Goal: Task Accomplishment & Management: Use online tool/utility

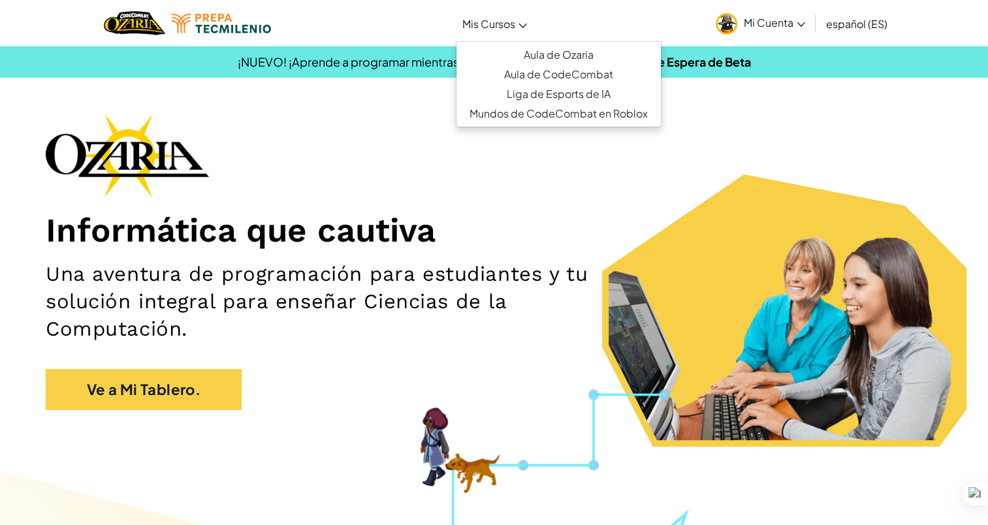
click at [517, 29] on link "Mis Cursos" at bounding box center [495, 23] width 78 height 35
click at [515, 35] on link "Mis Cursos" at bounding box center [495, 23] width 78 height 35
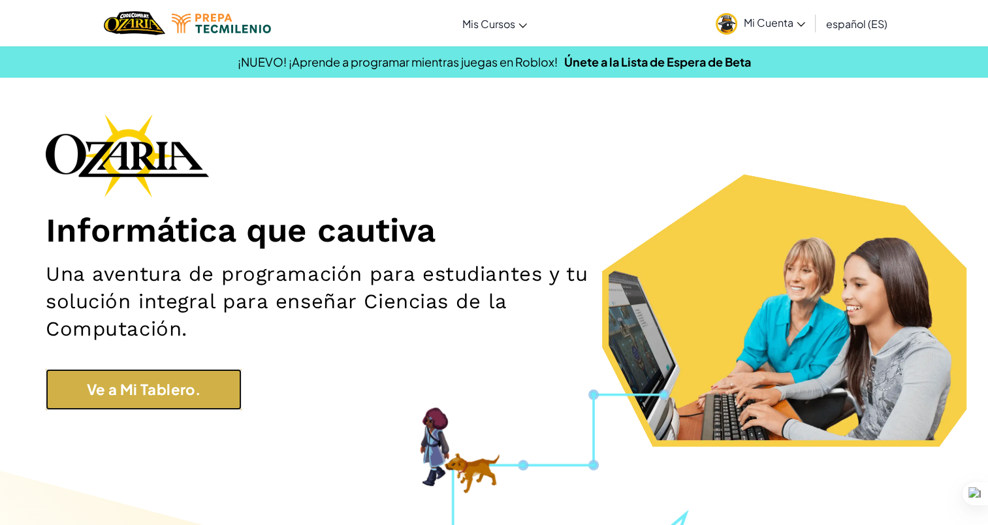
click at [193, 400] on link "Ve a Mi Tablero." at bounding box center [144, 389] width 196 height 41
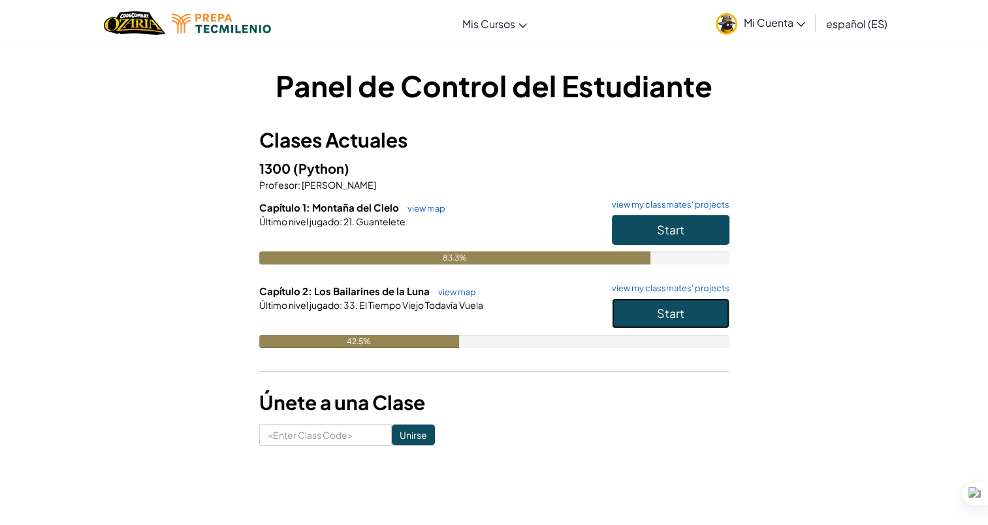
click at [695, 313] on button "Start" at bounding box center [671, 313] width 118 height 30
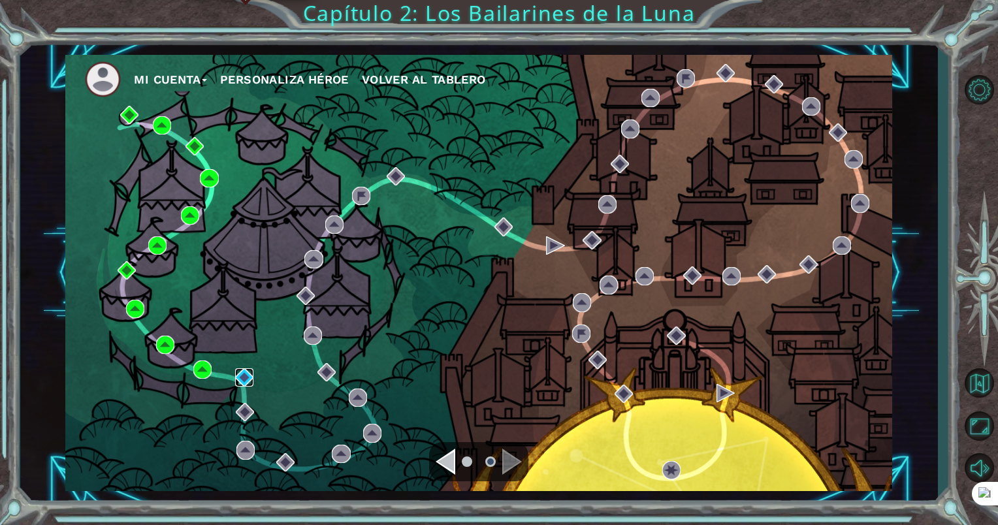
click at [244, 374] on img at bounding box center [244, 377] width 18 height 18
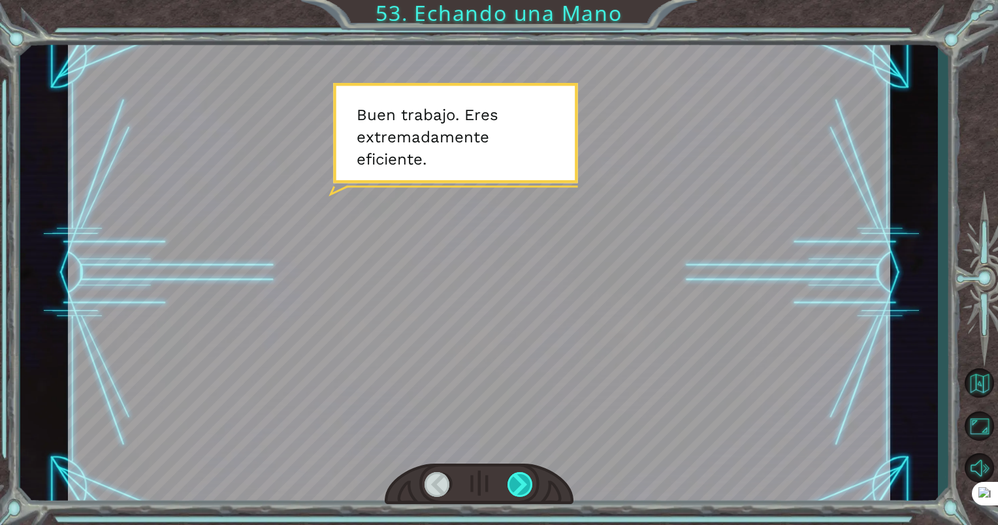
click at [525, 489] on div at bounding box center [520, 484] width 27 height 25
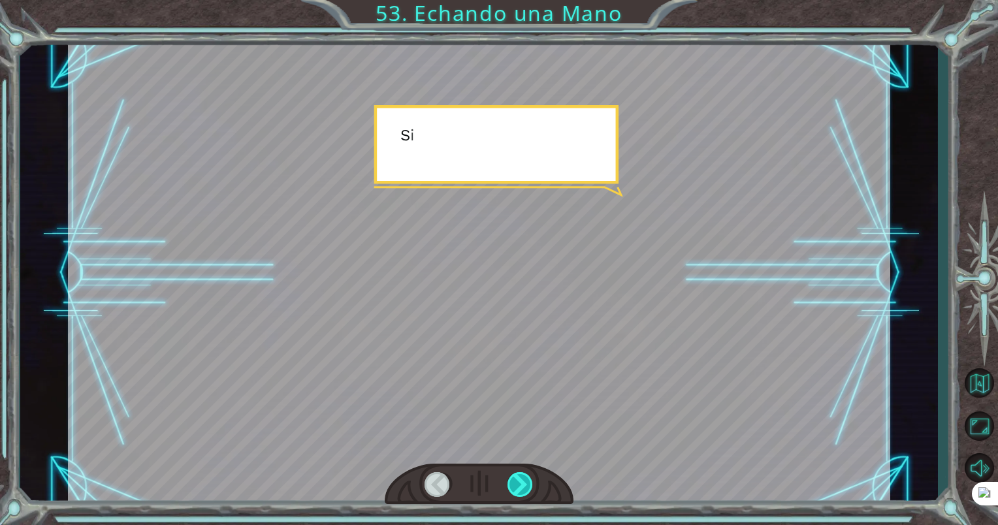
click at [525, 488] on div at bounding box center [520, 484] width 27 height 25
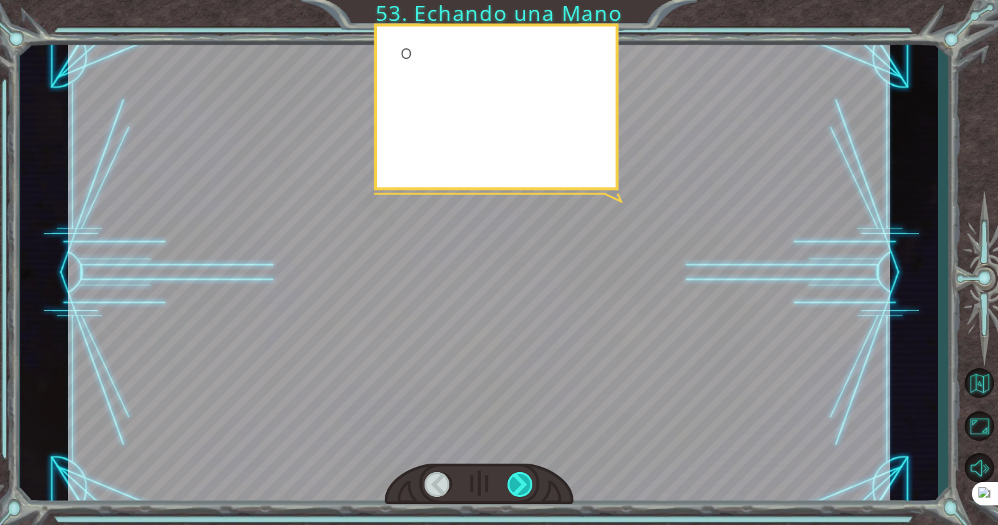
click at [525, 488] on div at bounding box center [520, 484] width 27 height 25
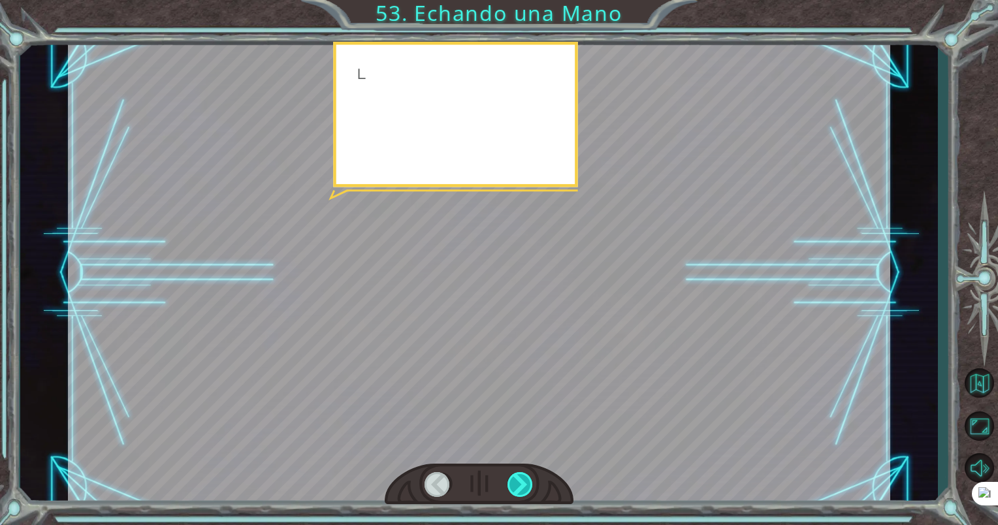
click at [525, 488] on div at bounding box center [520, 484] width 27 height 25
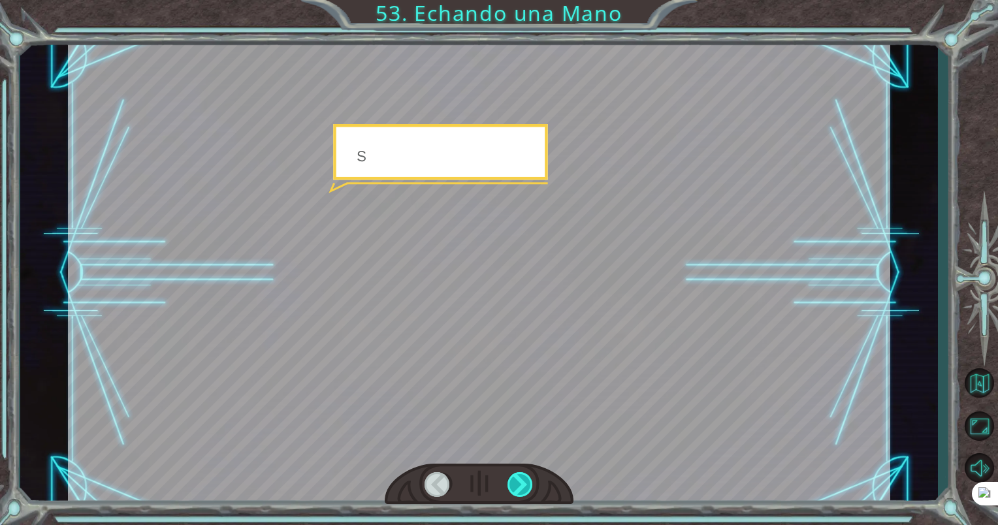
click at [525, 488] on div at bounding box center [520, 484] width 27 height 25
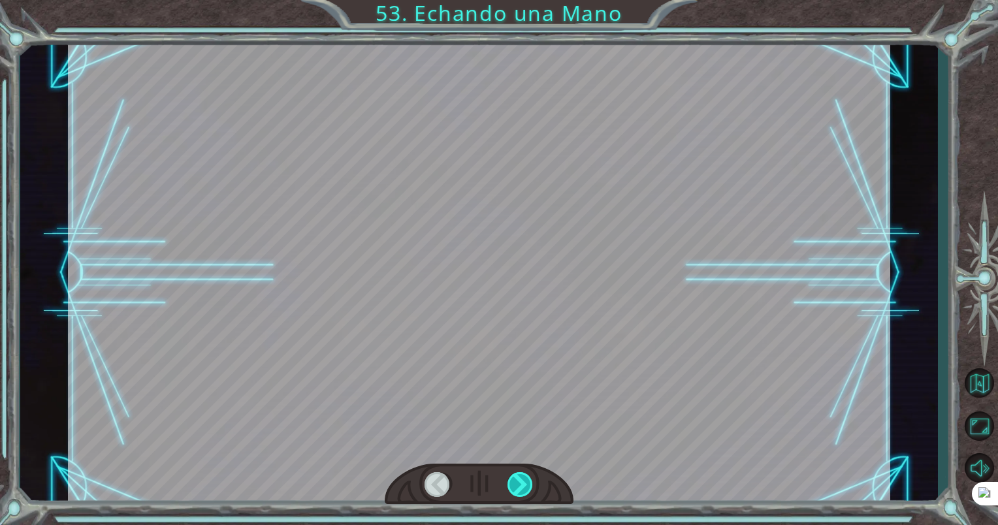
click at [525, 488] on div at bounding box center [520, 484] width 27 height 25
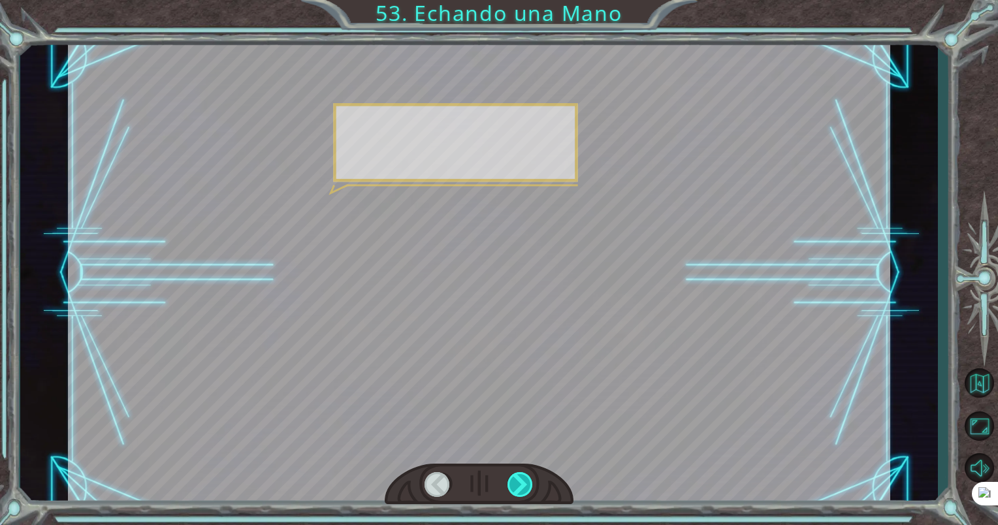
click at [525, 488] on div at bounding box center [520, 484] width 27 height 25
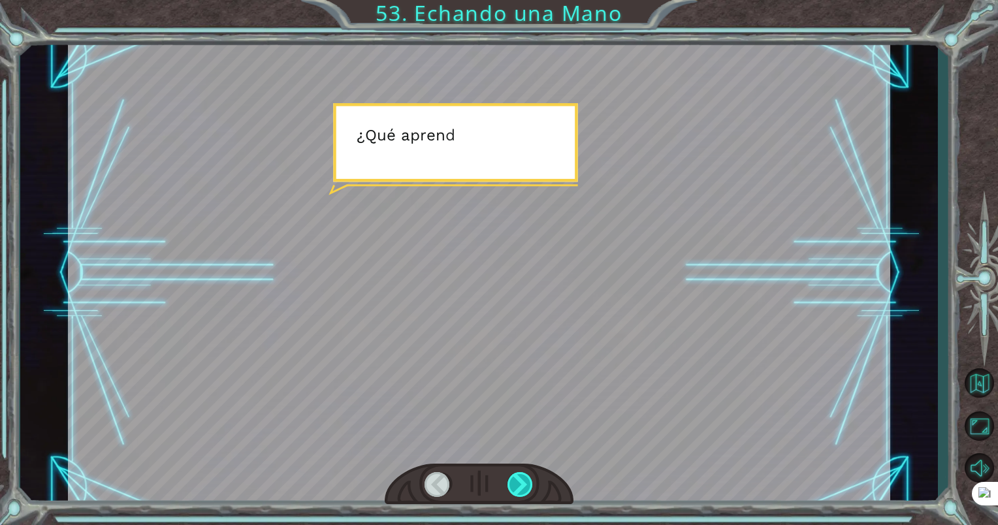
click at [525, 488] on div at bounding box center [520, 484] width 27 height 25
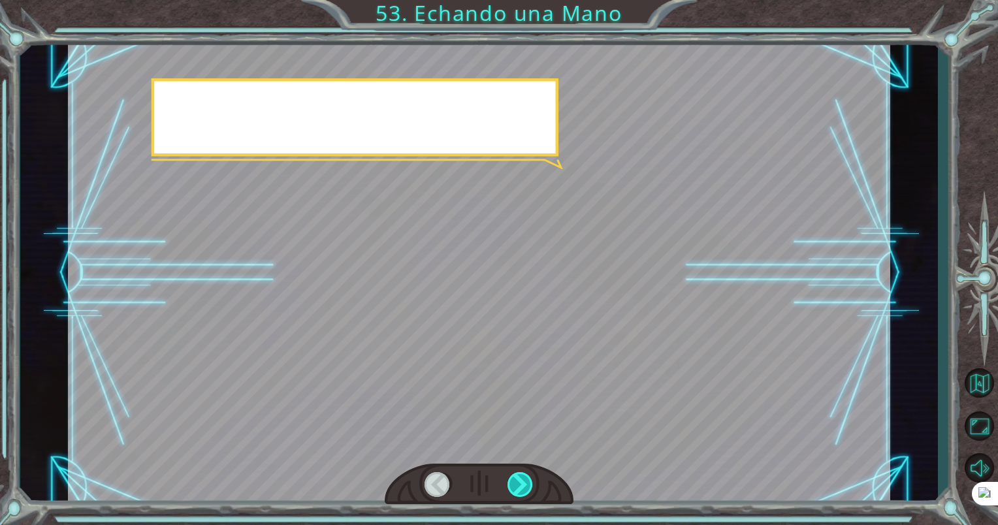
click at [525, 488] on div at bounding box center [520, 484] width 27 height 25
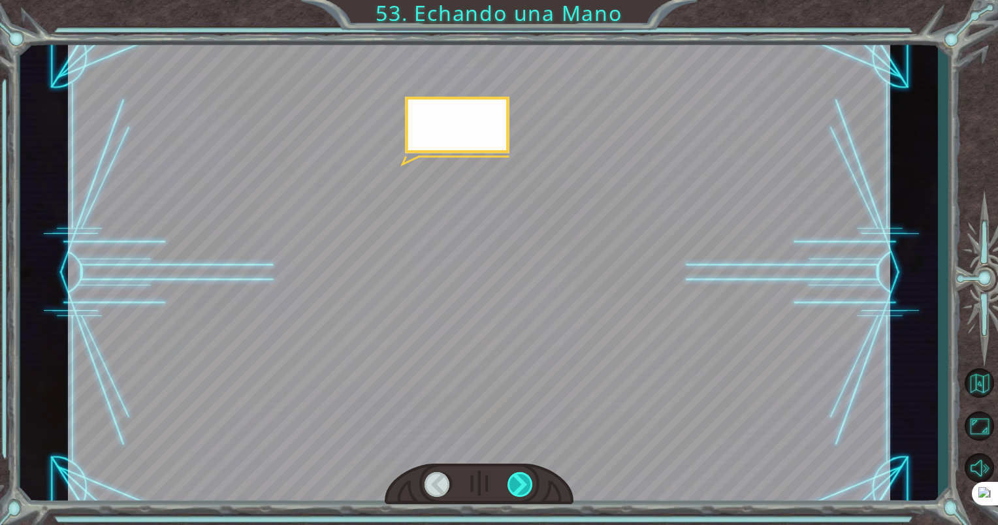
click at [525, 488] on div at bounding box center [520, 484] width 27 height 25
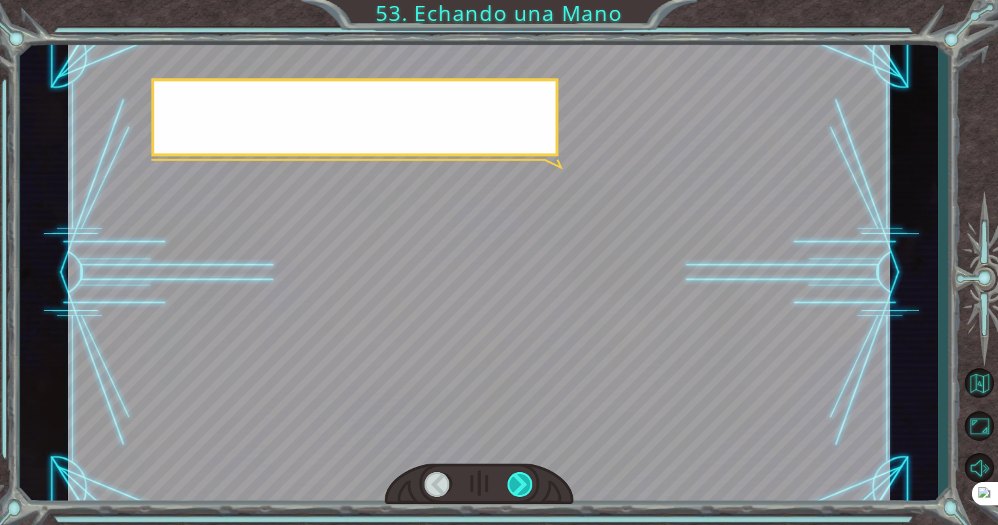
click at [525, 488] on div at bounding box center [520, 484] width 27 height 25
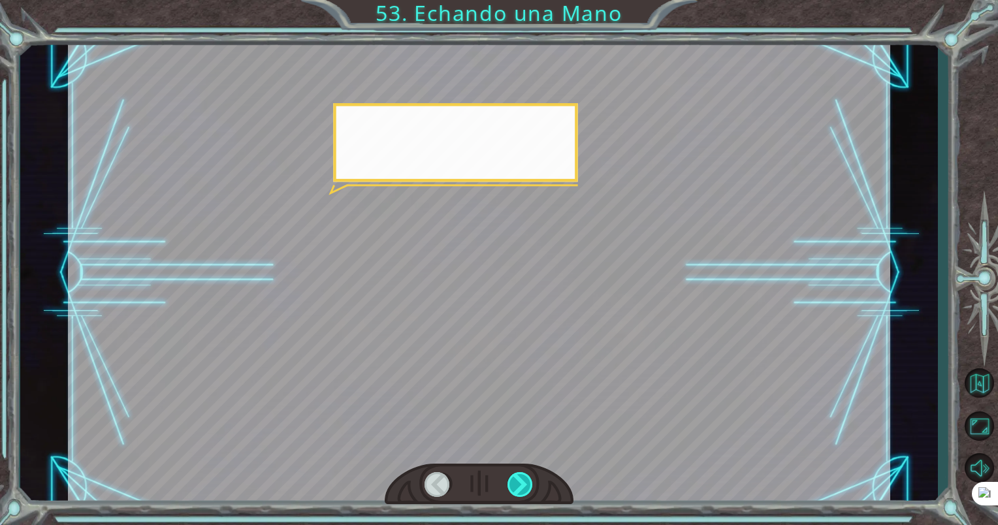
click at [525, 488] on div at bounding box center [520, 484] width 27 height 25
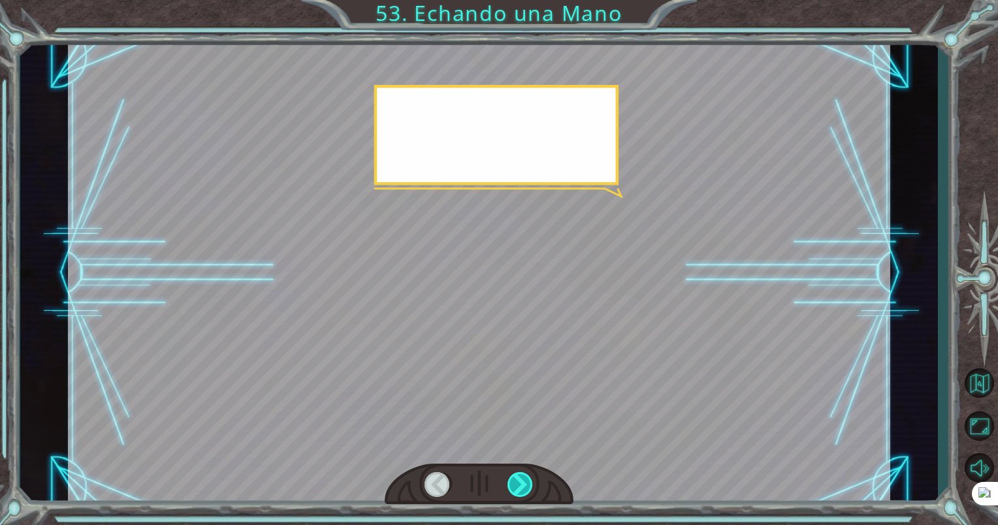
click at [525, 488] on div at bounding box center [520, 484] width 27 height 25
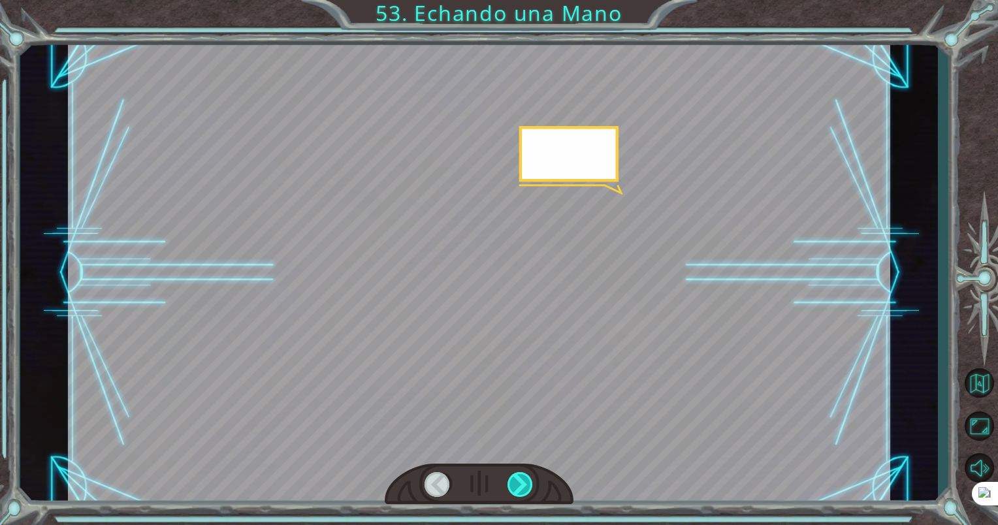
click at [525, 488] on div at bounding box center [520, 484] width 27 height 25
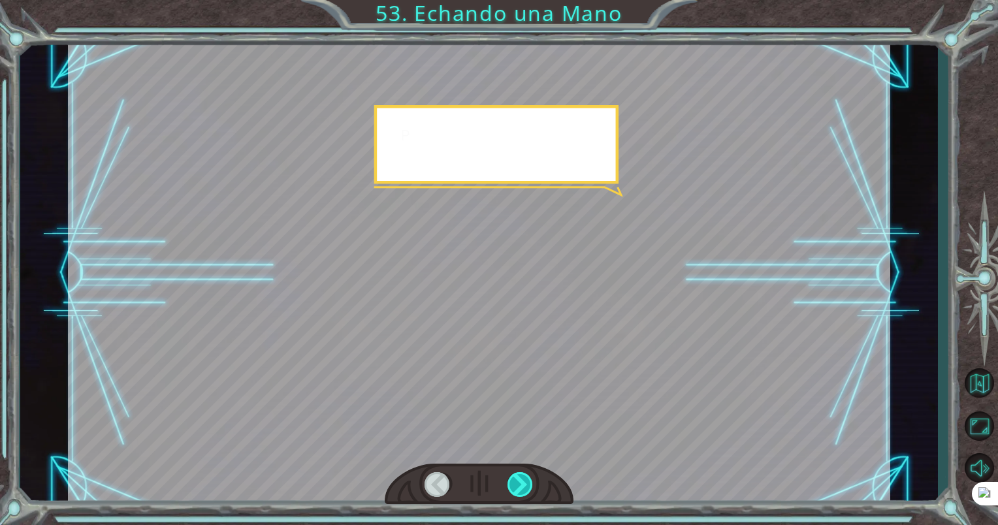
click at [525, 488] on div at bounding box center [520, 484] width 27 height 25
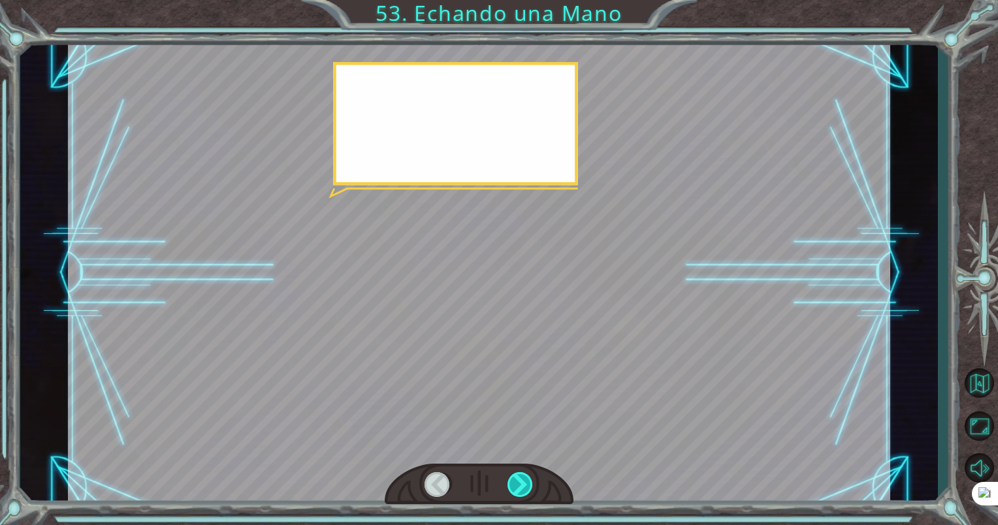
click at [525, 488] on div at bounding box center [520, 484] width 27 height 25
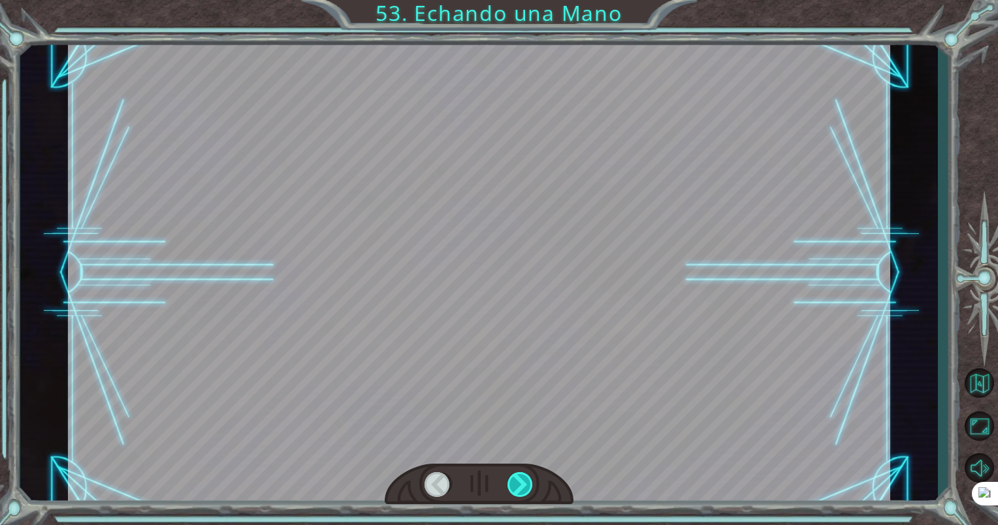
click at [525, 488] on div at bounding box center [520, 484] width 27 height 25
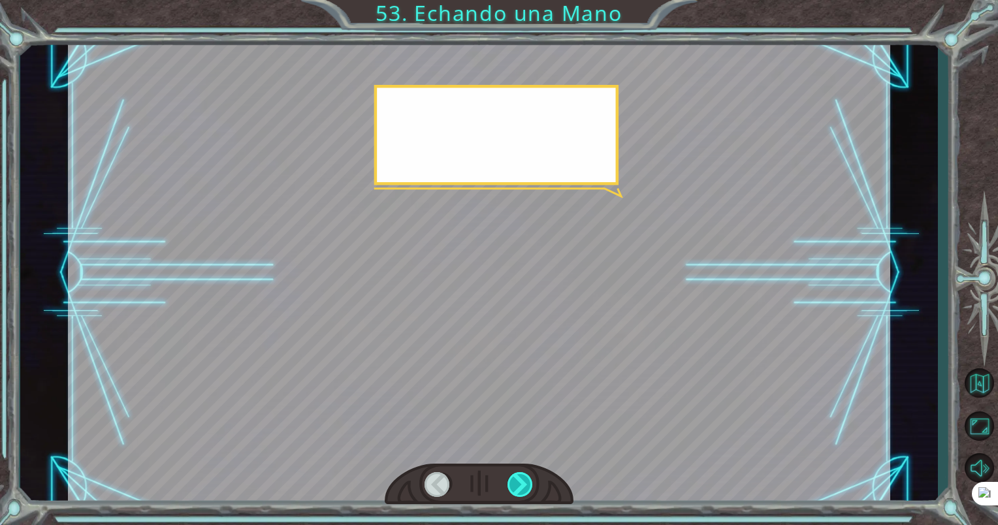
click at [525, 488] on div at bounding box center [520, 484] width 27 height 25
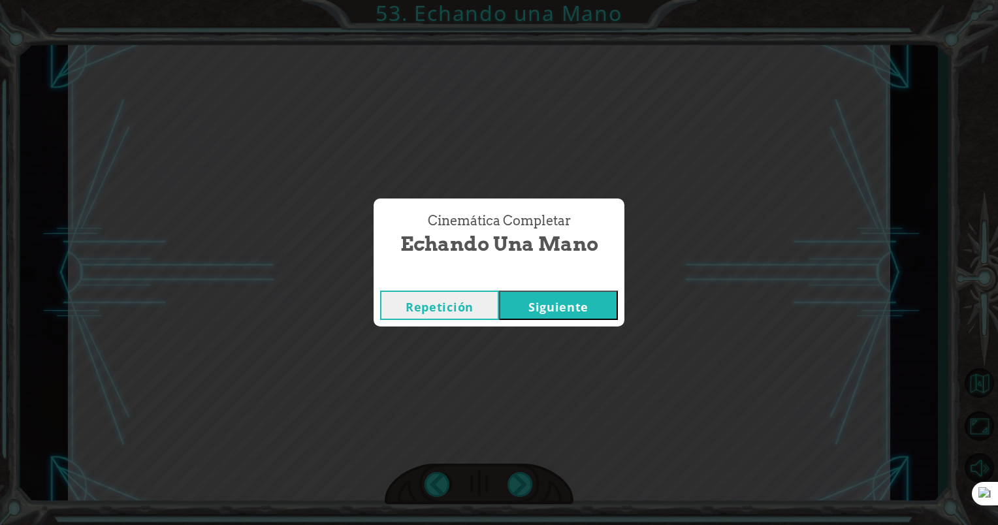
click at [527, 311] on button "Siguiente" at bounding box center [558, 305] width 119 height 29
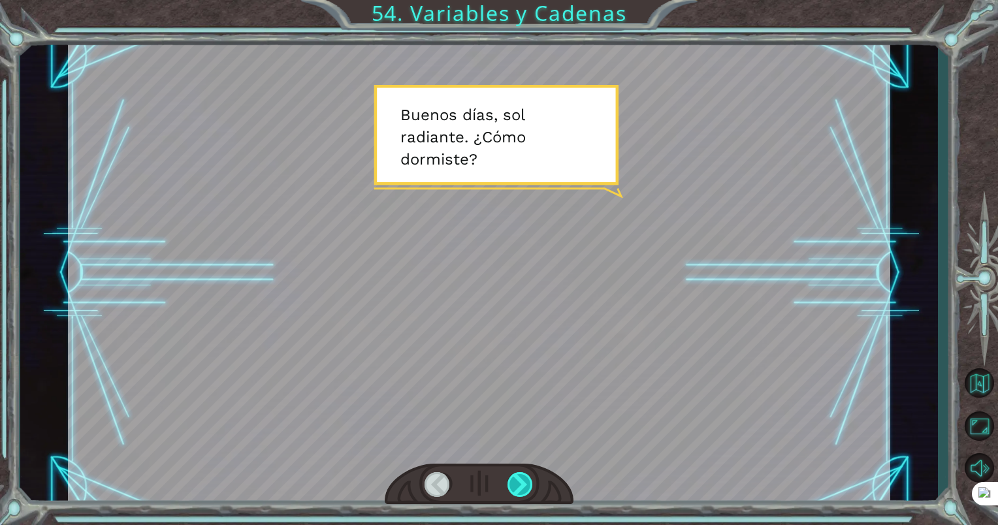
click at [515, 487] on div at bounding box center [520, 484] width 27 height 25
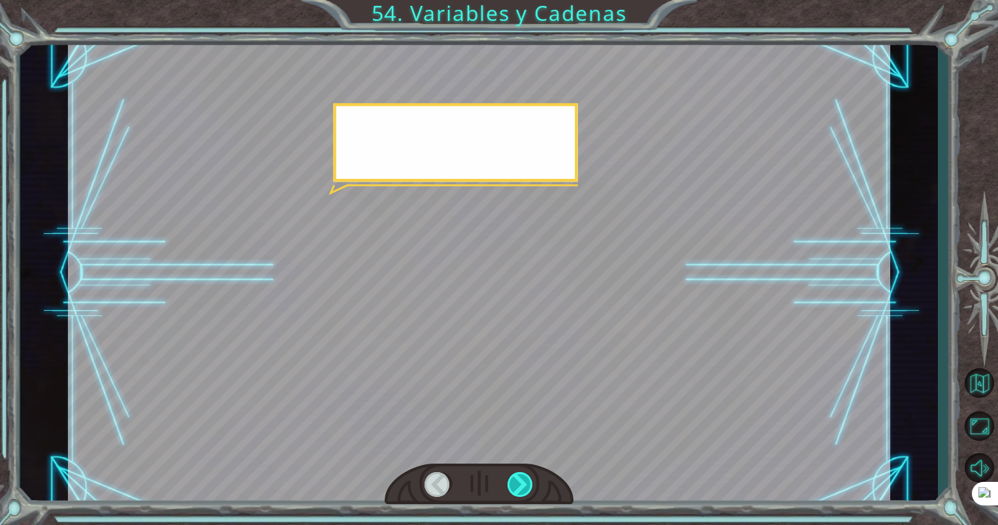
click at [515, 487] on div at bounding box center [520, 484] width 27 height 25
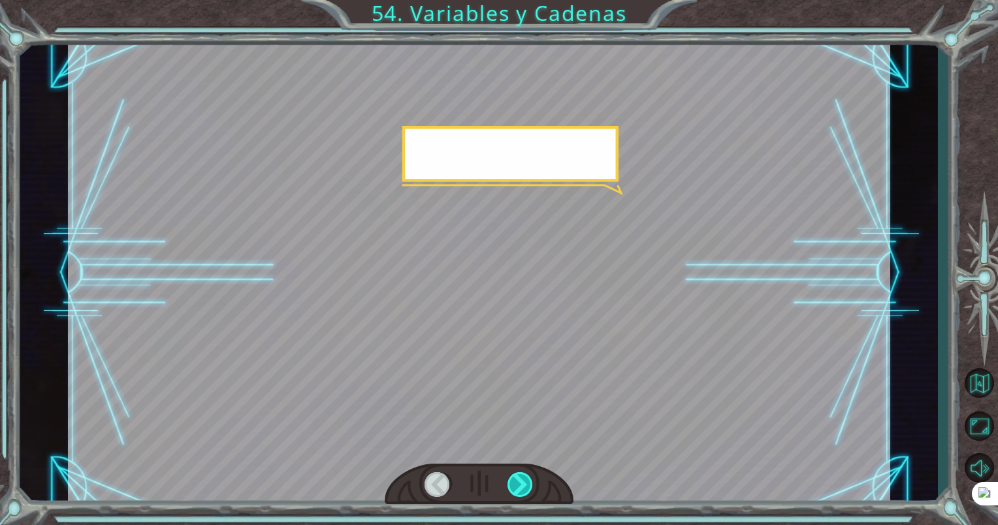
click at [514, 486] on div at bounding box center [520, 484] width 27 height 25
click at [517, 485] on div at bounding box center [520, 484] width 27 height 25
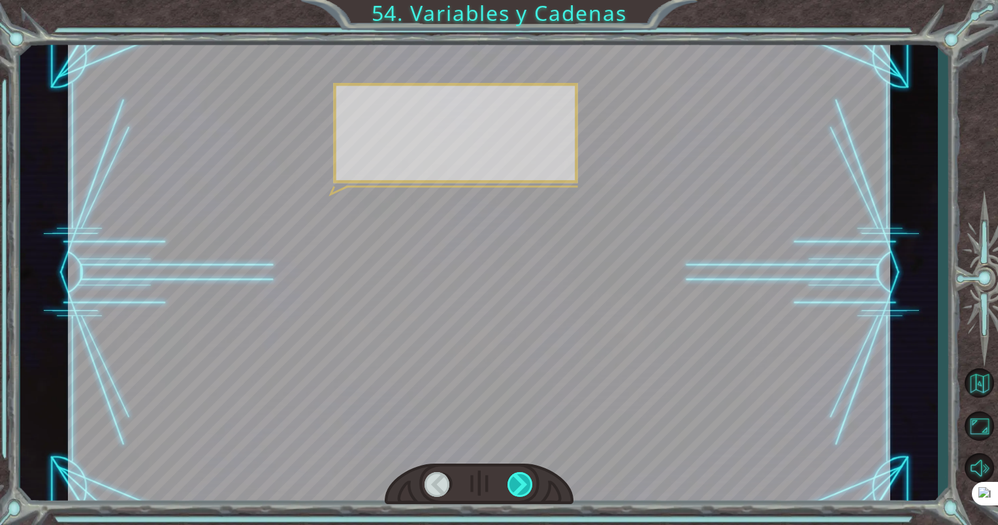
click at [517, 484] on div at bounding box center [520, 484] width 27 height 25
click at [518, 483] on div at bounding box center [520, 484] width 27 height 25
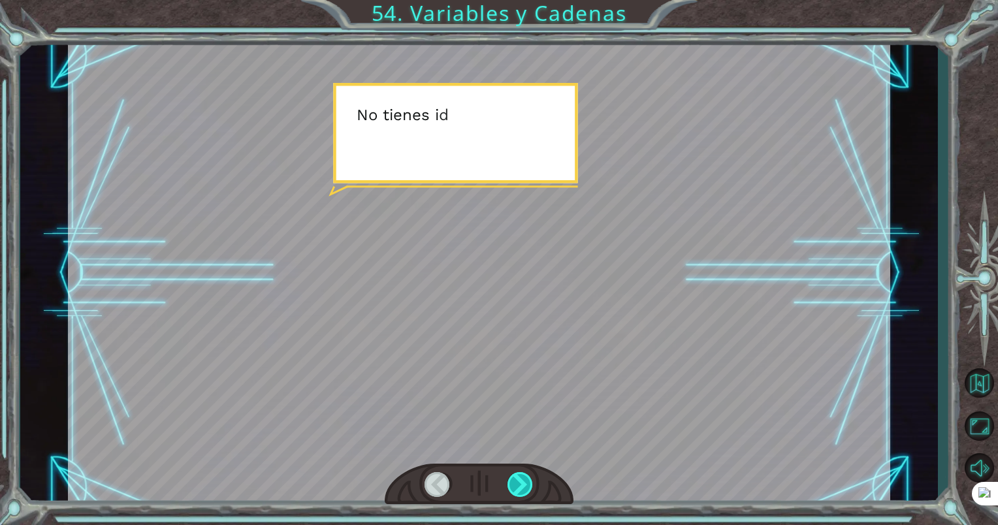
click at [518, 483] on div at bounding box center [520, 484] width 27 height 25
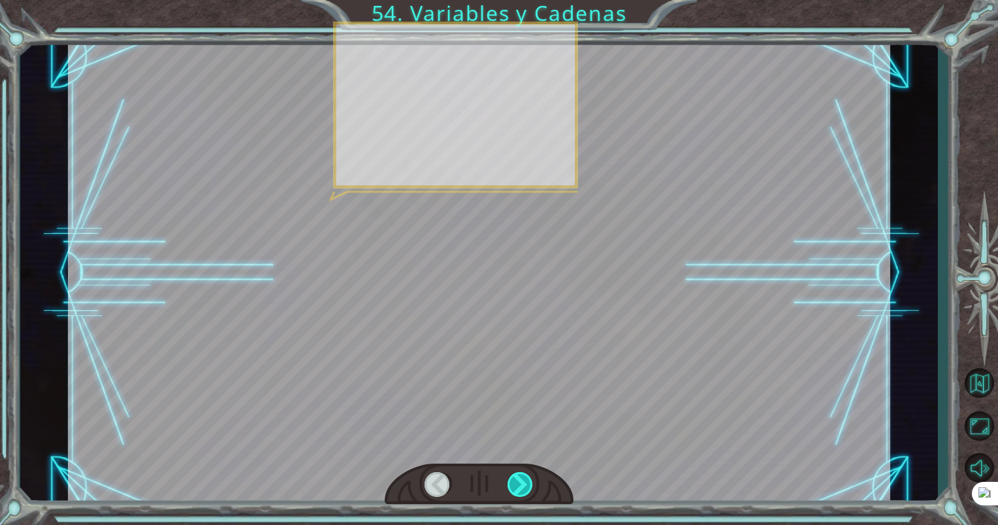
click at [518, 483] on div at bounding box center [520, 484] width 27 height 25
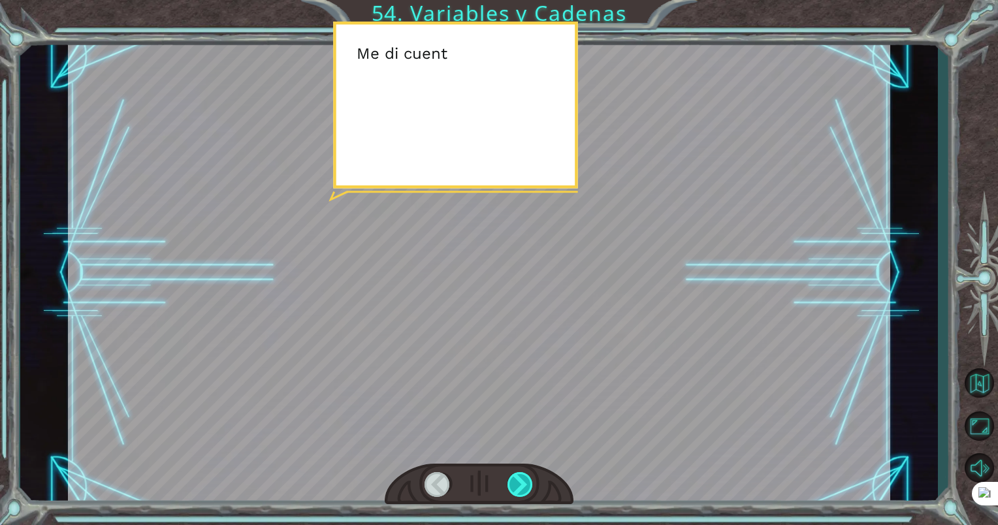
click at [519, 483] on div at bounding box center [520, 484] width 27 height 25
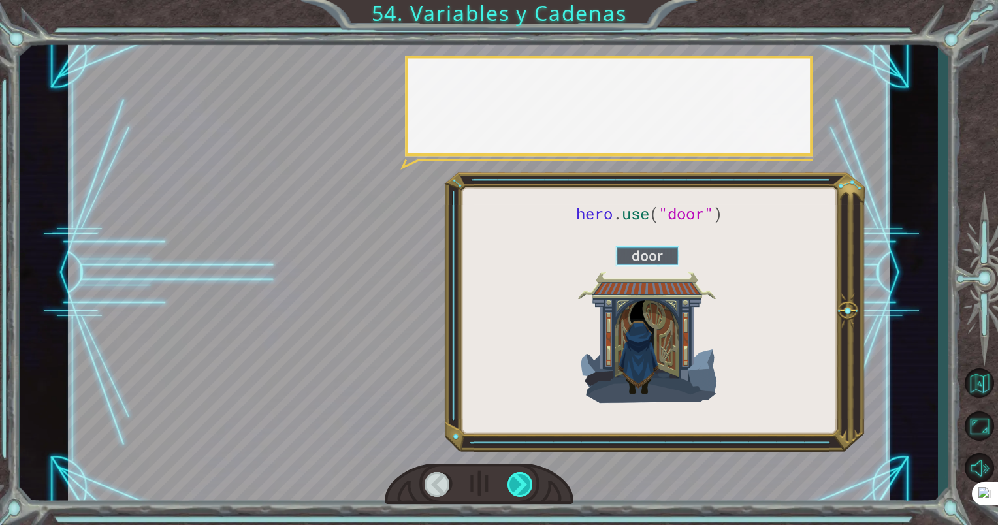
click at [520, 481] on div at bounding box center [520, 484] width 27 height 25
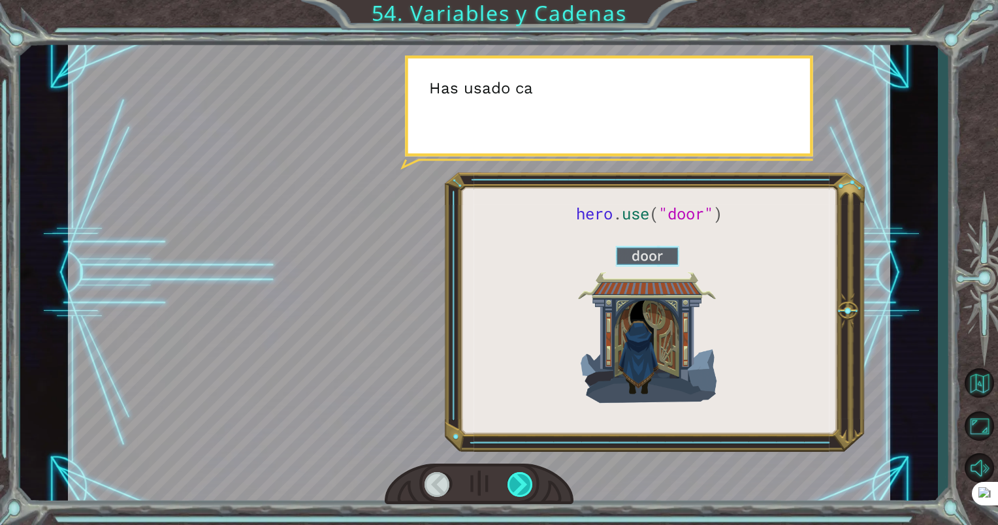
click at [520, 481] on div at bounding box center [520, 484] width 27 height 25
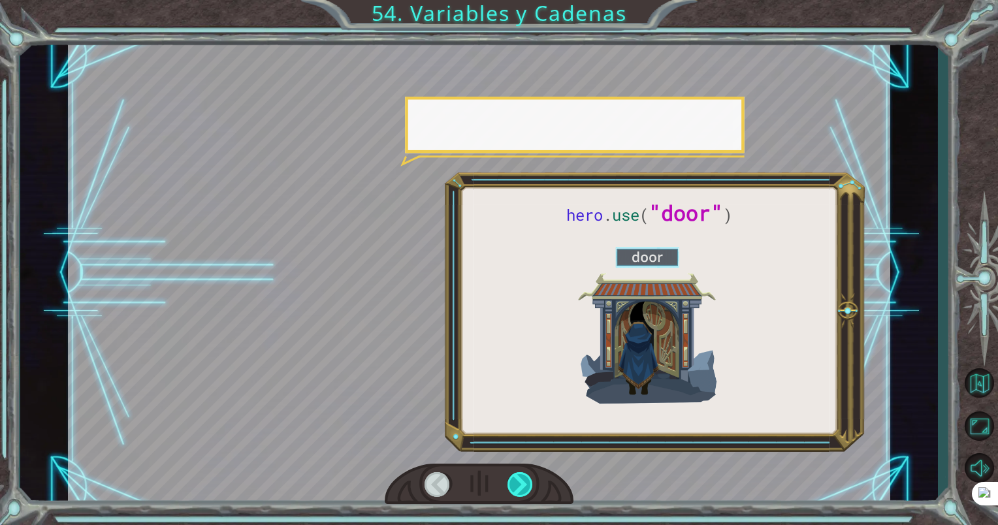
click at [520, 481] on div at bounding box center [520, 484] width 27 height 25
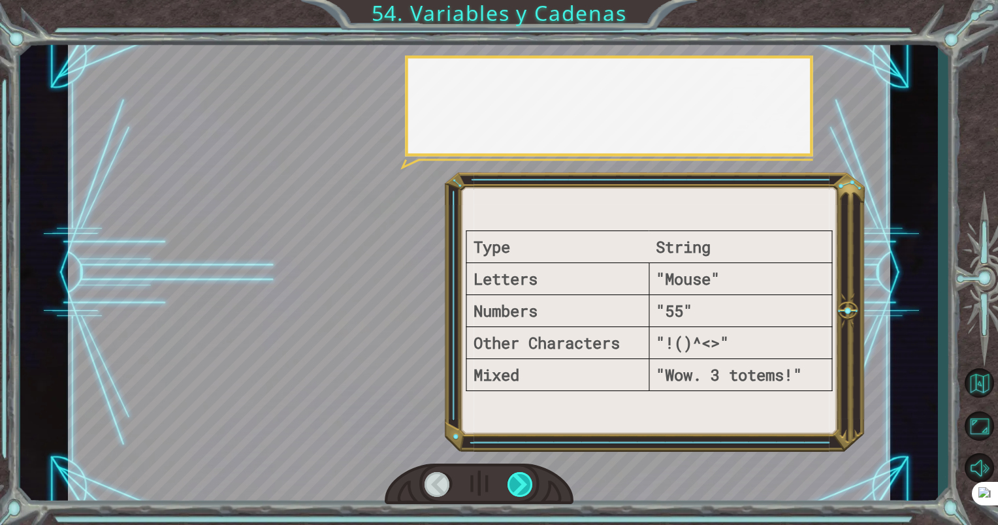
click at [522, 481] on div at bounding box center [520, 484] width 27 height 25
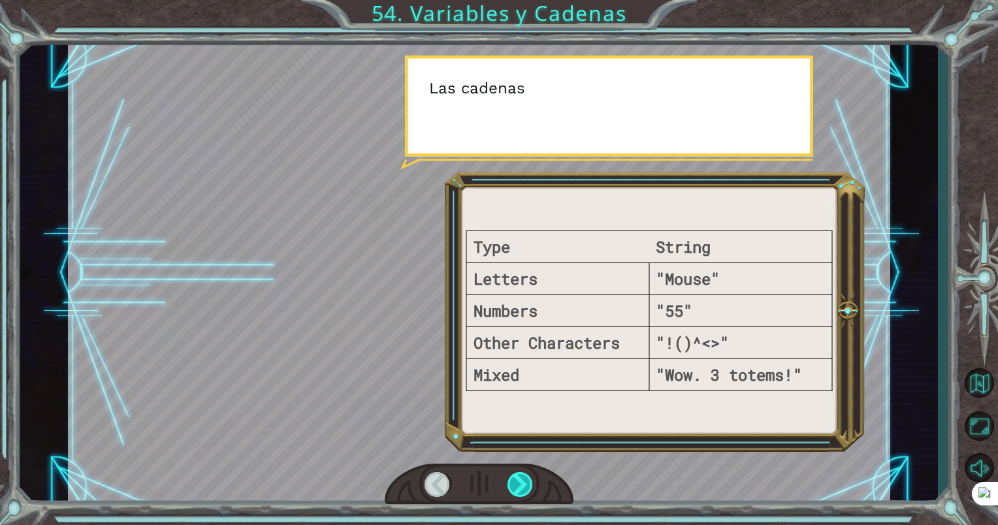
click at [523, 480] on div at bounding box center [520, 484] width 27 height 25
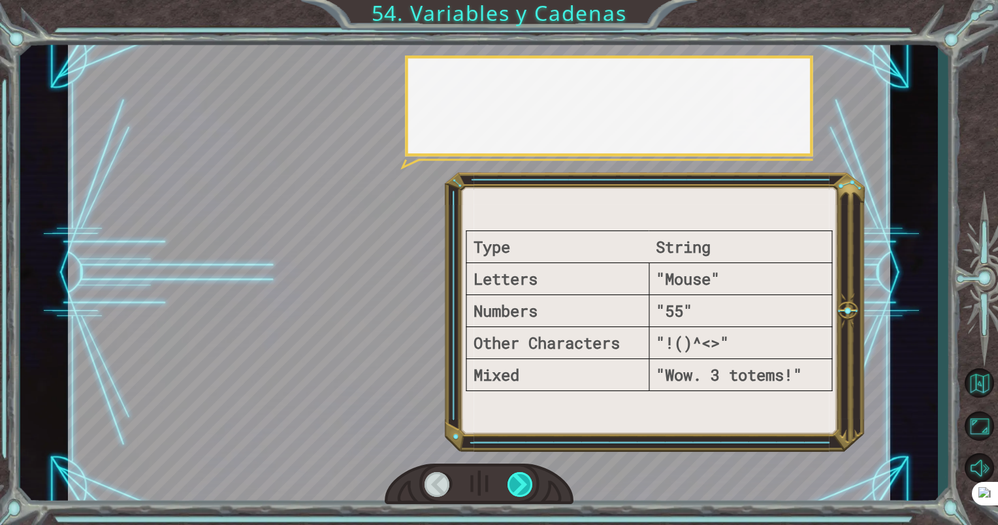
click at [523, 480] on div at bounding box center [520, 484] width 27 height 25
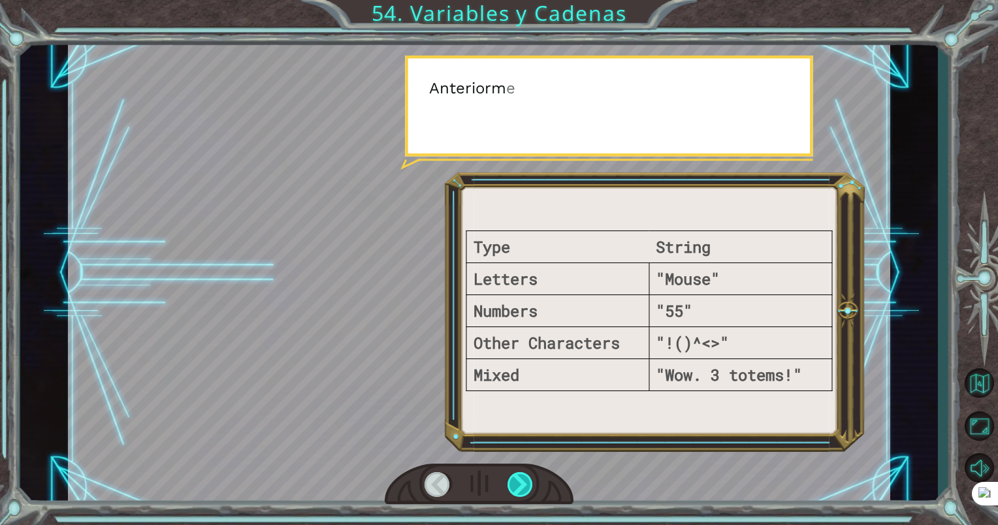
click at [523, 480] on div at bounding box center [520, 484] width 27 height 25
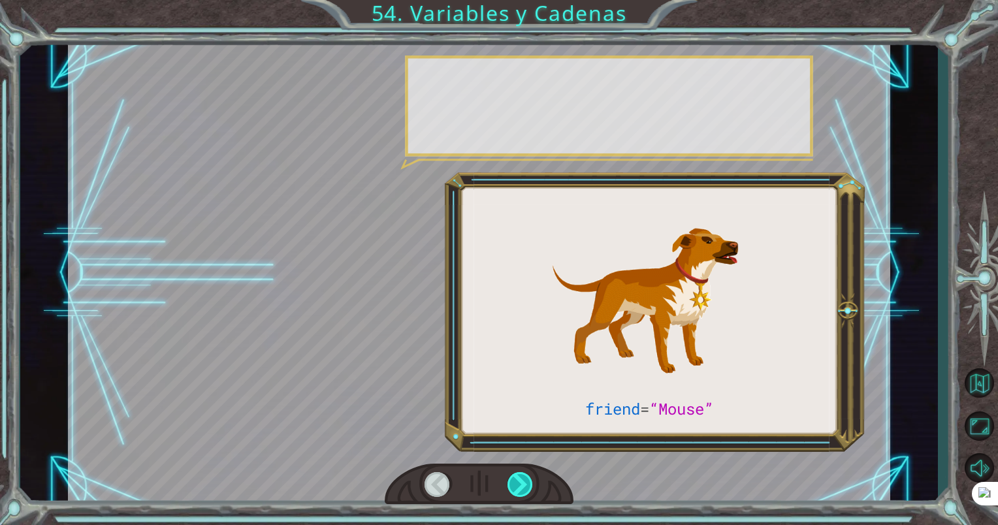
click at [523, 480] on div at bounding box center [520, 484] width 27 height 25
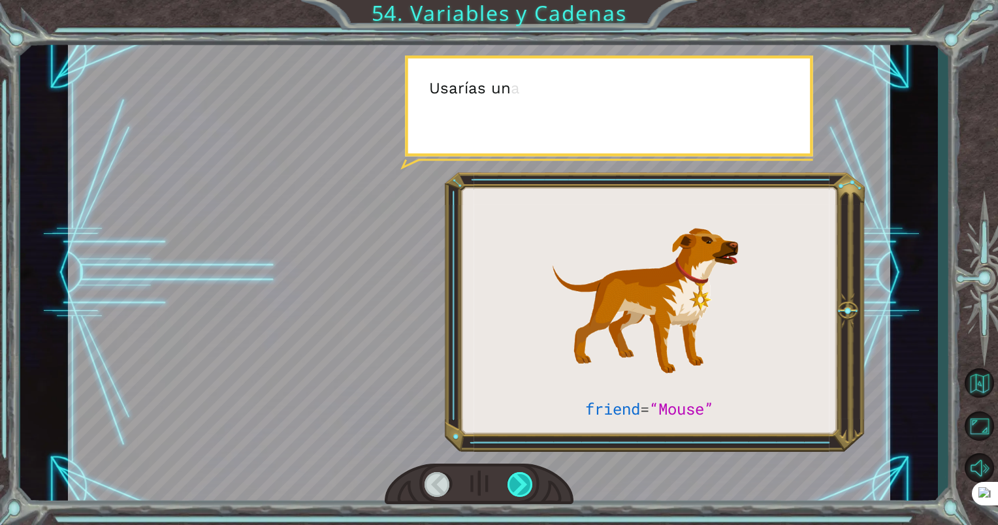
click at [523, 479] on div at bounding box center [520, 484] width 27 height 25
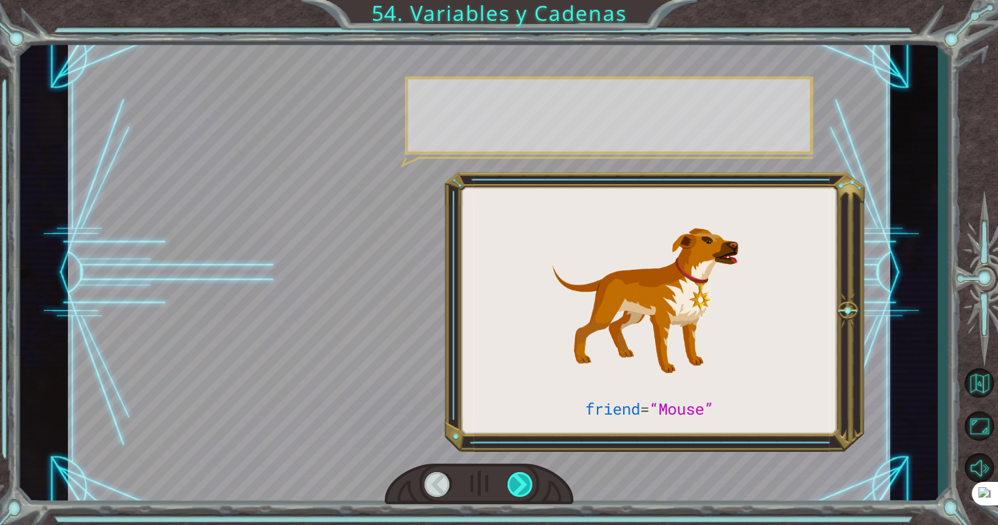
click at [523, 479] on div at bounding box center [520, 484] width 27 height 25
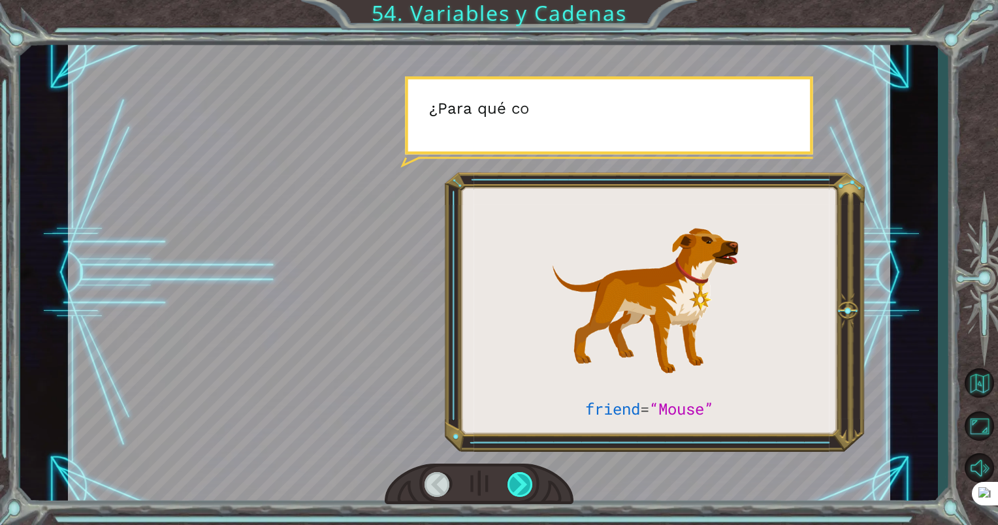
click at [523, 479] on div at bounding box center [520, 484] width 27 height 25
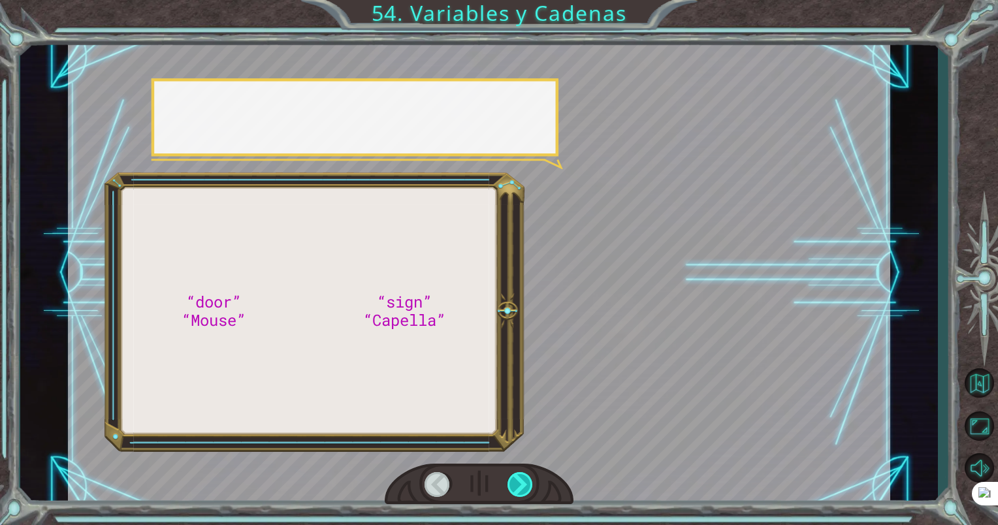
click at [523, 479] on div at bounding box center [520, 484] width 27 height 25
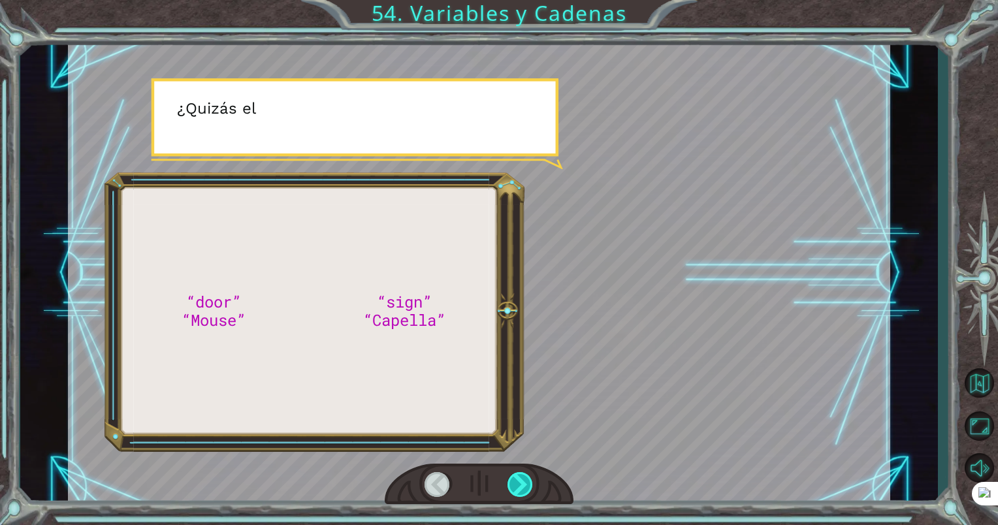
click at [523, 479] on div at bounding box center [520, 484] width 27 height 25
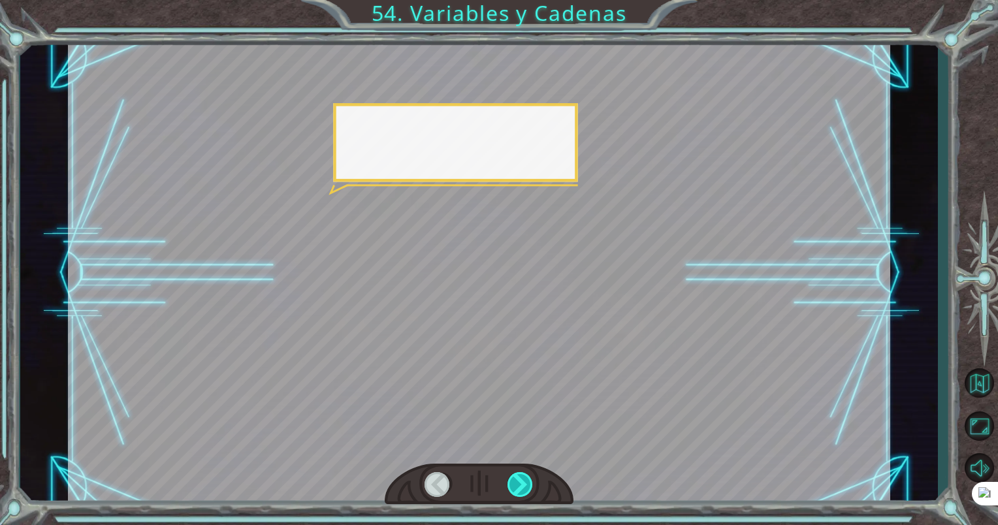
click at [523, 479] on div at bounding box center [520, 484] width 27 height 25
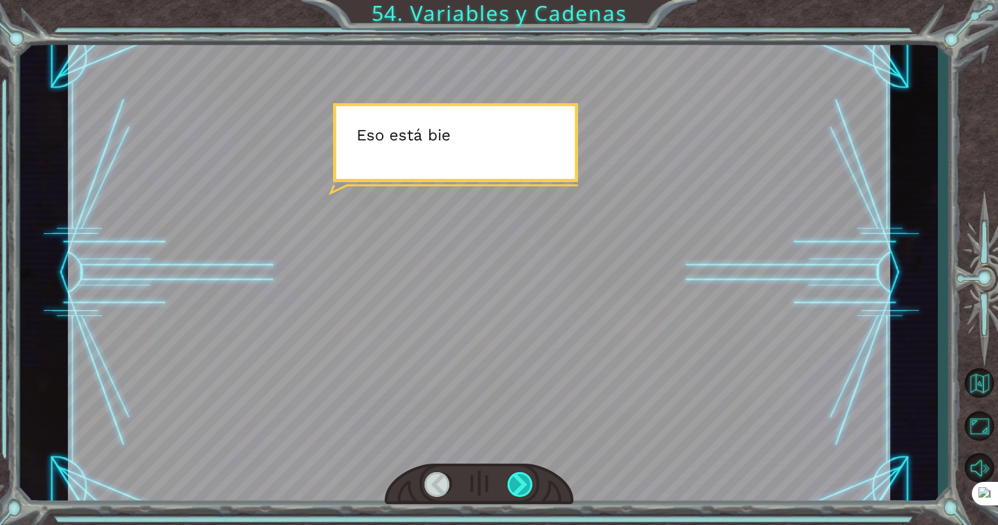
click at [523, 479] on div at bounding box center [520, 484] width 27 height 25
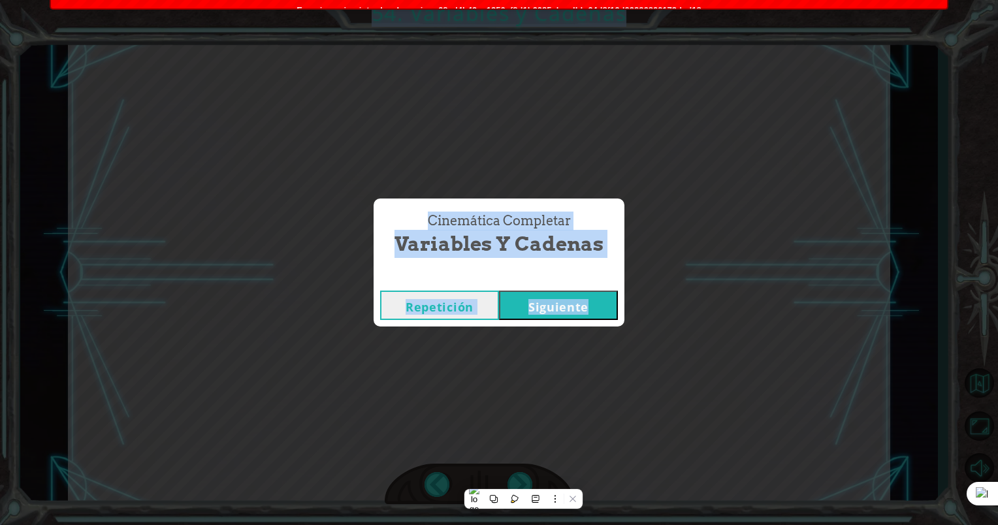
click at [523, 479] on div "Cinemática Completar Variables y Cadenas Repetición Siguiente" at bounding box center [499, 262] width 998 height 525
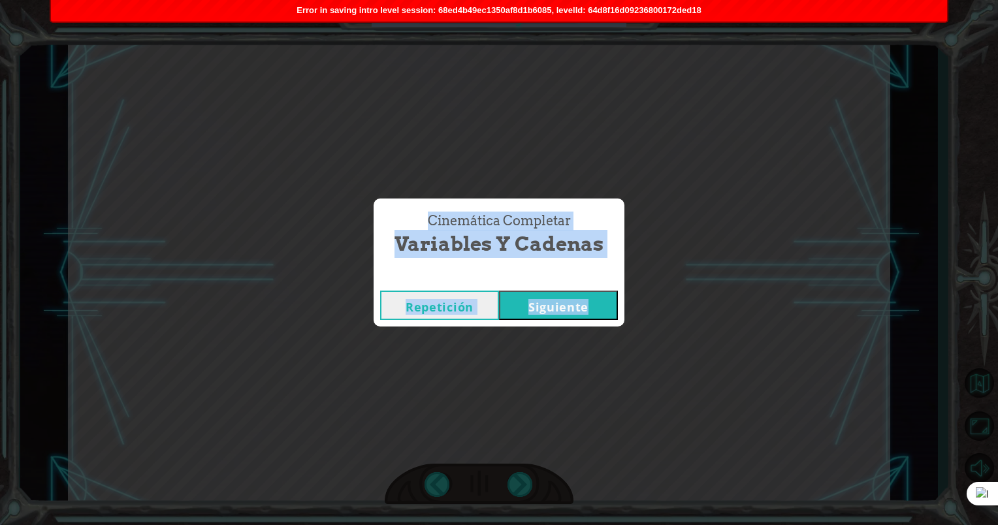
click at [580, 306] on button "Siguiente" at bounding box center [558, 305] width 119 height 29
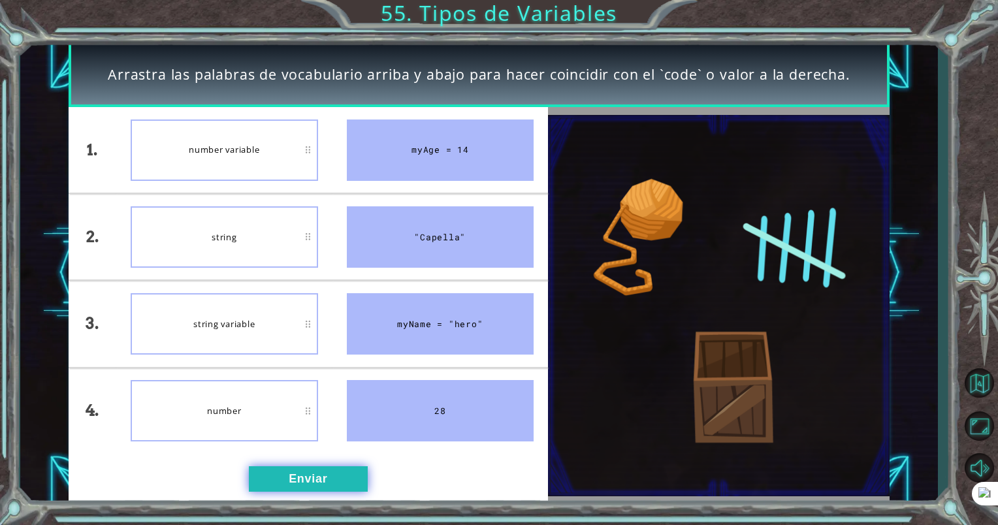
click at [293, 475] on button "Enviar" at bounding box center [308, 479] width 119 height 26
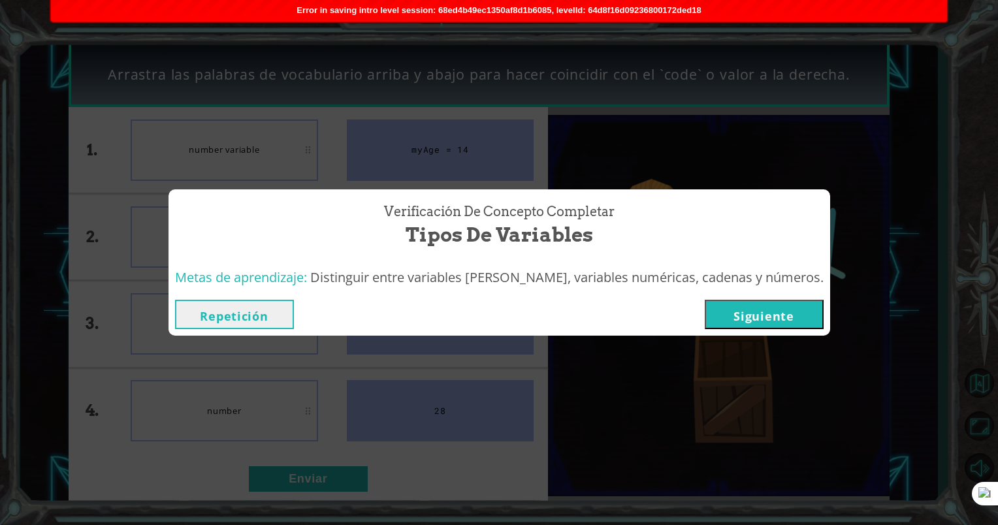
drag, startPoint x: 789, startPoint y: 313, endPoint x: 782, endPoint y: 317, distance: 7.3
click at [787, 313] on button "Siguiente" at bounding box center [764, 314] width 119 height 29
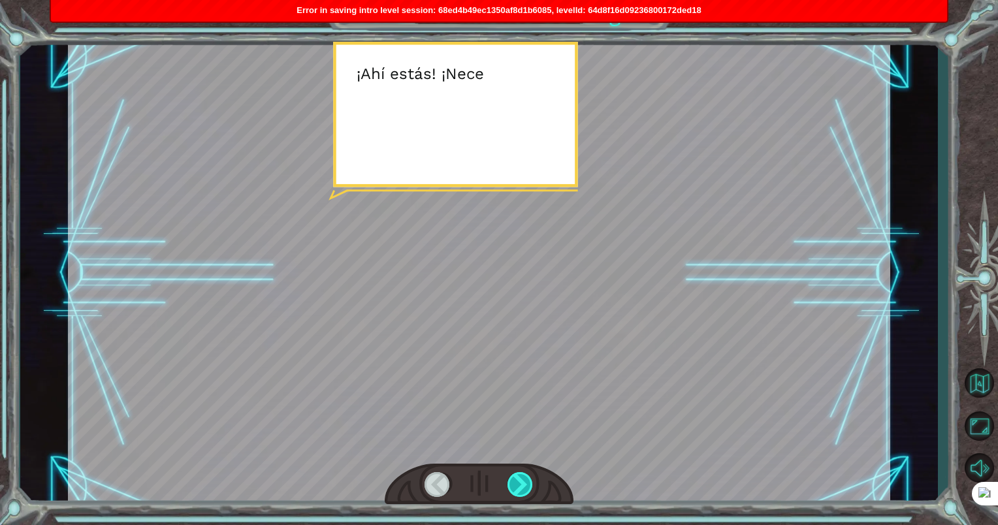
click at [517, 483] on div at bounding box center [520, 484] width 27 height 25
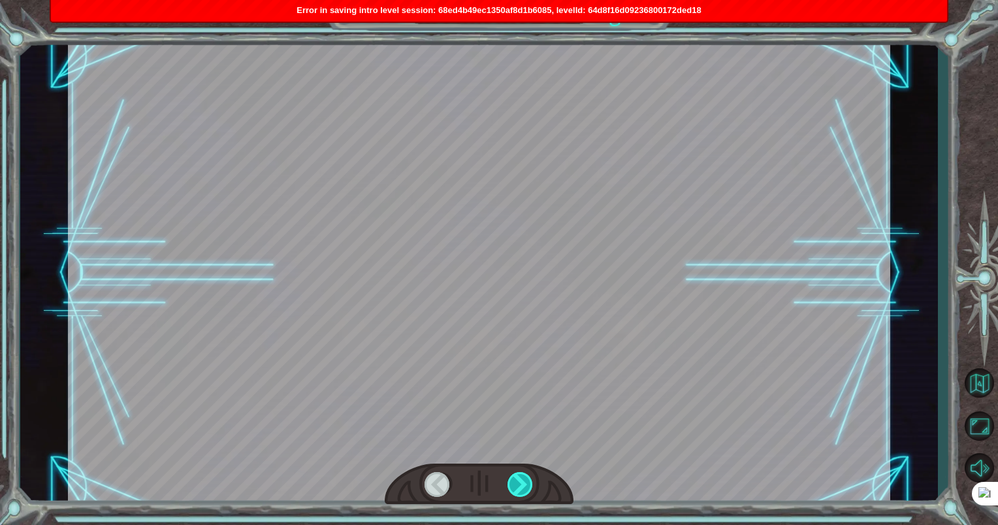
click at [517, 483] on div at bounding box center [520, 484] width 27 height 25
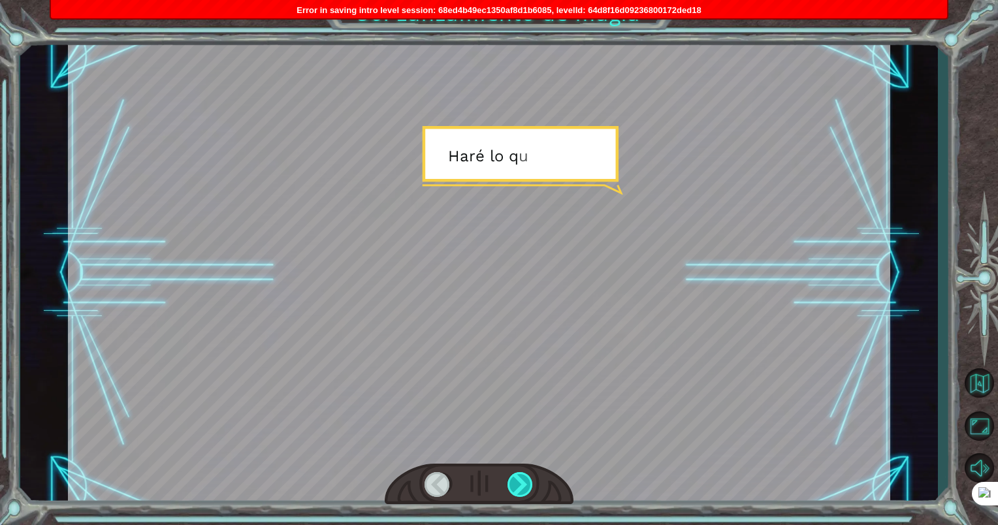
click at [517, 483] on div at bounding box center [520, 484] width 27 height 25
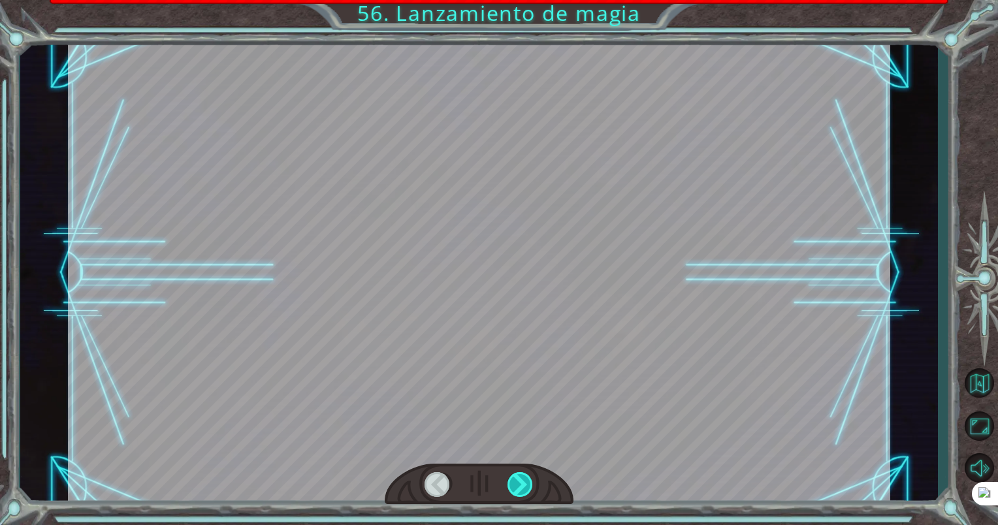
click at [517, 483] on div at bounding box center [520, 484] width 27 height 25
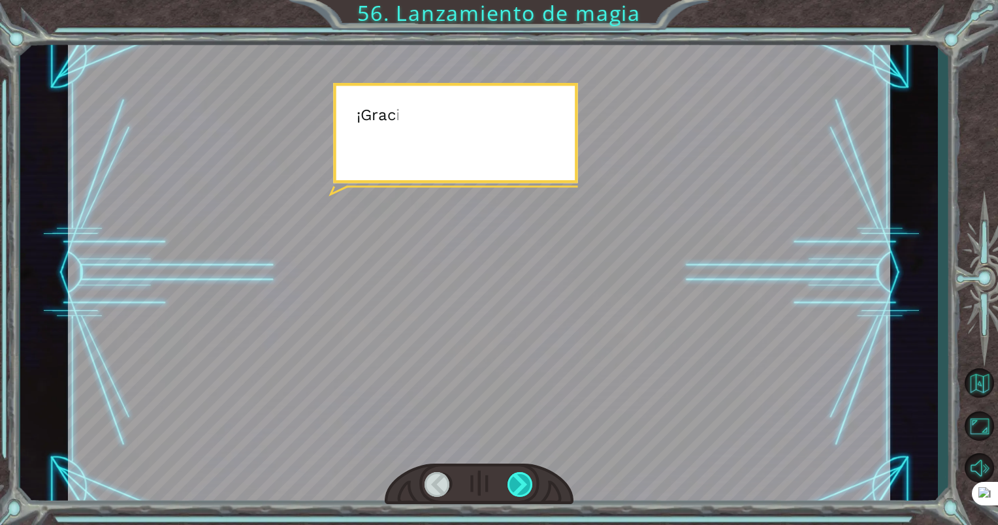
click at [517, 483] on div at bounding box center [520, 484] width 27 height 25
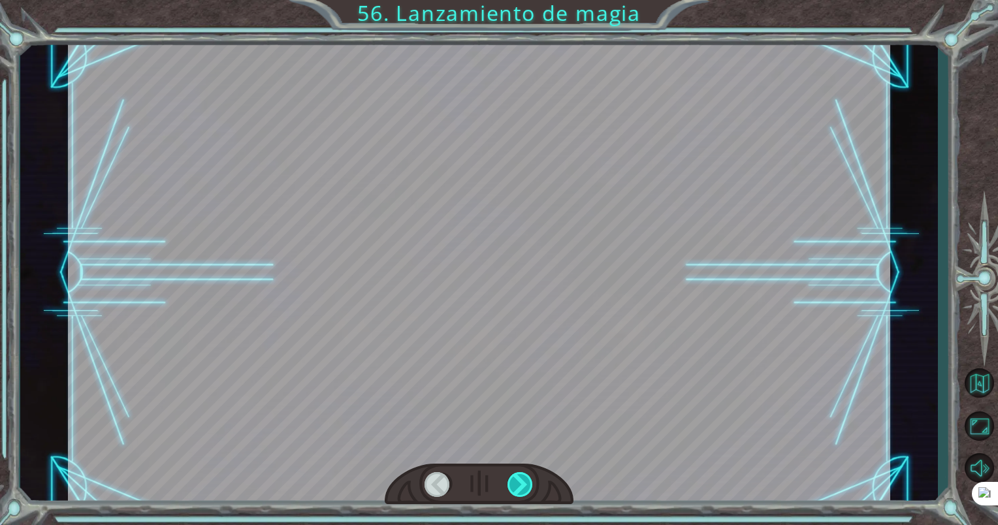
click at [517, 483] on div at bounding box center [520, 484] width 27 height 25
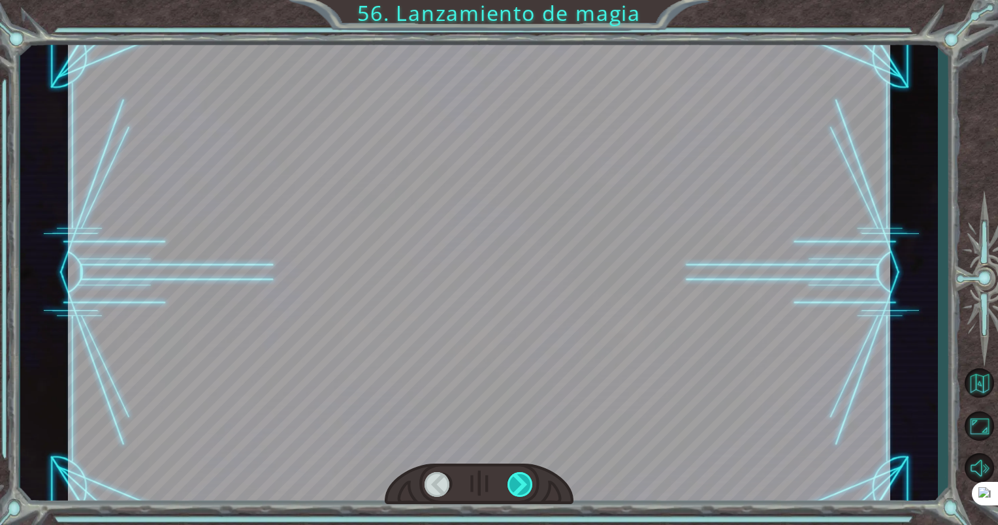
click at [517, 483] on div at bounding box center [520, 484] width 27 height 25
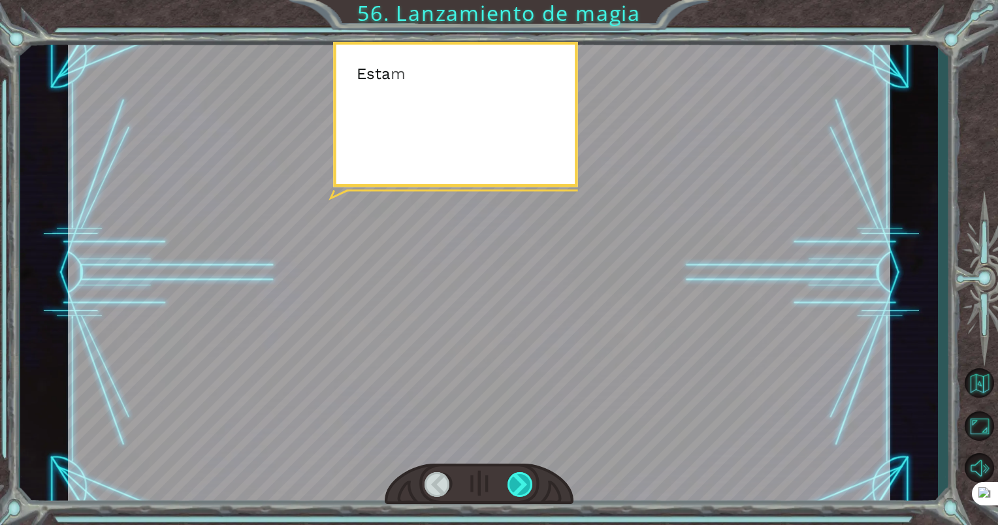
click at [517, 483] on div at bounding box center [520, 484] width 27 height 25
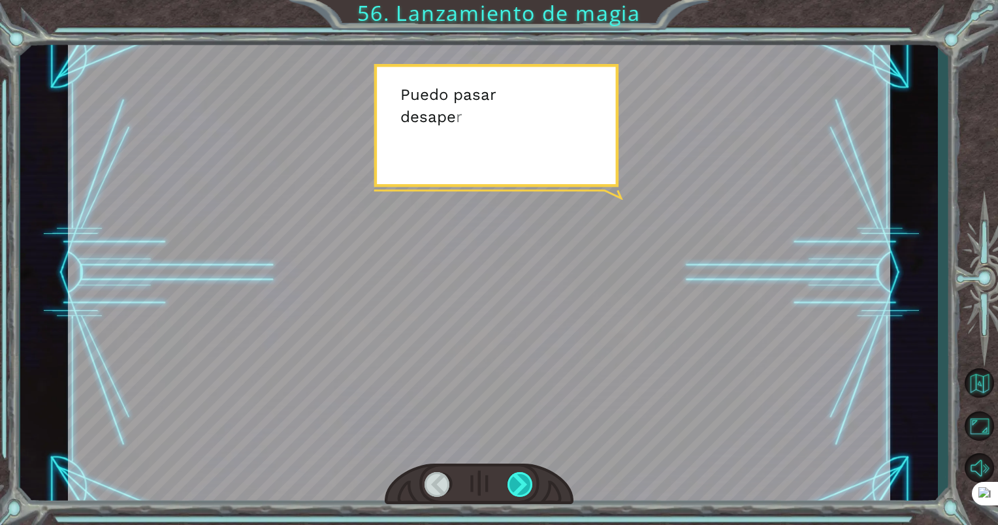
click at [517, 483] on div at bounding box center [520, 484] width 27 height 25
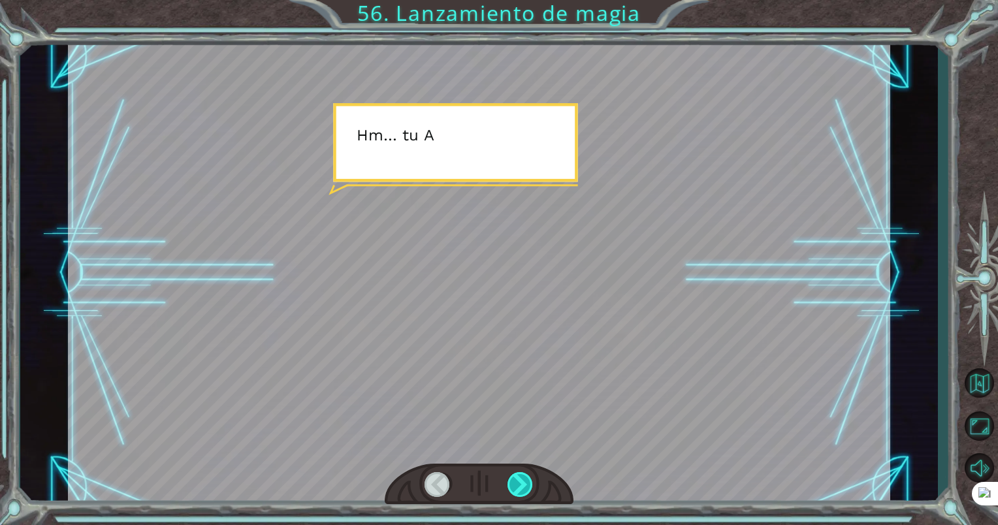
click at [517, 483] on div at bounding box center [520, 484] width 27 height 25
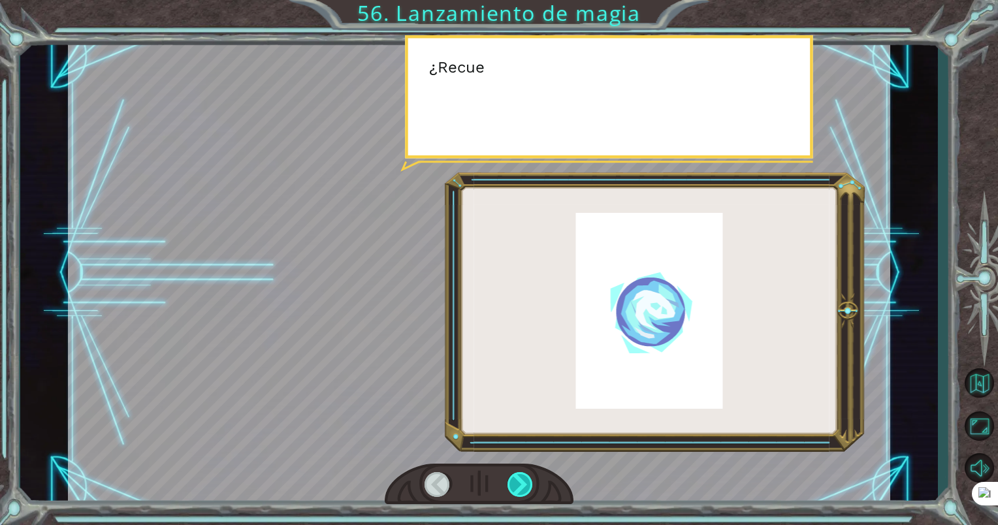
click at [517, 483] on div at bounding box center [520, 484] width 27 height 25
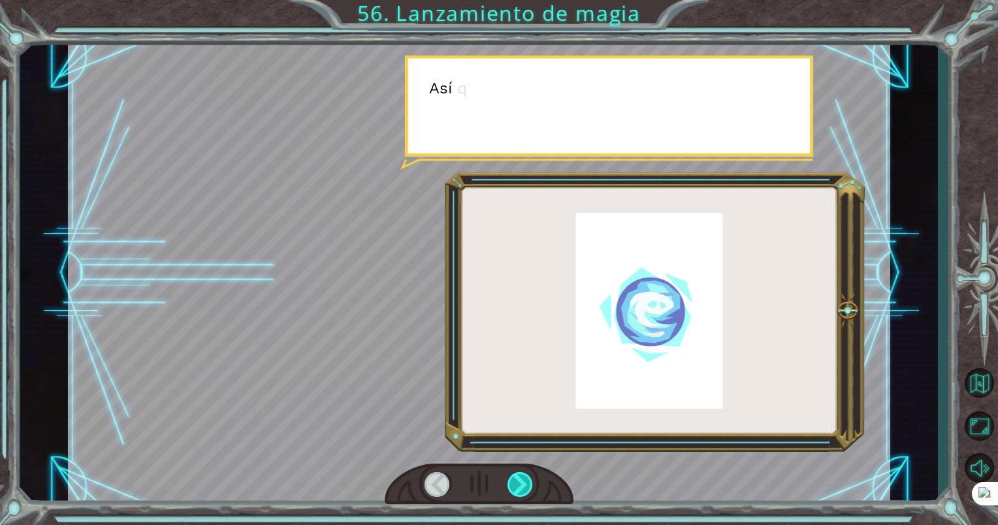
click at [517, 483] on div at bounding box center [520, 484] width 27 height 25
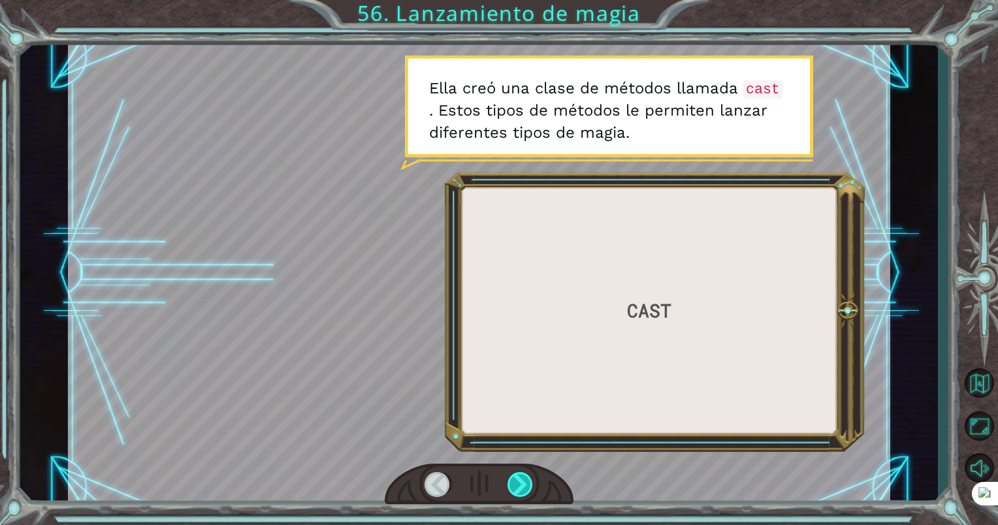
click at [520, 477] on div at bounding box center [520, 484] width 27 height 25
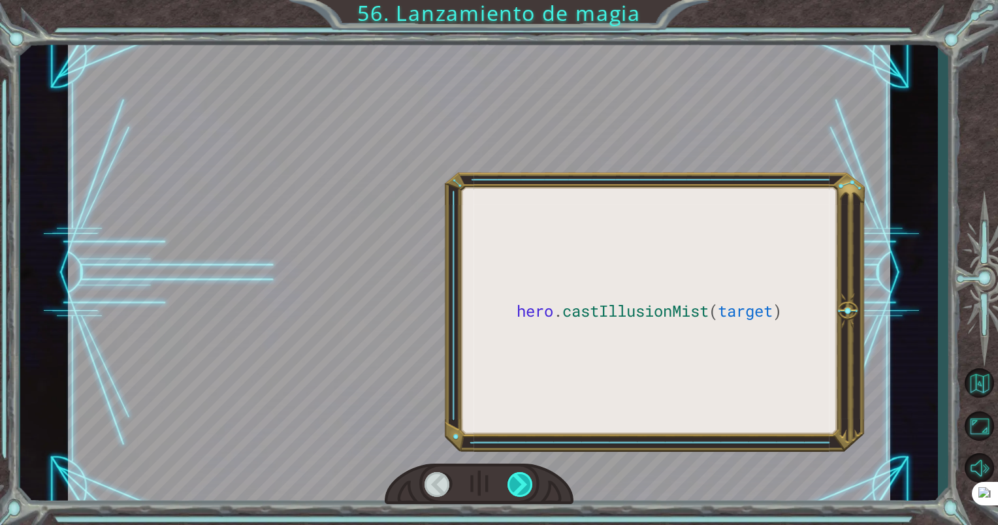
click at [520, 477] on div at bounding box center [520, 484] width 27 height 25
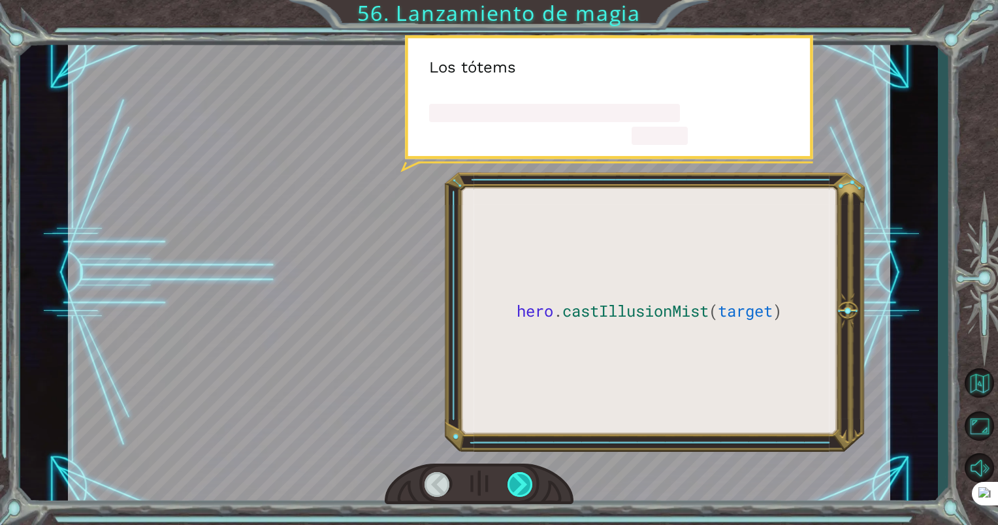
click at [520, 477] on div at bounding box center [520, 484] width 27 height 25
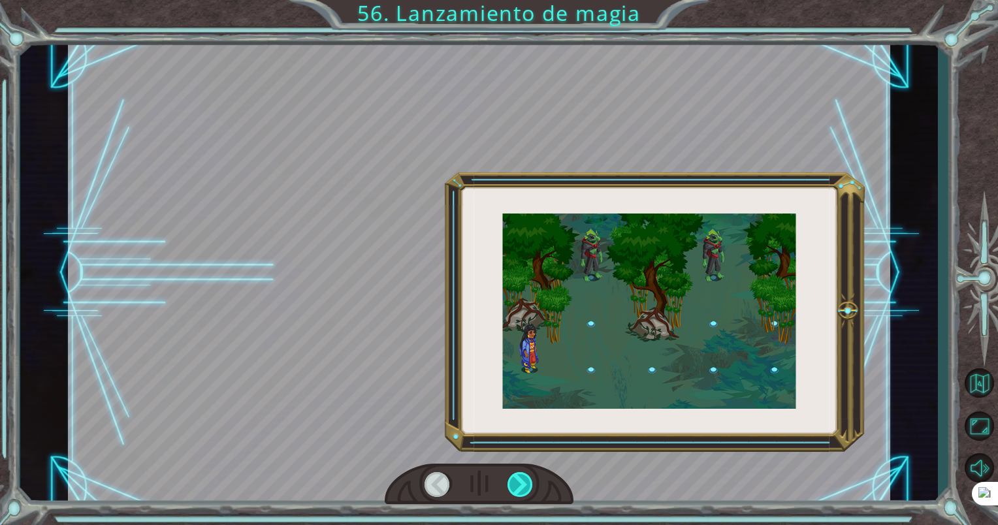
click at [520, 477] on div at bounding box center [520, 484] width 27 height 25
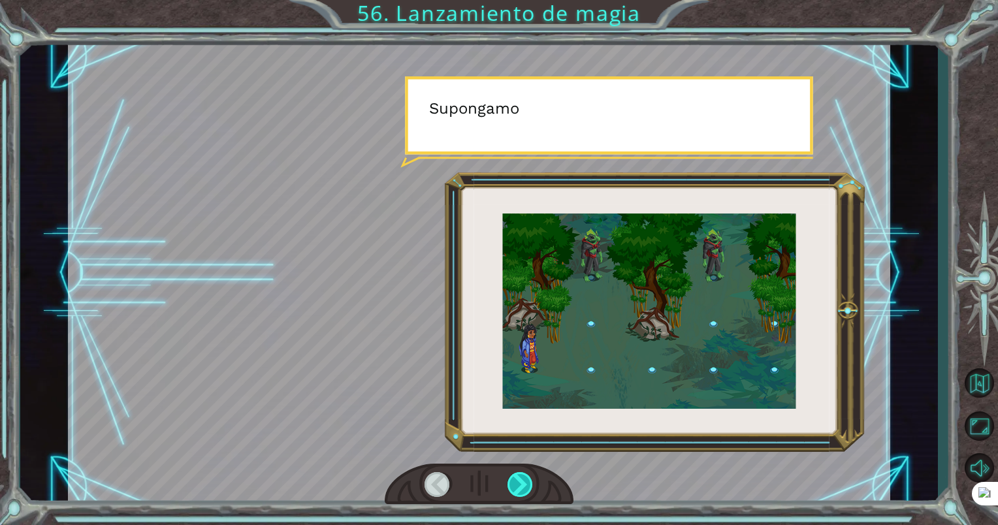
click at [520, 477] on div at bounding box center [520, 484] width 27 height 25
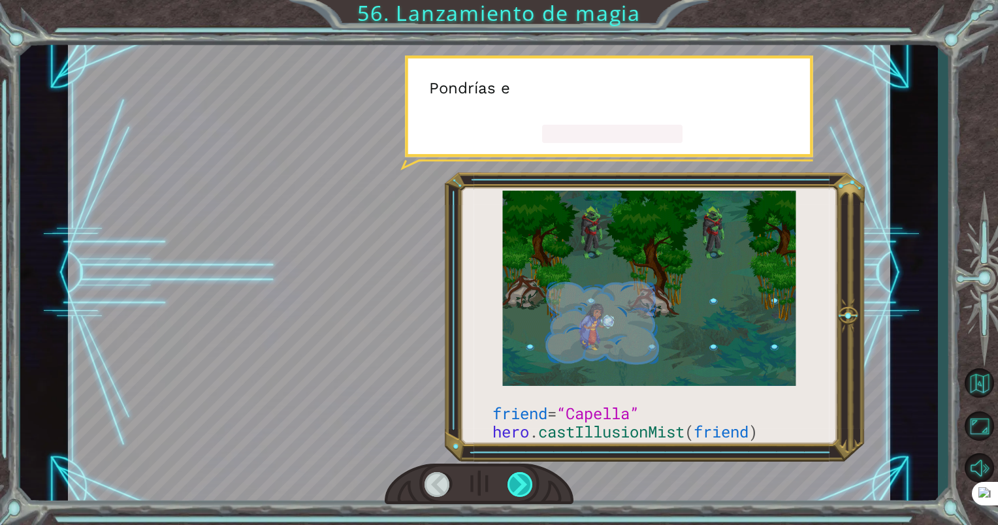
click at [520, 477] on div at bounding box center [520, 484] width 27 height 25
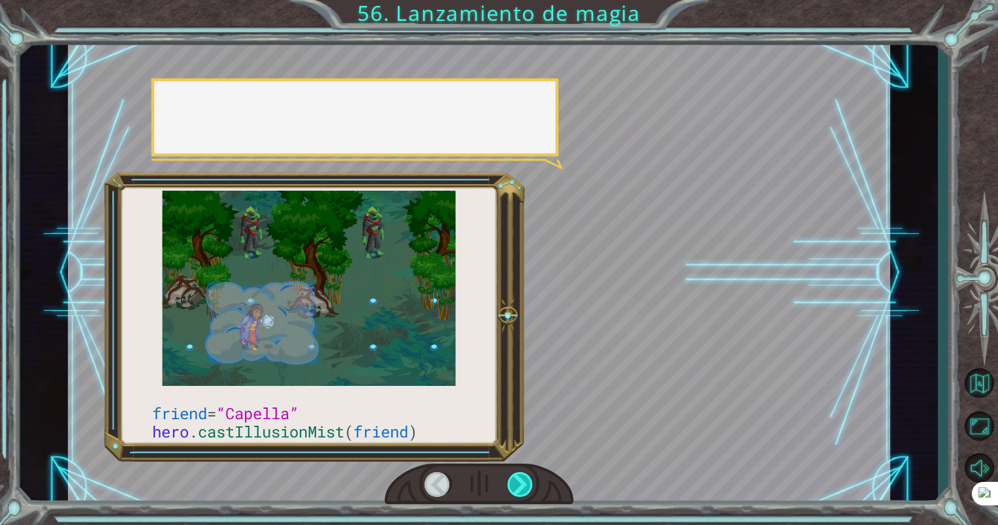
click at [520, 477] on div at bounding box center [520, 484] width 27 height 25
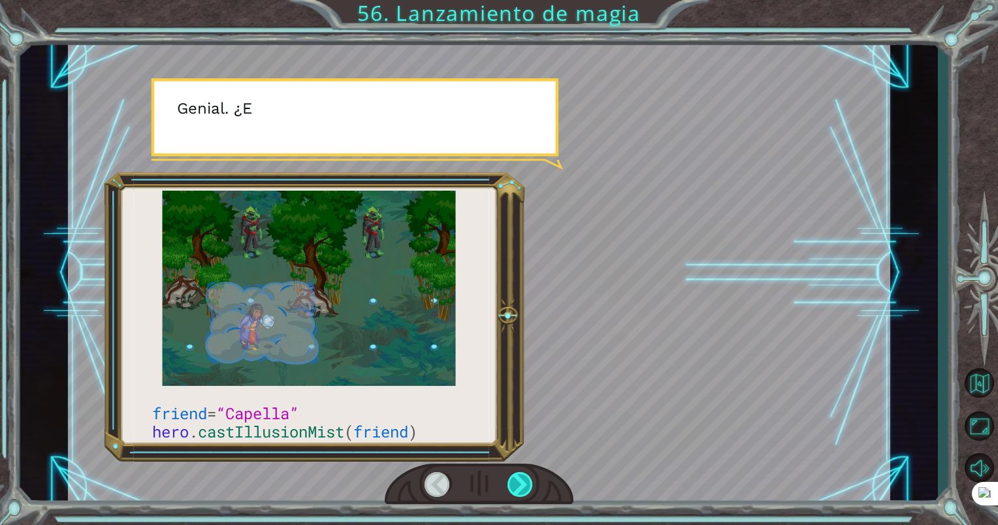
click at [520, 477] on div at bounding box center [520, 484] width 27 height 25
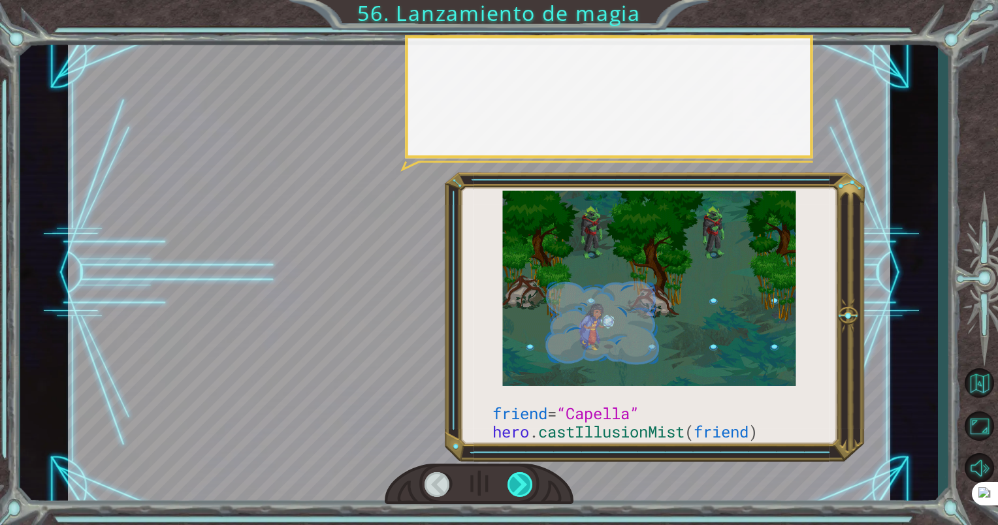
click at [520, 477] on div at bounding box center [520, 484] width 27 height 25
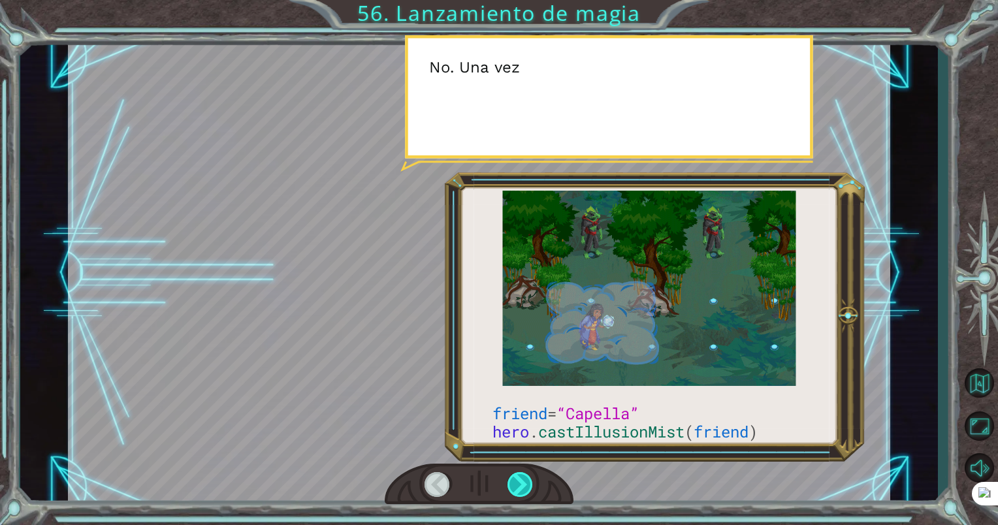
click at [520, 477] on div at bounding box center [520, 484] width 27 height 25
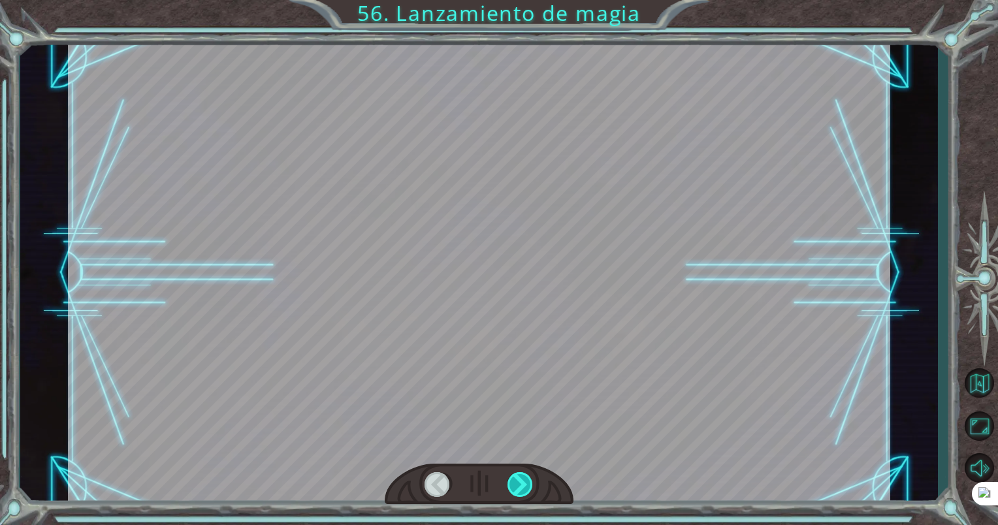
click at [520, 477] on div at bounding box center [520, 484] width 27 height 25
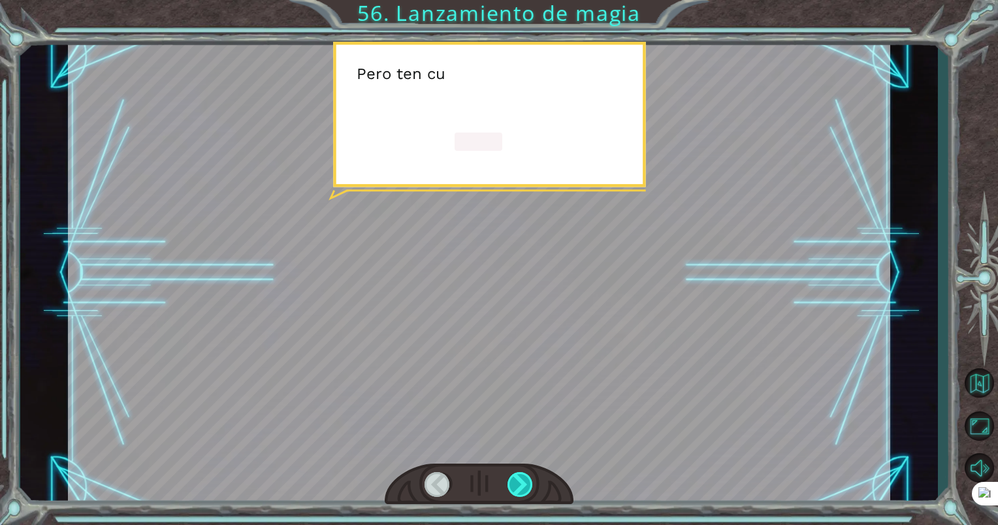
click at [520, 477] on div at bounding box center [520, 484] width 27 height 25
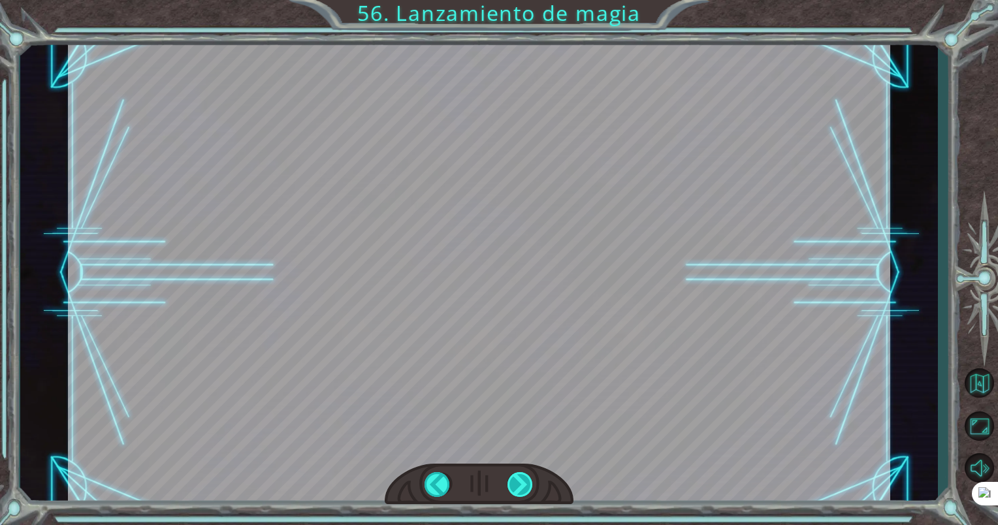
click at [520, 0] on div "friend = “Capella” hero . castIllusionMist ( friend ) ¡ A h í e s t á s ! ¡ N e…" at bounding box center [499, 0] width 998 height 0
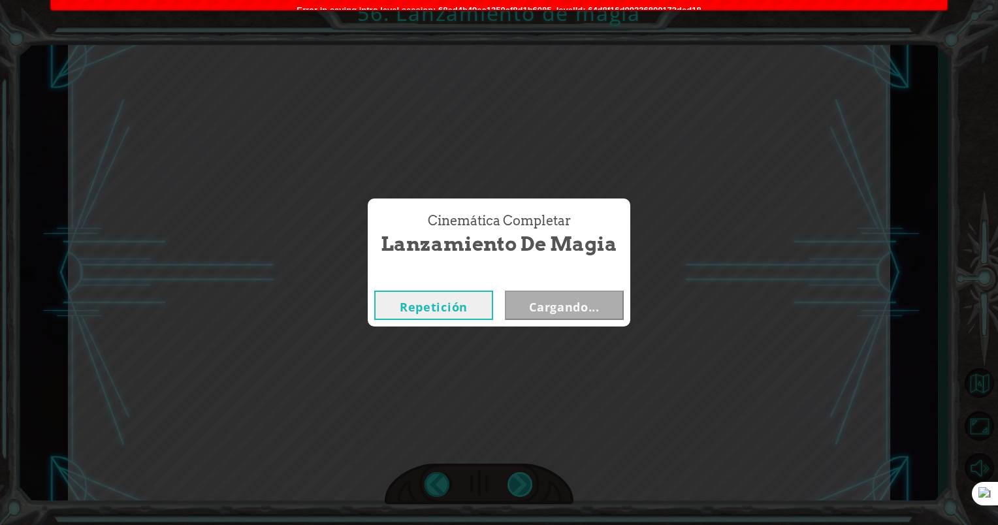
click at [520, 477] on div "Cinemática Completar Lanzamiento de magia Repetición Cargando..." at bounding box center [499, 262] width 998 height 525
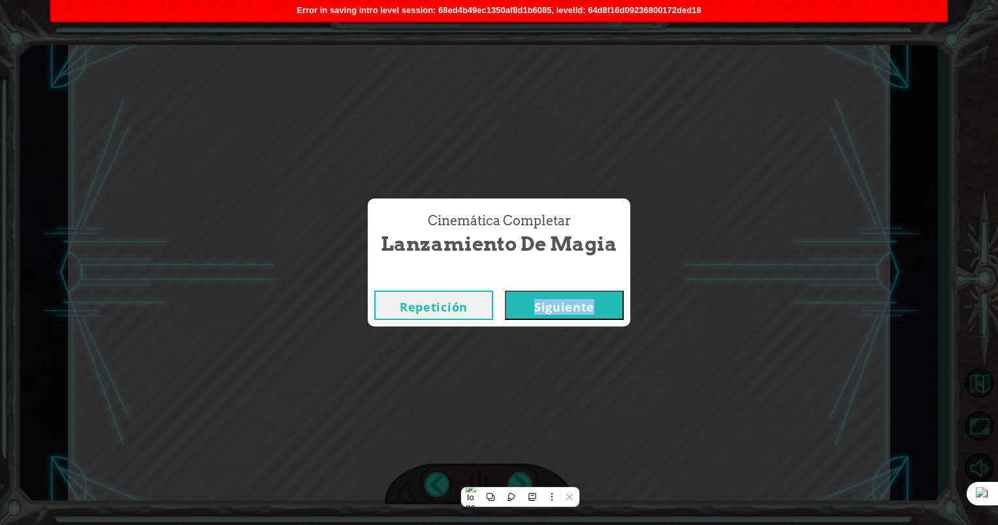
click at [520, 477] on div "Cinemática Completar Lanzamiento de magia Repetición Siguiente" at bounding box center [499, 262] width 998 height 525
drag, startPoint x: 520, startPoint y: 477, endPoint x: 576, endPoint y: 460, distance: 58.9
click at [579, 460] on div "Cinemática Completar Lanzamiento de magia Repetición Siguiente" at bounding box center [499, 262] width 998 height 525
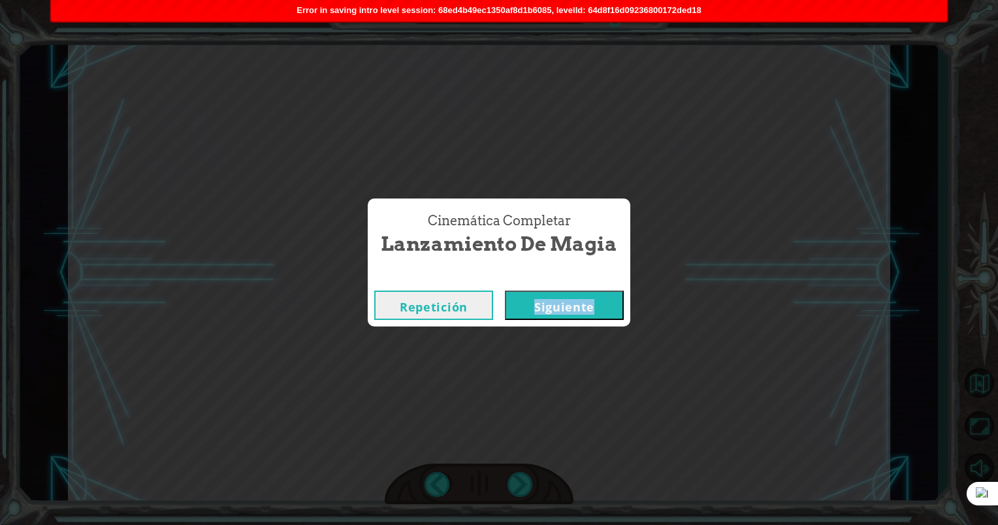
click at [610, 298] on button "Siguiente" at bounding box center [564, 305] width 119 height 29
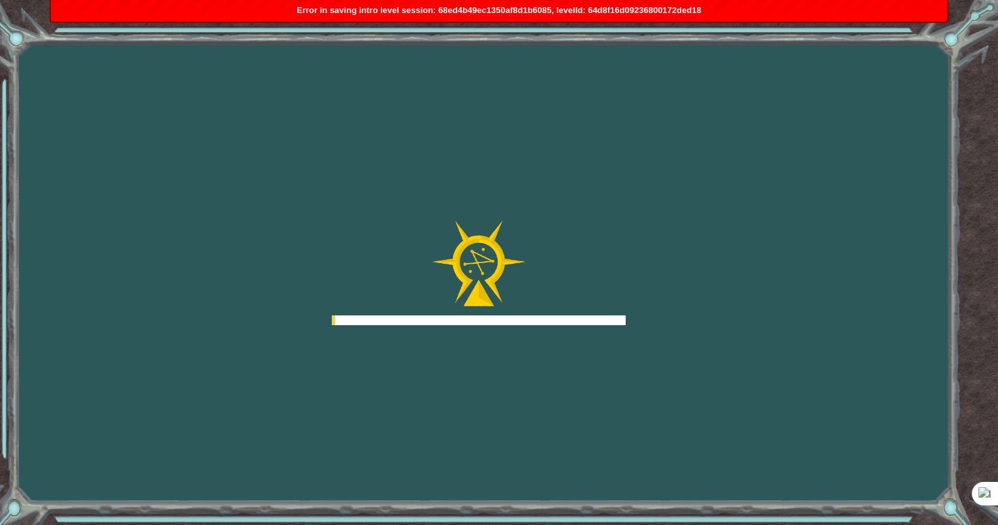
drag, startPoint x: 610, startPoint y: 298, endPoint x: 579, endPoint y: 302, distance: 30.9
click at [601, 298] on div at bounding box center [479, 273] width 294 height 104
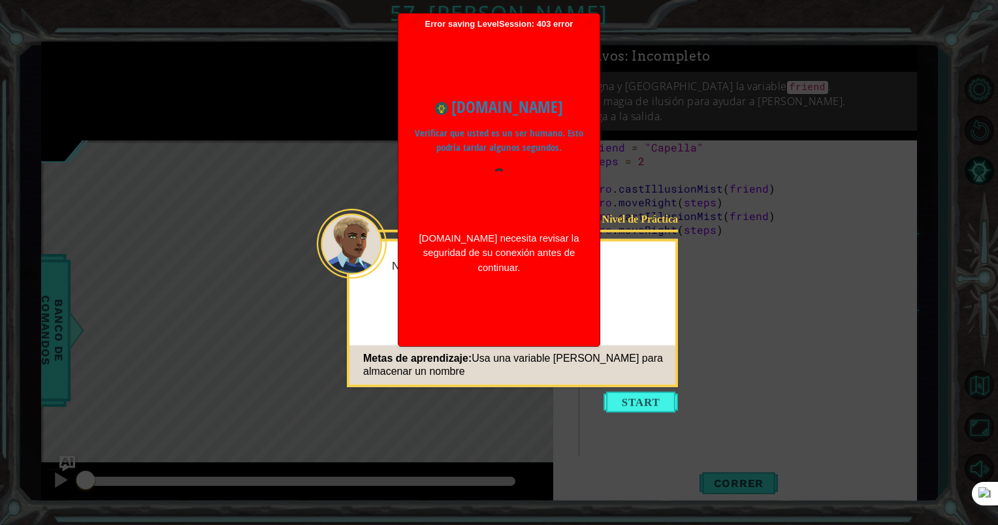
click at [731, 289] on icon at bounding box center [499, 262] width 998 height 525
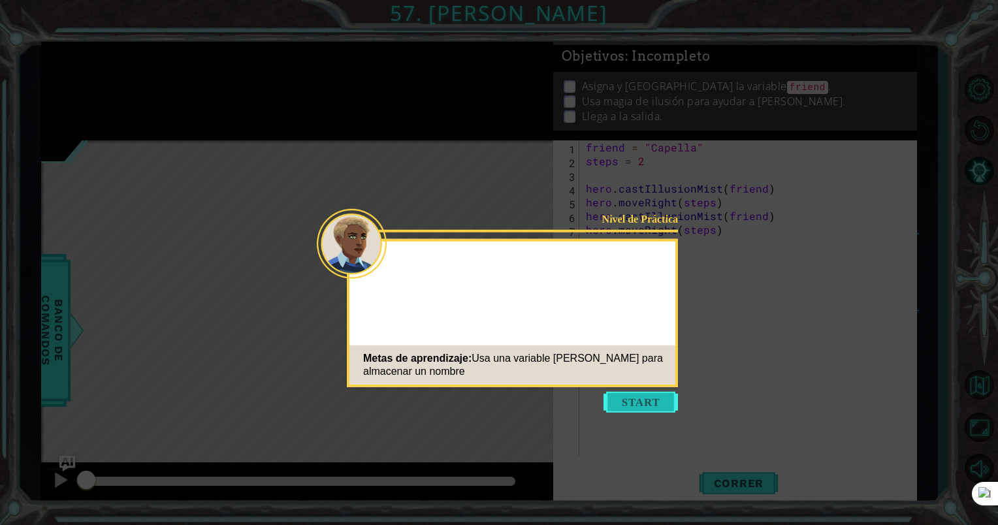
click at [650, 406] on button "Start" at bounding box center [640, 402] width 74 height 21
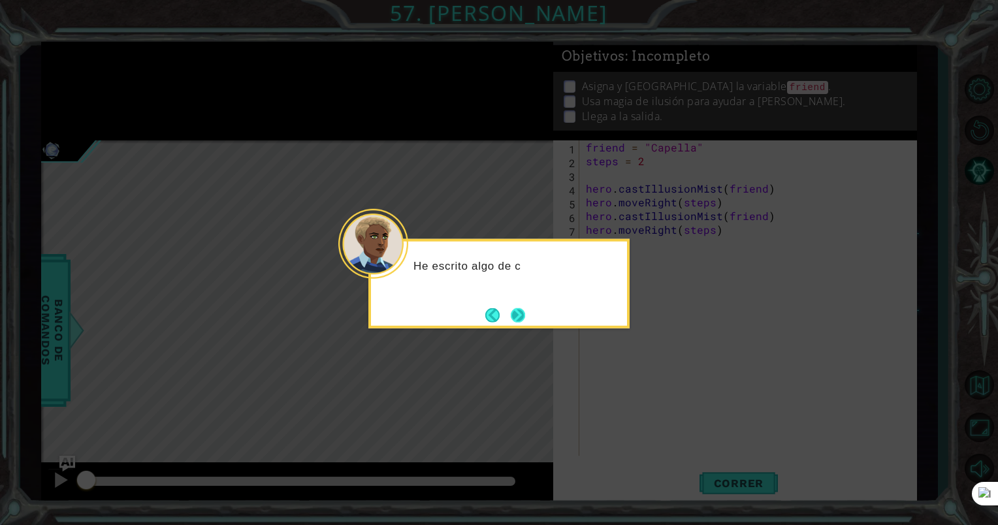
click at [512, 320] on button "Next" at bounding box center [517, 315] width 16 height 16
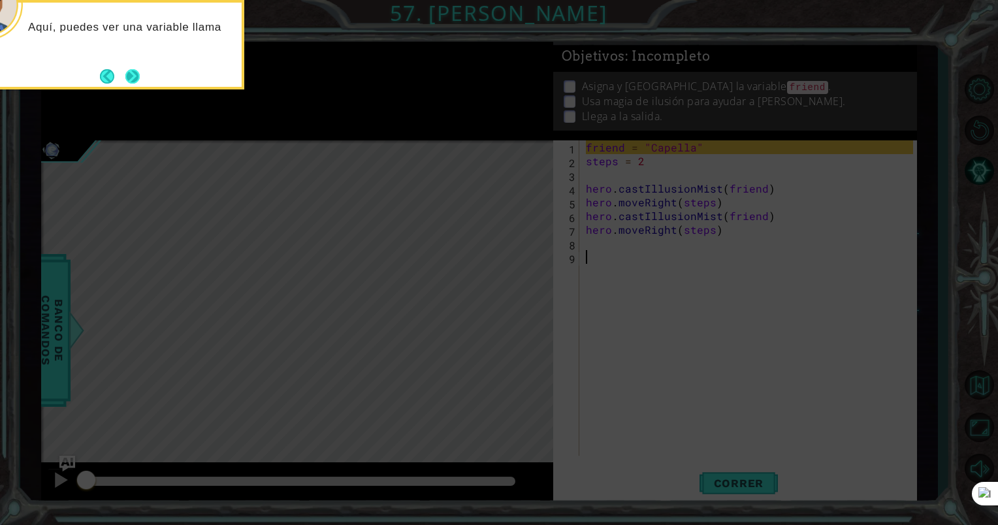
click at [135, 78] on button "Next" at bounding box center [132, 76] width 17 height 17
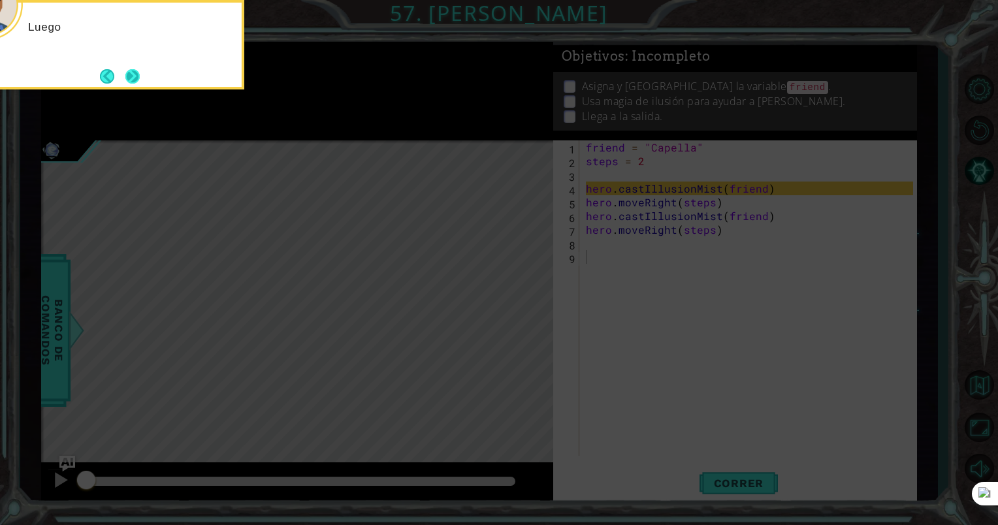
click at [134, 77] on button "Next" at bounding box center [132, 76] width 17 height 17
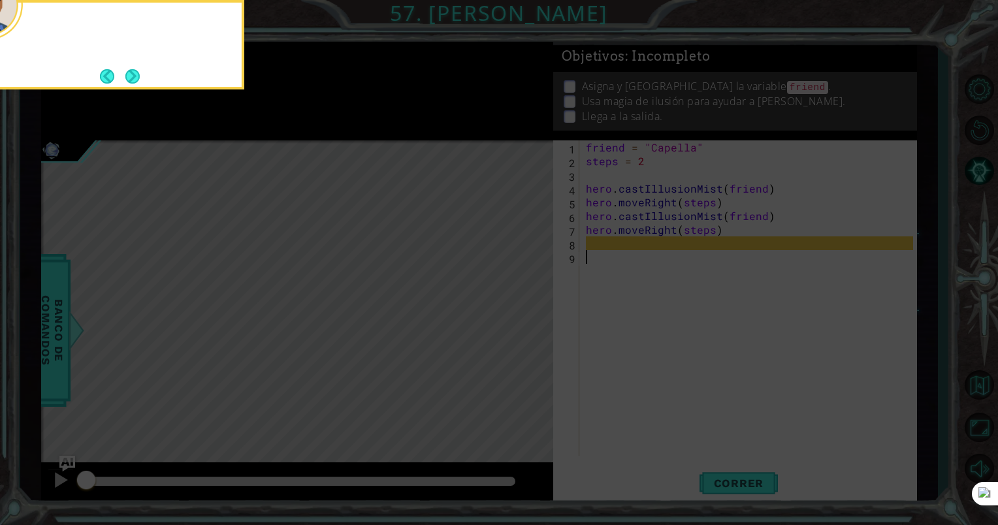
click at [134, 77] on button "Next" at bounding box center [132, 76] width 22 height 22
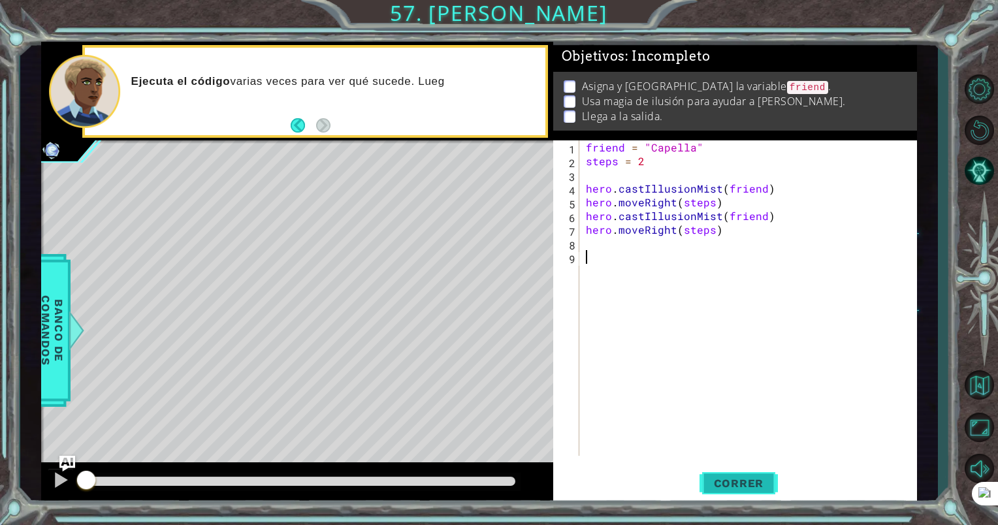
click at [771, 483] on span "Correr" at bounding box center [739, 483] width 76 height 13
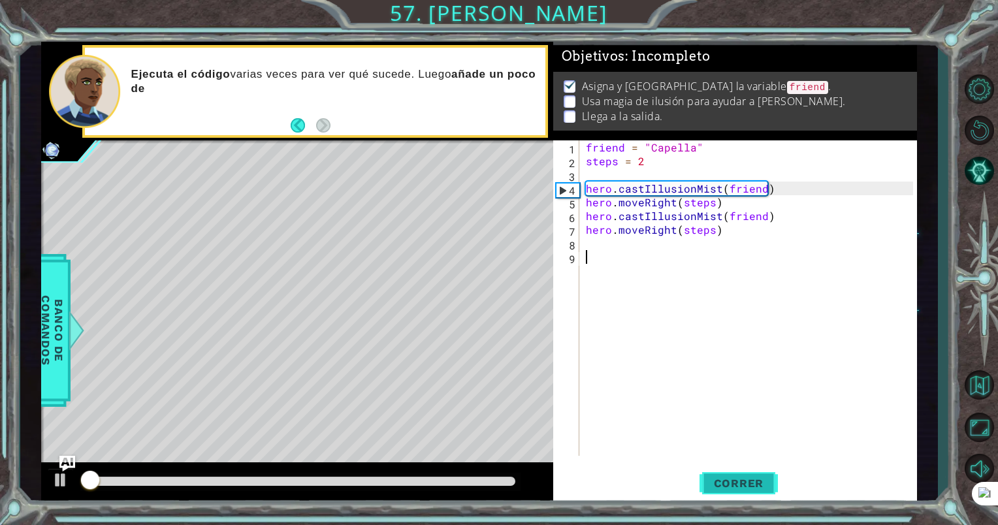
scroll to position [3, 0]
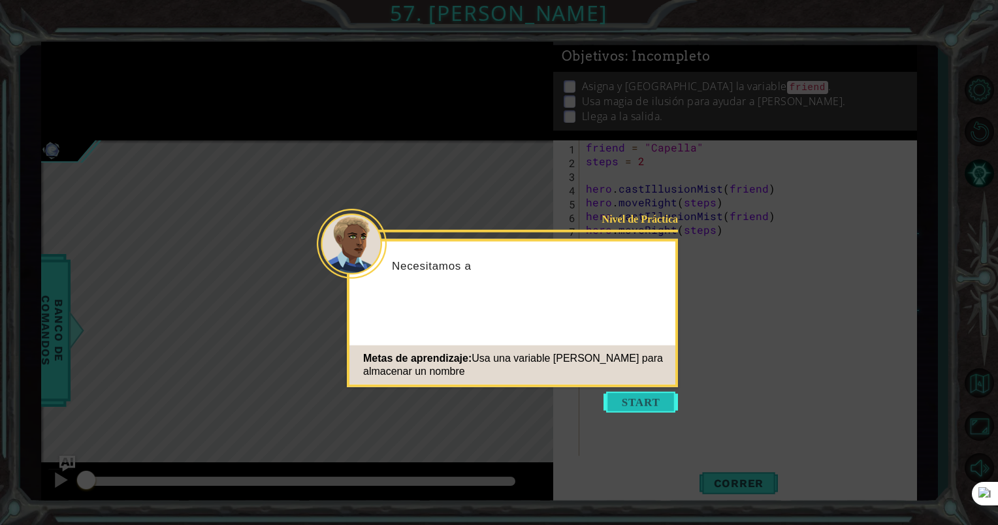
click at [650, 402] on button "Start" at bounding box center [640, 402] width 74 height 21
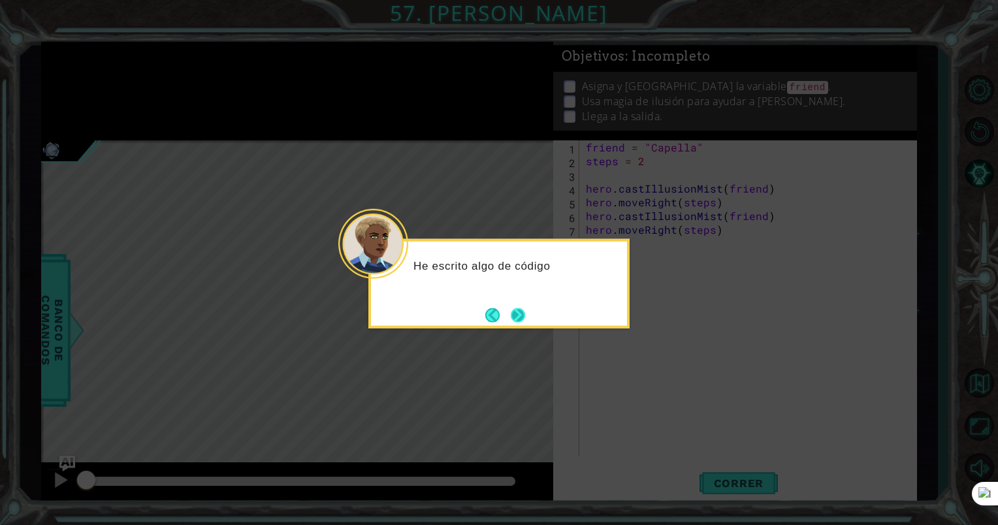
click at [520, 307] on button "Next" at bounding box center [518, 315] width 16 height 16
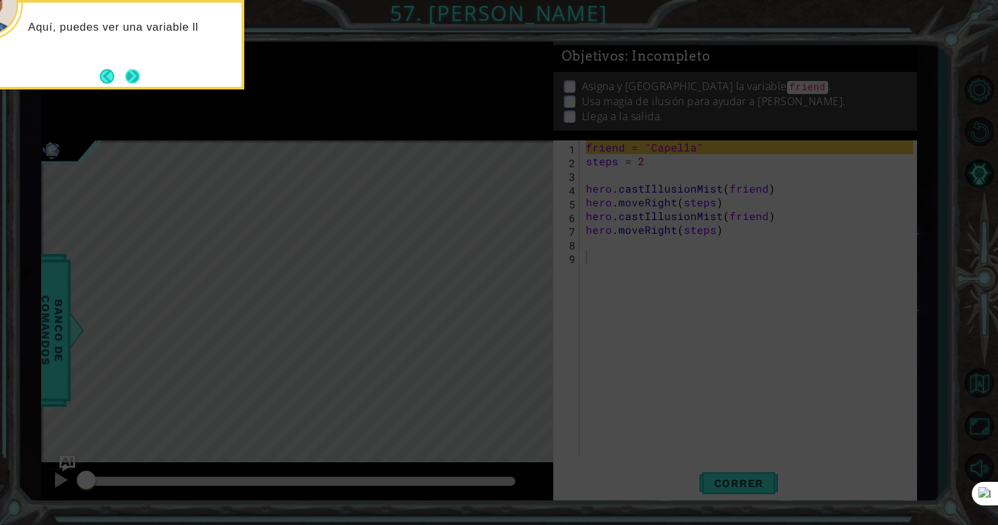
click at [135, 80] on button "Next" at bounding box center [132, 76] width 15 height 15
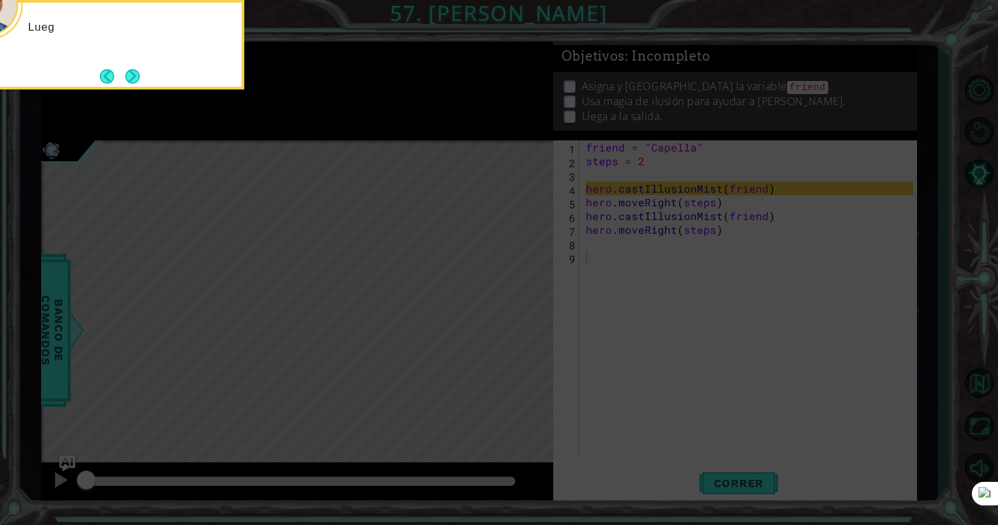
click at [135, 80] on button "Next" at bounding box center [132, 76] width 18 height 18
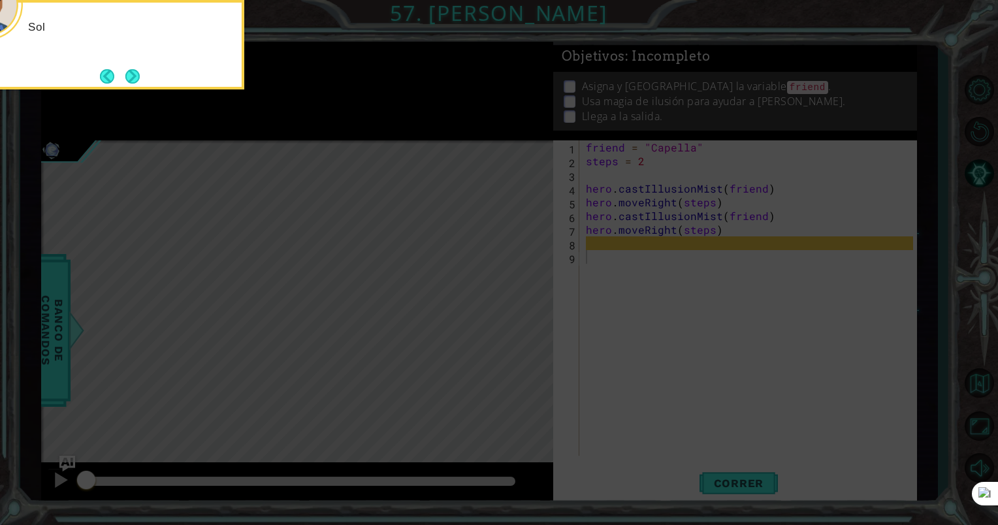
click at [135, 80] on button "Next" at bounding box center [132, 76] width 14 height 14
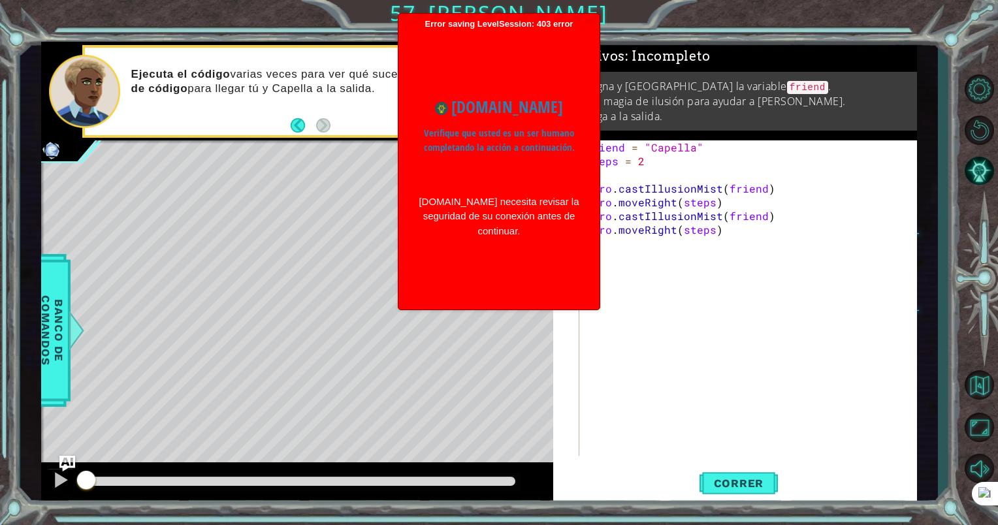
click at [650, 251] on div "friend = "Capella" steps = 2 hero . castIllusionMist ( friend ) hero . moveRigh…" at bounding box center [751, 311] width 337 height 343
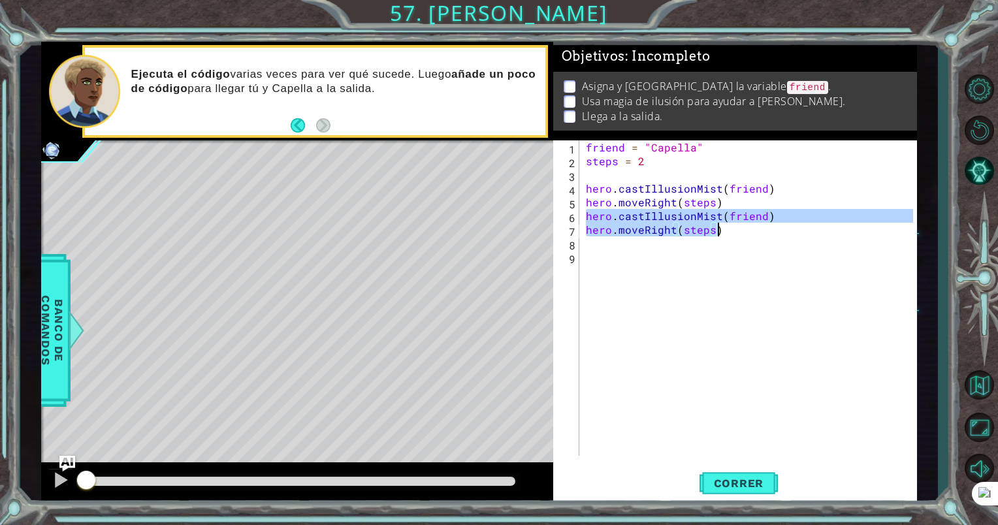
drag, startPoint x: 586, startPoint y: 219, endPoint x: 726, endPoint y: 235, distance: 140.7
click at [726, 235] on div "friend = "Capella" steps = 2 hero . castIllusionMist ( friend ) hero . moveRigh…" at bounding box center [751, 311] width 337 height 343
type textarea "hero.castIllusionMist(friend) hero.moveRight(steps)"
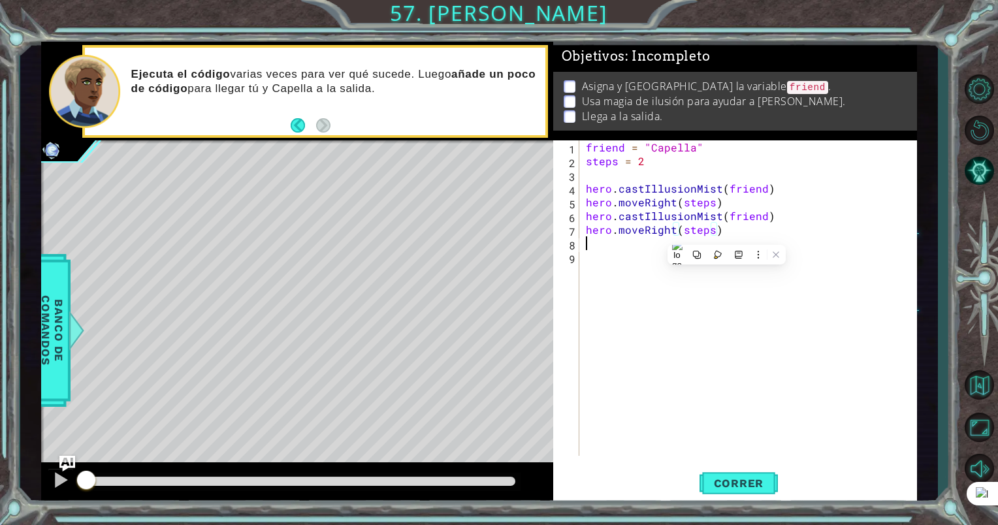
click at [643, 246] on div "friend = "Capella" steps = 2 hero . castIllusionMist ( friend ) hero . moveRigh…" at bounding box center [751, 311] width 337 height 343
type textarea "hero.moveRight(steps)"
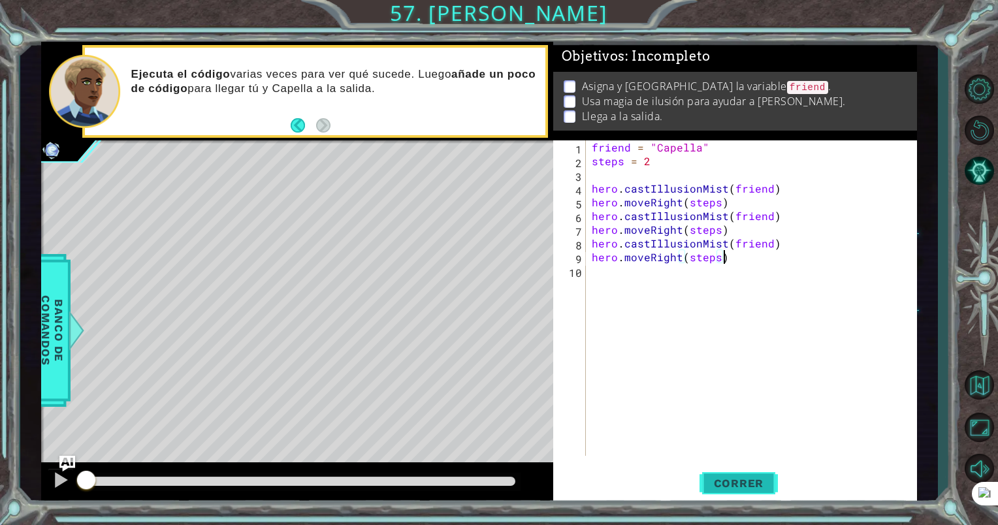
click at [730, 485] on span "Correr" at bounding box center [739, 483] width 76 height 13
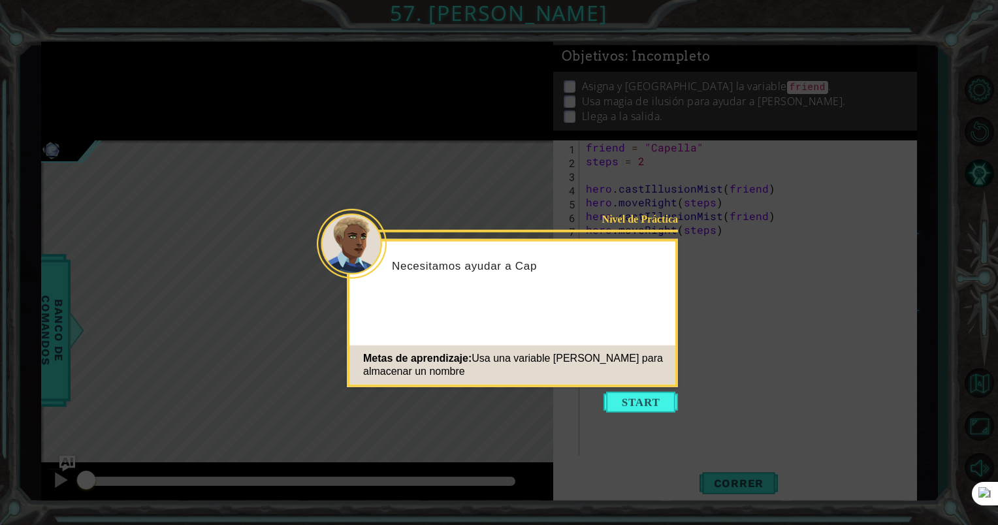
click at [634, 397] on button "Start" at bounding box center [640, 402] width 74 height 21
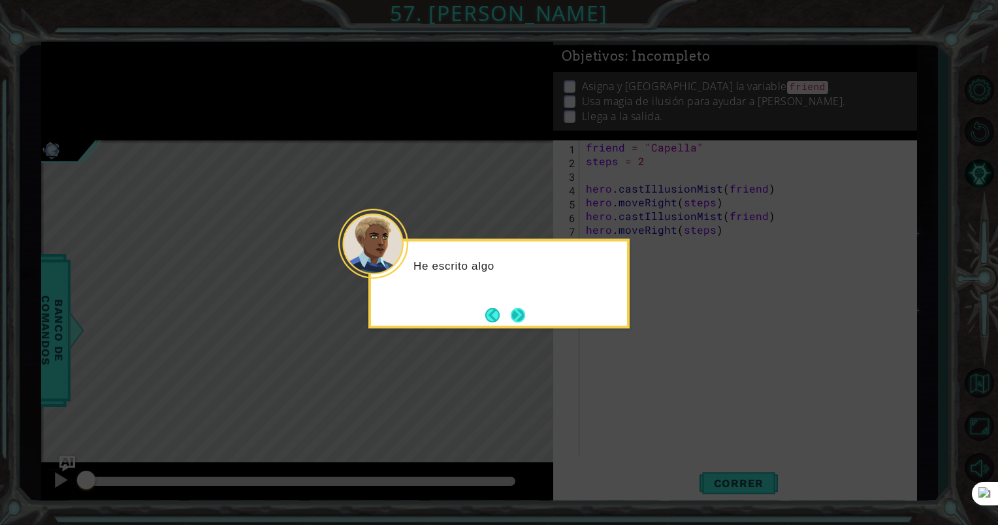
click at [525, 315] on button "Next" at bounding box center [518, 315] width 15 height 15
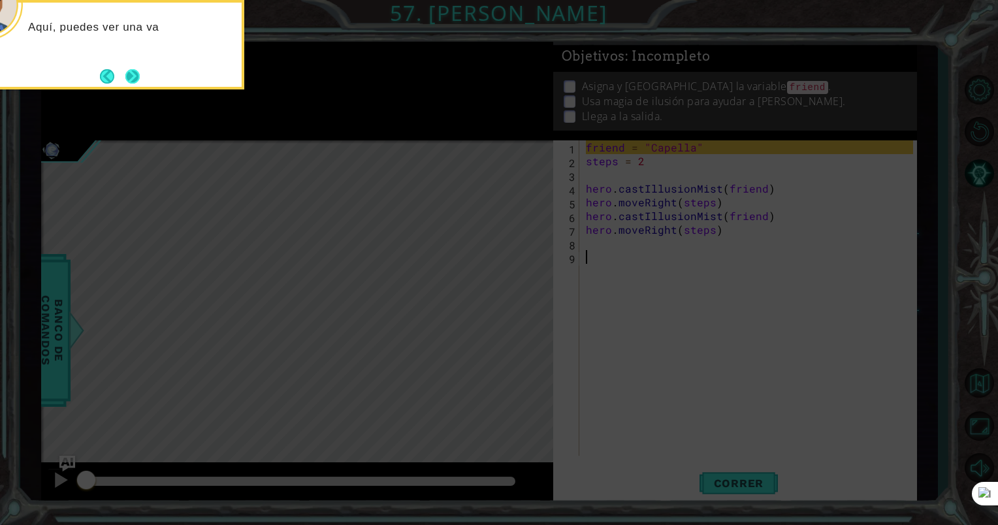
click at [136, 78] on button "Next" at bounding box center [132, 76] width 15 height 15
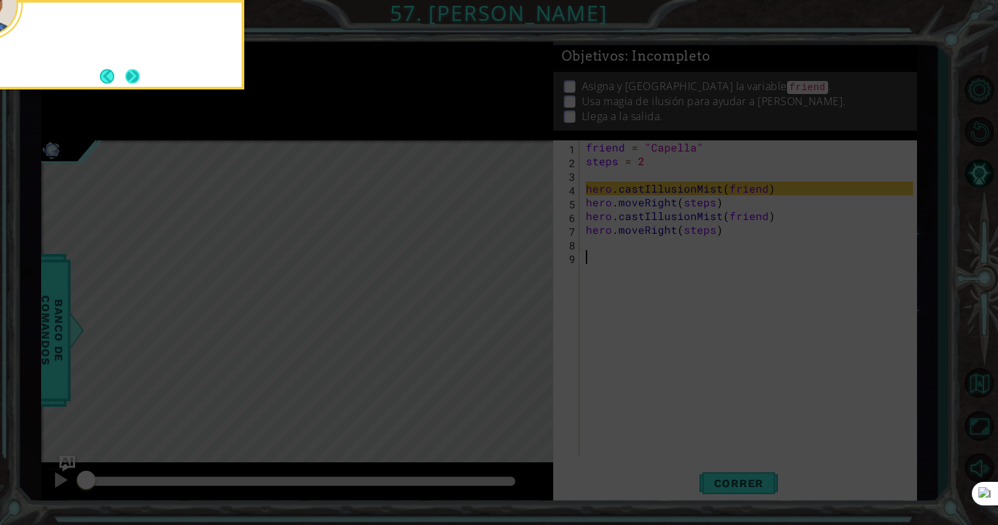
click at [136, 79] on button "Next" at bounding box center [132, 76] width 15 height 15
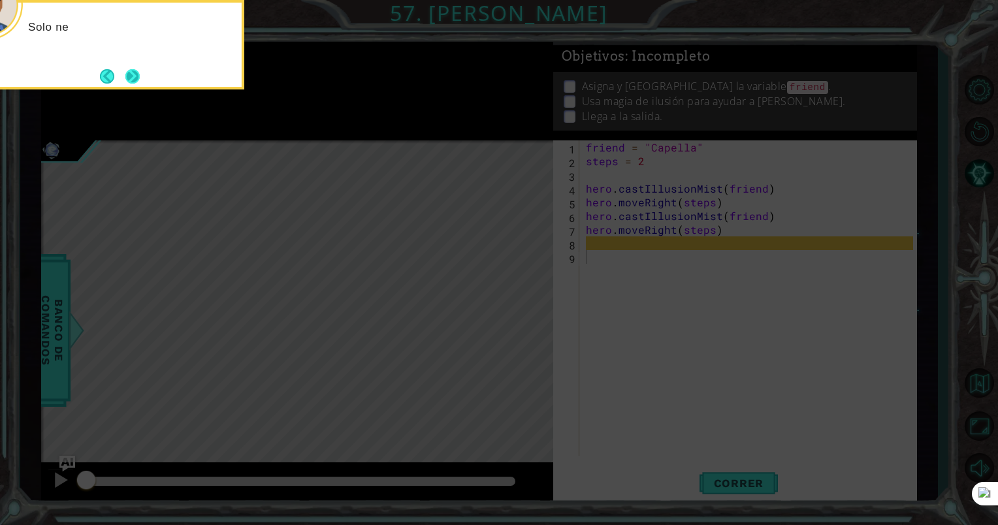
click at [136, 77] on button "Next" at bounding box center [132, 76] width 15 height 15
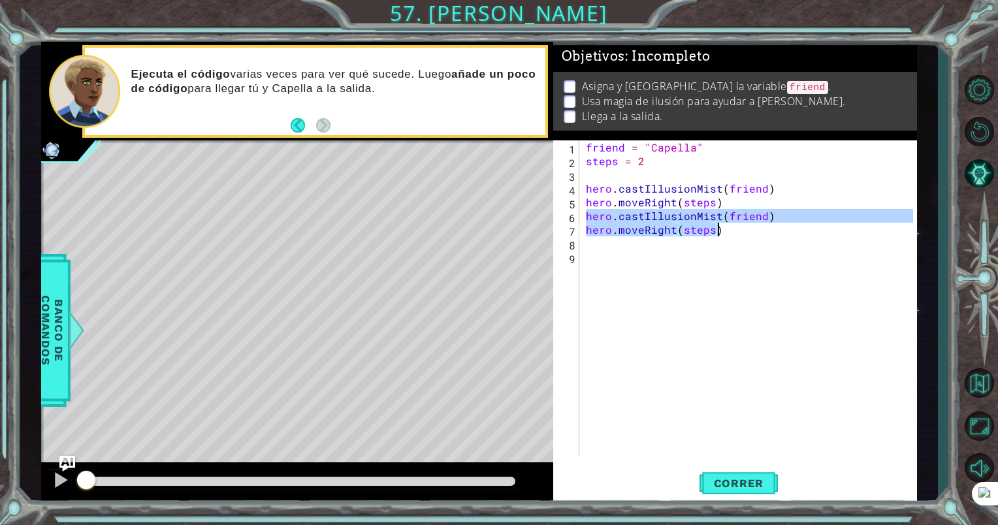
drag, startPoint x: 584, startPoint y: 217, endPoint x: 718, endPoint y: 229, distance: 134.3
click at [718, 229] on div "friend = "Capella" steps = 2 hero . castIllusionMist ( friend ) hero . moveRigh…" at bounding box center [751, 311] width 337 height 343
type textarea "hero.castIllusionMist(friend) hero.moveRight(steps)"
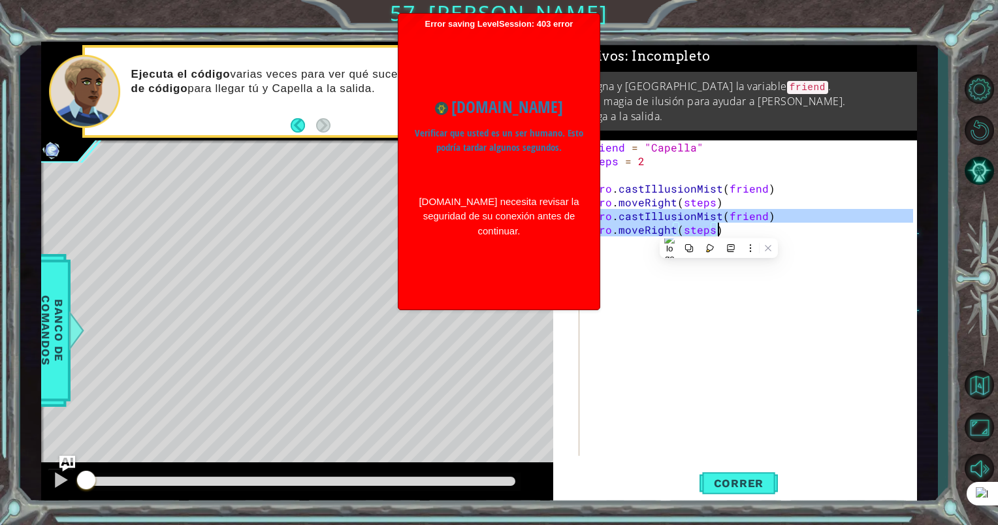
click at [624, 259] on div "friend = "Capella" steps = 2 hero . castIllusionMist ( friend ) hero . moveRigh…" at bounding box center [751, 311] width 337 height 343
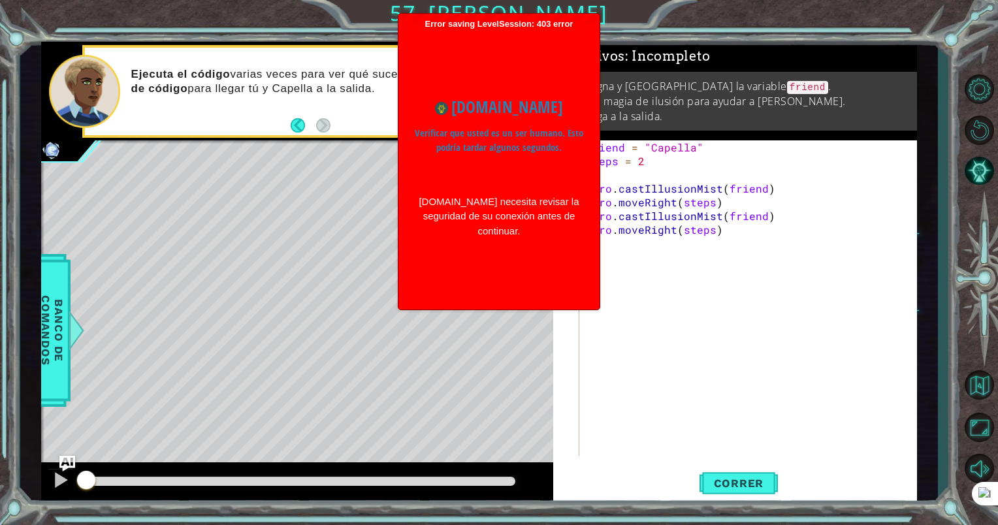
type textarea "hero.moveRight(steps)"
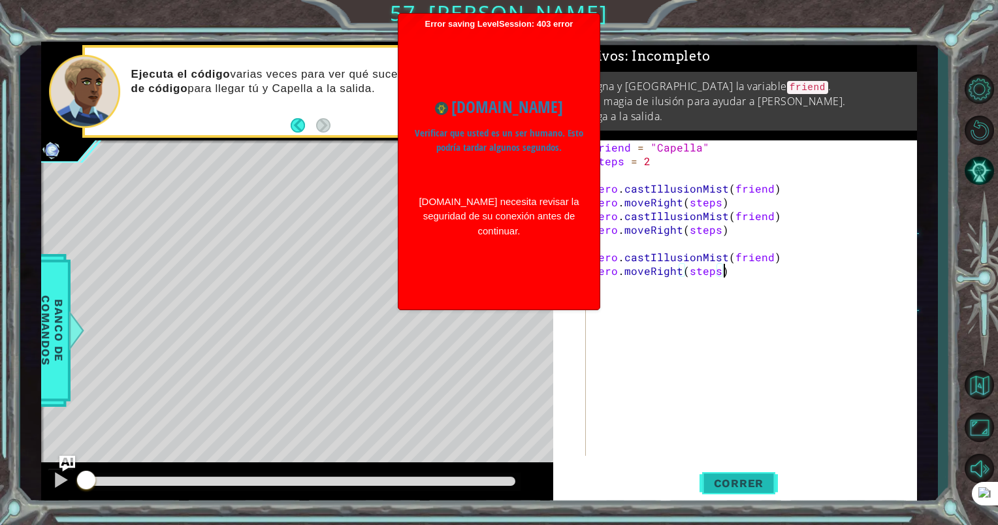
click at [752, 478] on span "Correr" at bounding box center [739, 483] width 76 height 13
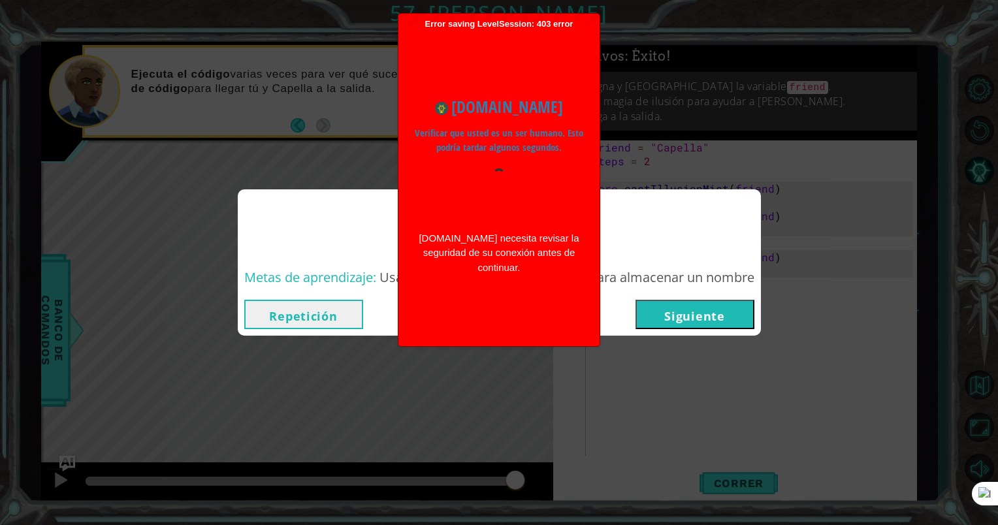
click at [655, 316] on button "Siguiente" at bounding box center [694, 314] width 119 height 29
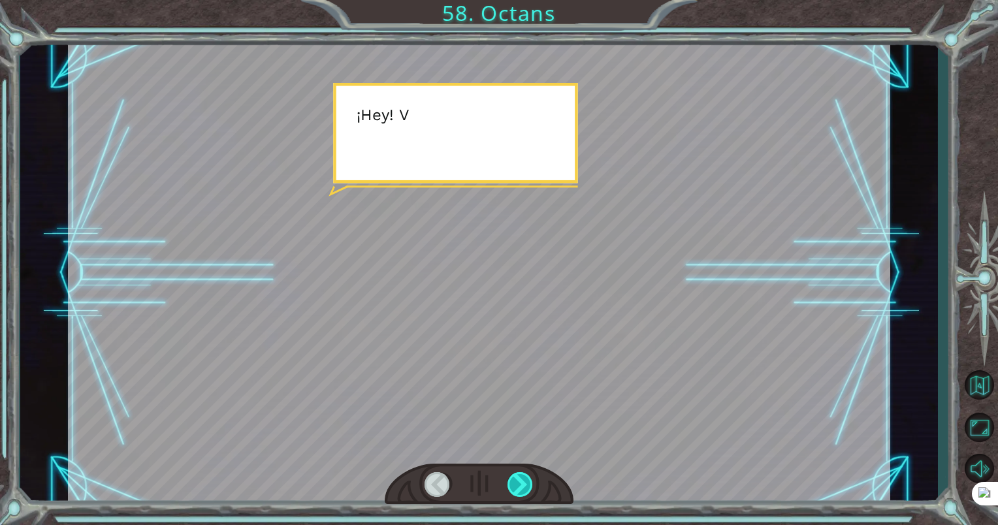
click at [522, 480] on div at bounding box center [520, 484] width 27 height 25
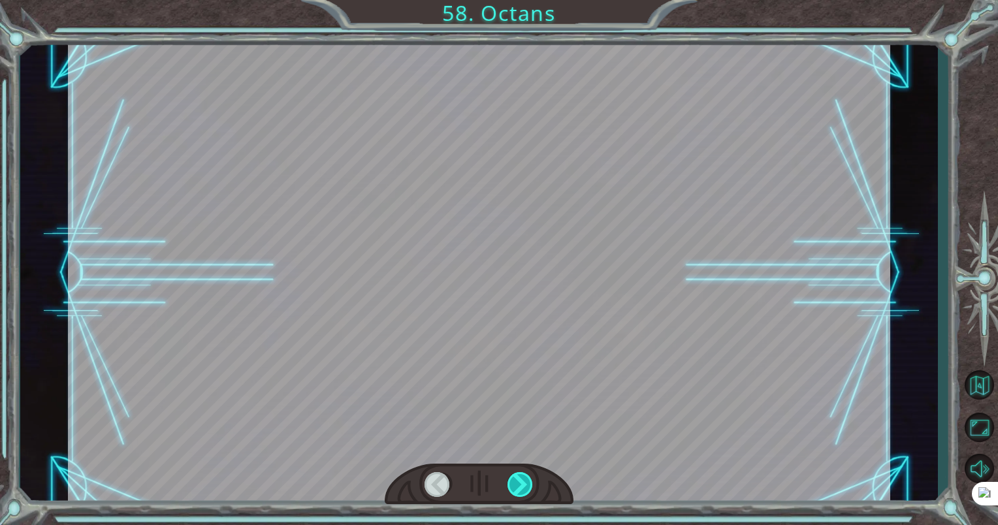
click at [522, 480] on div at bounding box center [520, 484] width 27 height 25
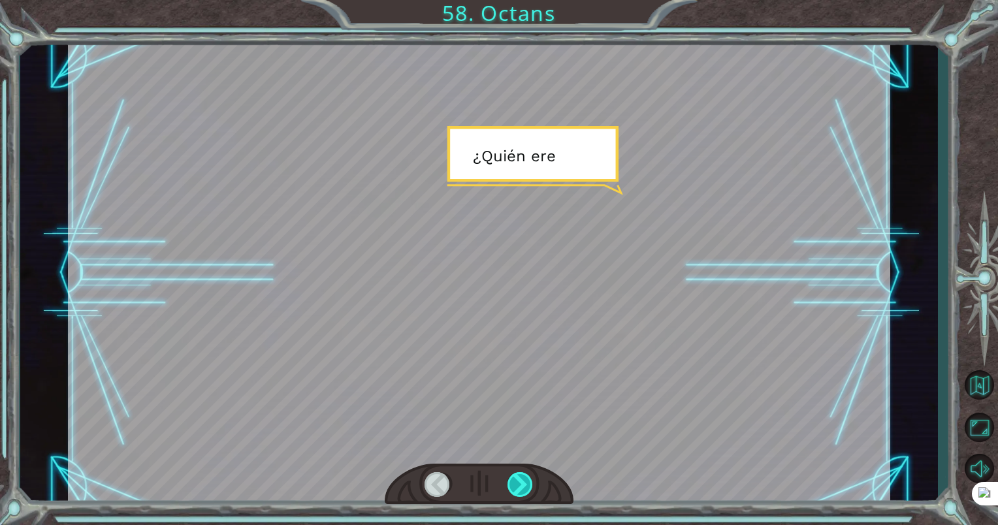
click at [522, 480] on div at bounding box center [520, 484] width 27 height 25
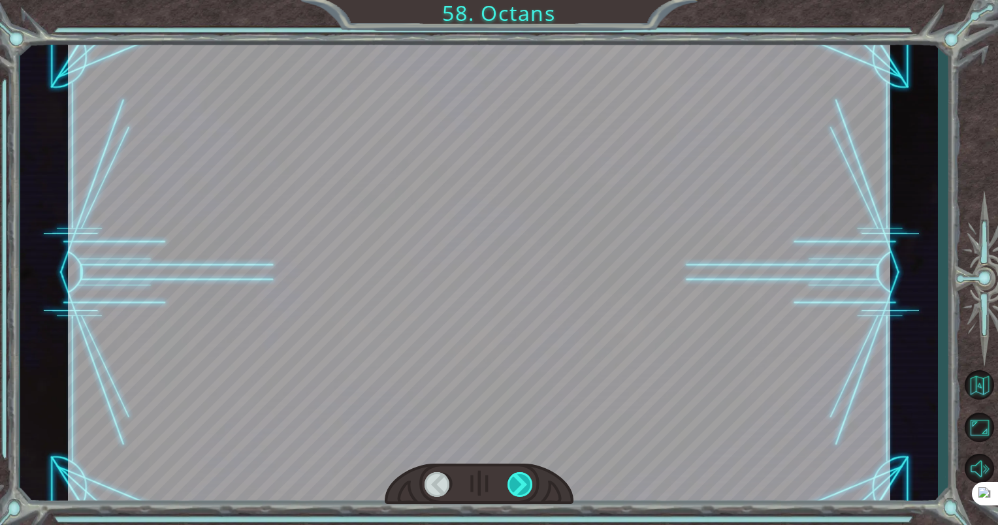
click at [520, 481] on div at bounding box center [520, 484] width 27 height 25
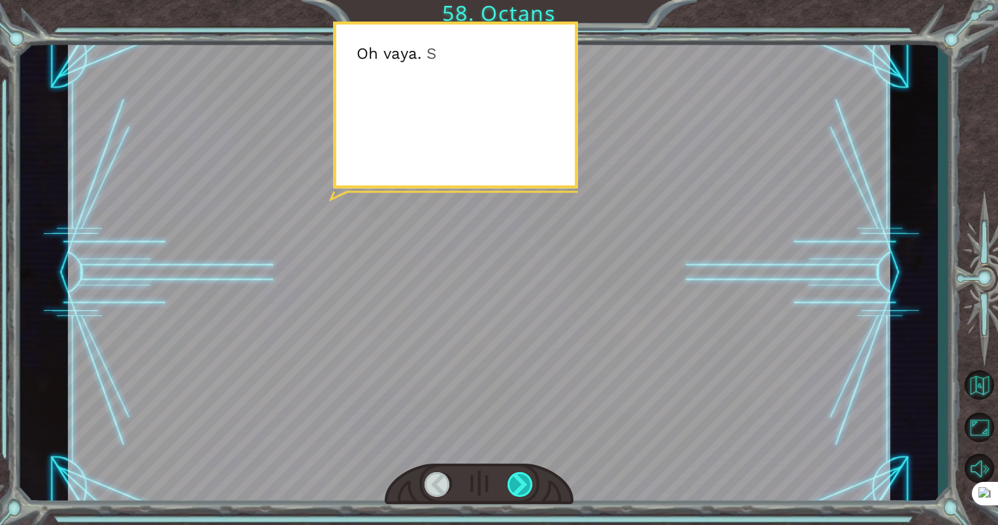
click at [520, 481] on div at bounding box center [520, 484] width 27 height 25
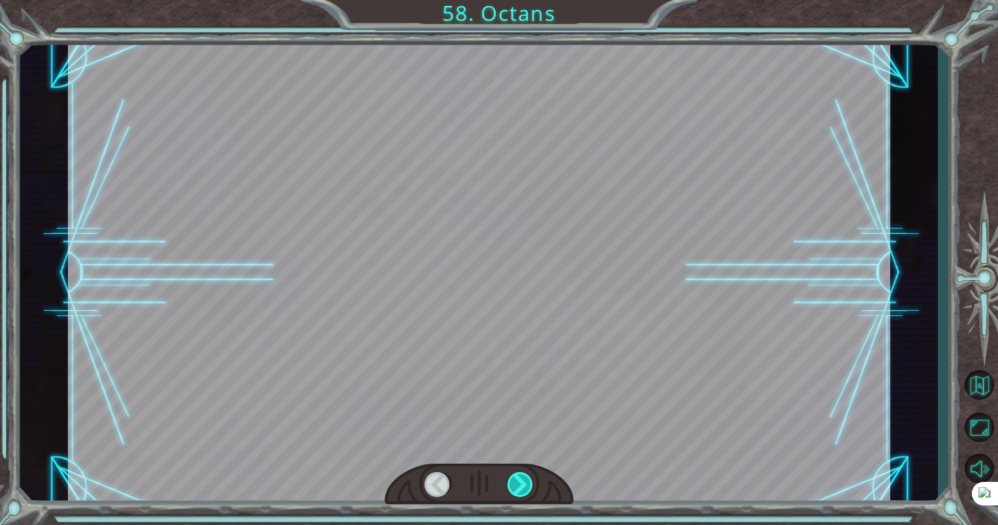
click at [520, 481] on div at bounding box center [520, 484] width 27 height 25
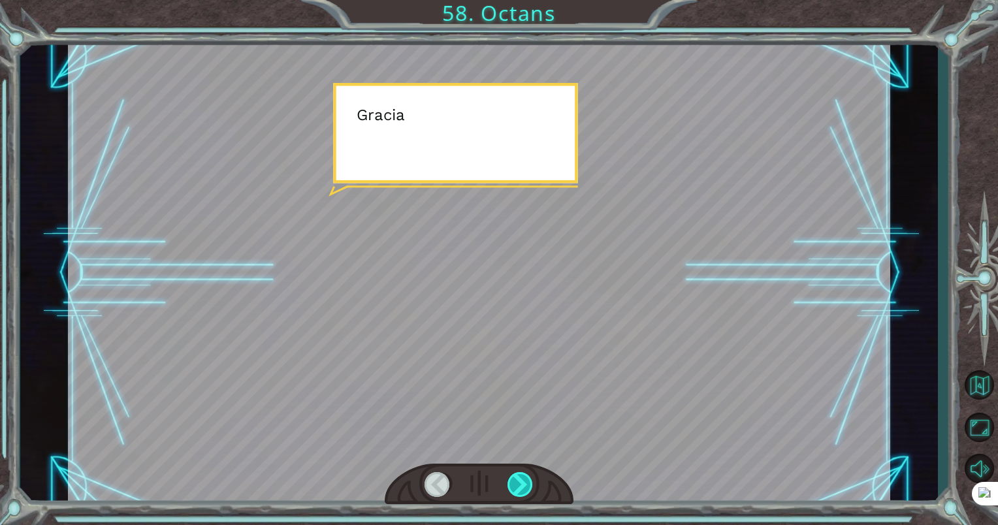
click at [520, 481] on div at bounding box center [520, 484] width 27 height 25
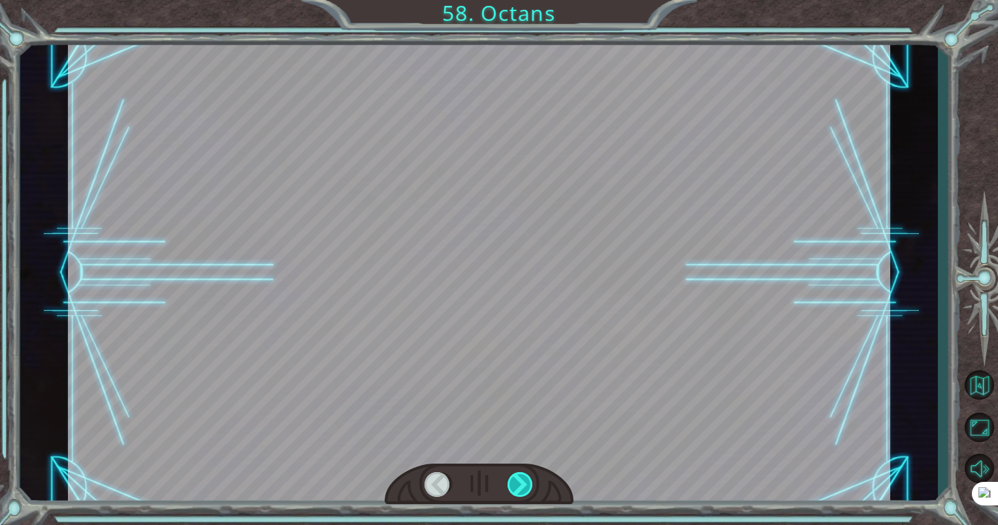
click at [520, 481] on div at bounding box center [520, 484] width 27 height 25
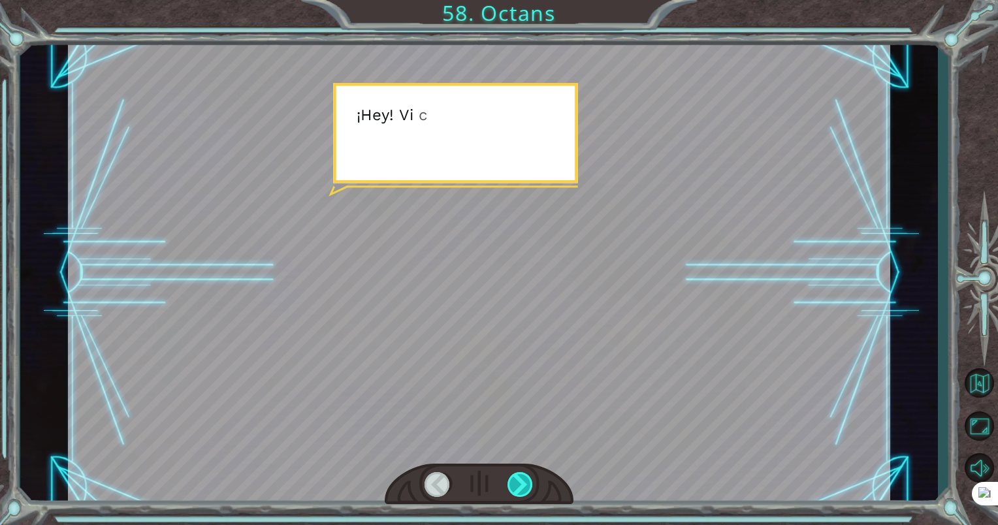
click at [513, 472] on div at bounding box center [520, 484] width 27 height 25
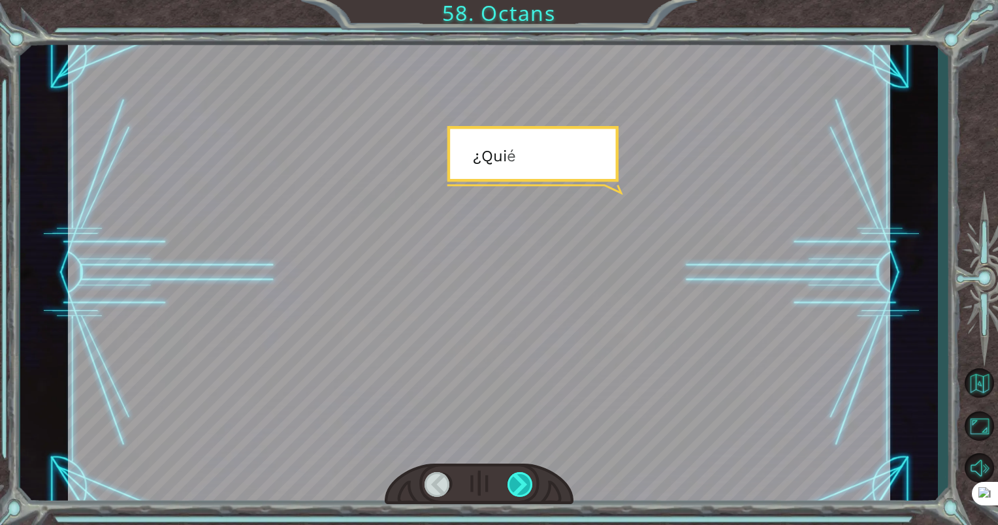
click at [516, 486] on div at bounding box center [520, 484] width 27 height 25
click at [517, 486] on div at bounding box center [520, 484] width 27 height 25
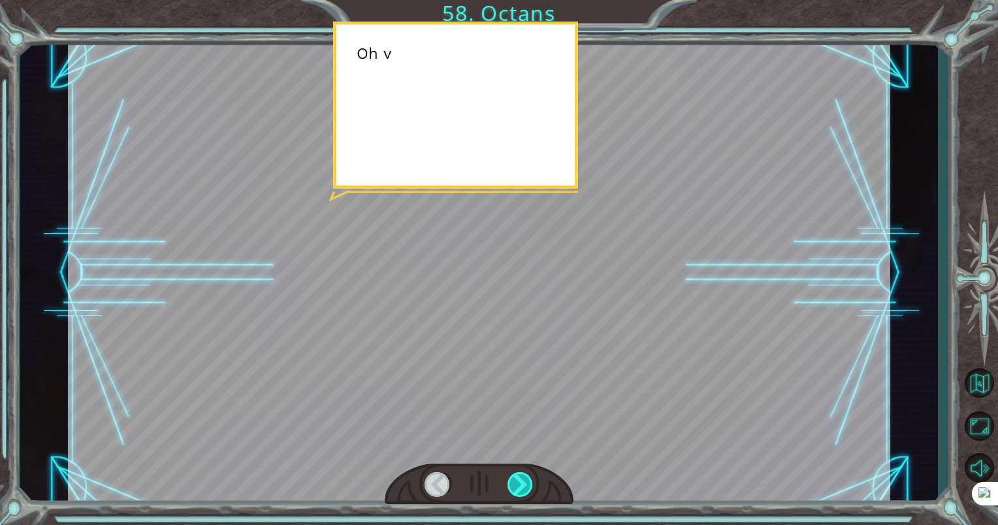
click at [515, 486] on div at bounding box center [520, 484] width 27 height 25
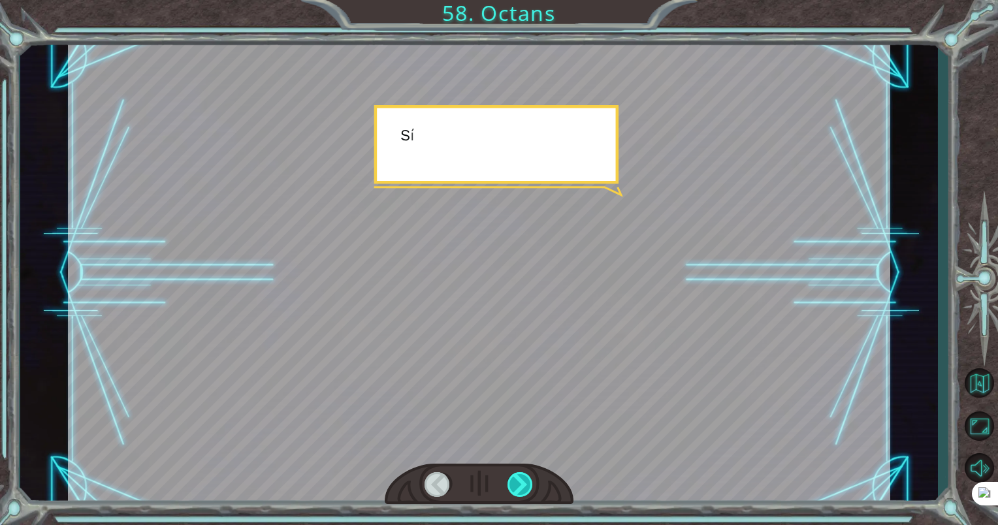
click at [515, 486] on div at bounding box center [520, 484] width 27 height 25
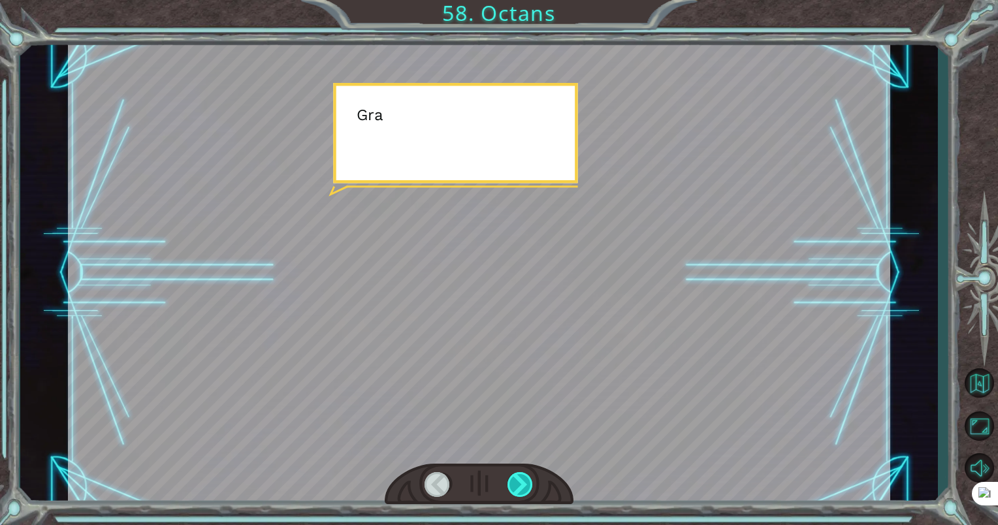
click at [515, 486] on div at bounding box center [520, 484] width 27 height 25
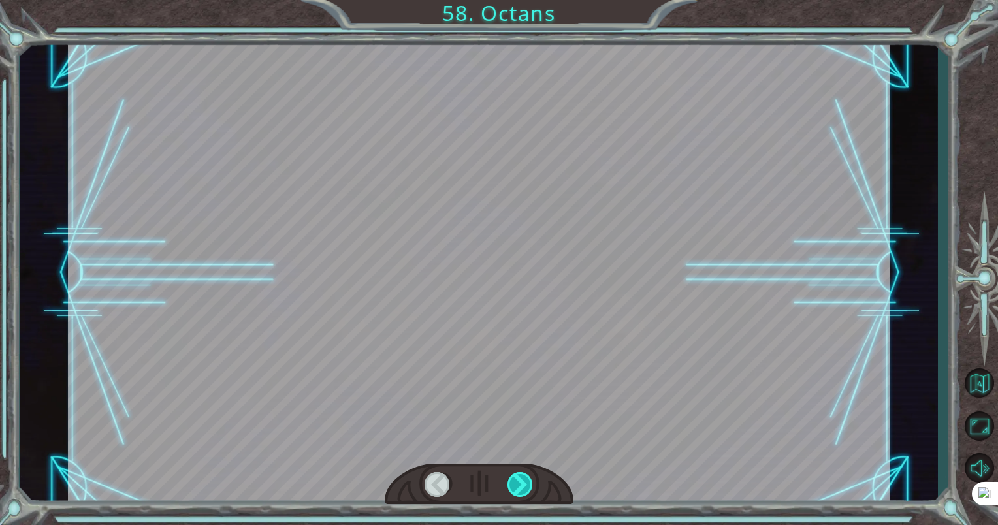
click at [515, 486] on div at bounding box center [520, 484] width 27 height 25
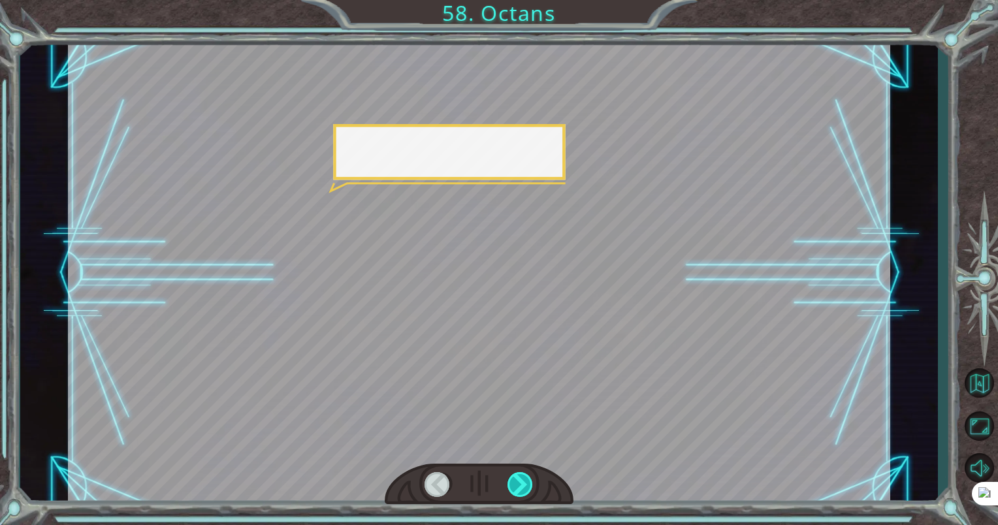
click at [515, 486] on div at bounding box center [520, 484] width 27 height 25
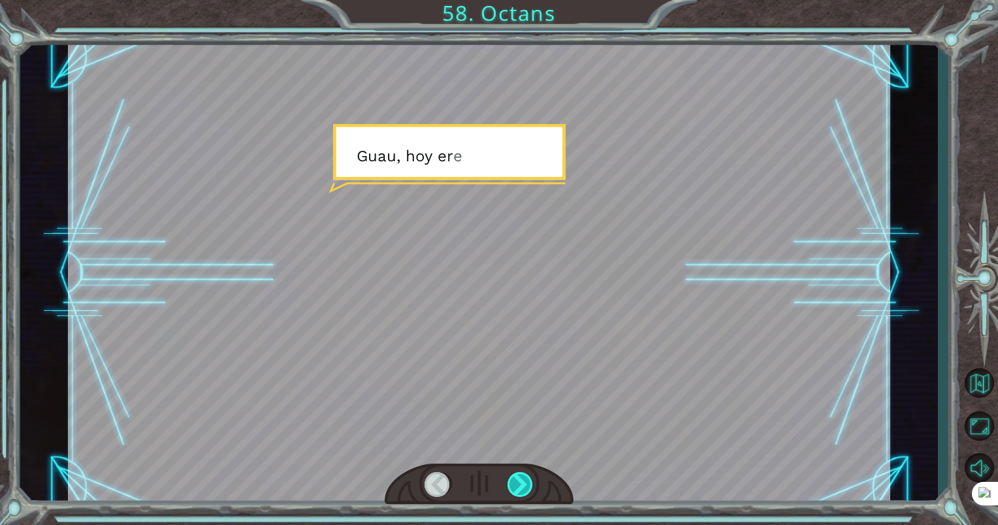
click at [515, 486] on div at bounding box center [520, 484] width 27 height 25
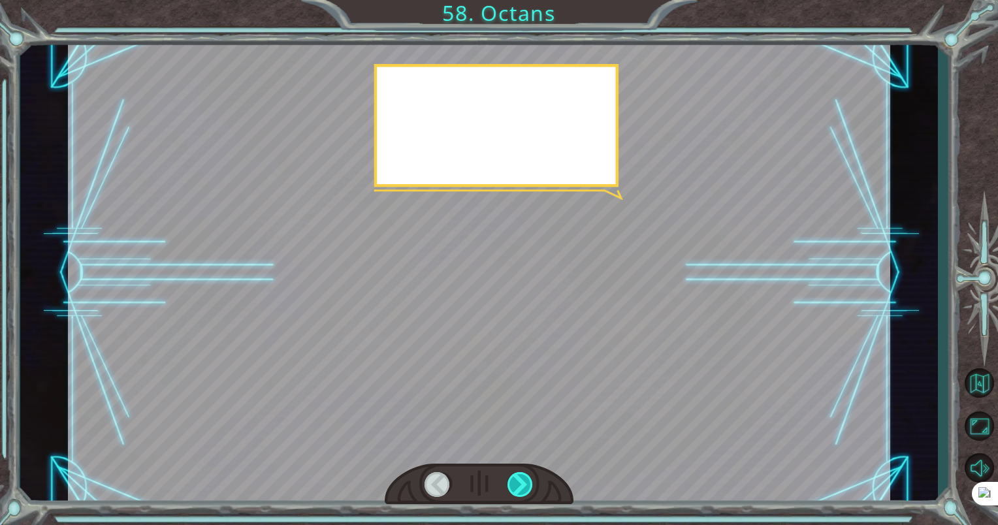
click at [515, 486] on div at bounding box center [520, 484] width 27 height 25
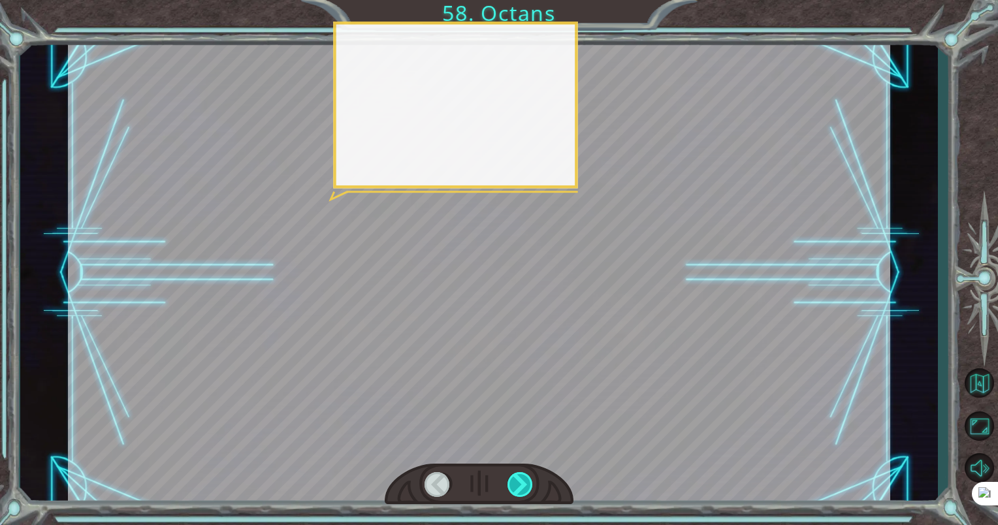
click at [515, 486] on div at bounding box center [520, 484] width 27 height 25
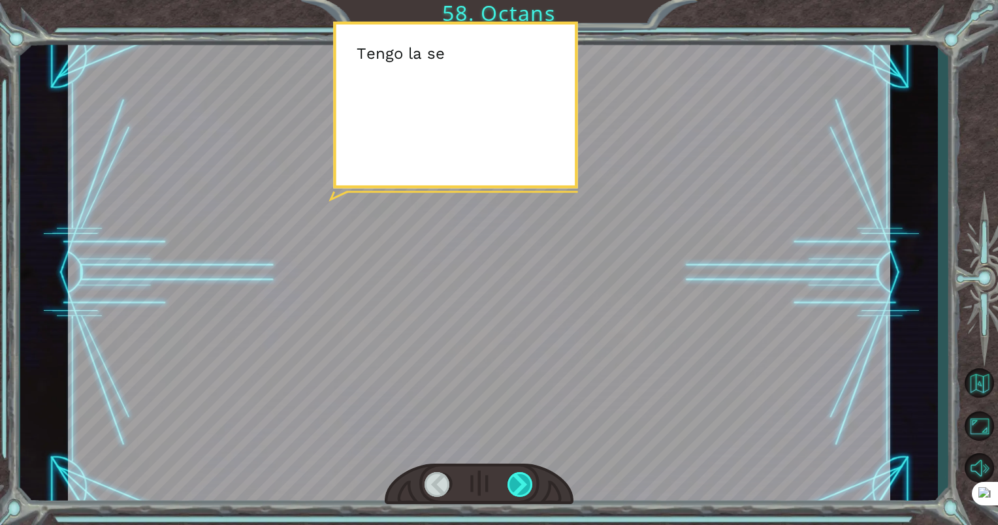
click at [515, 486] on div at bounding box center [520, 484] width 27 height 25
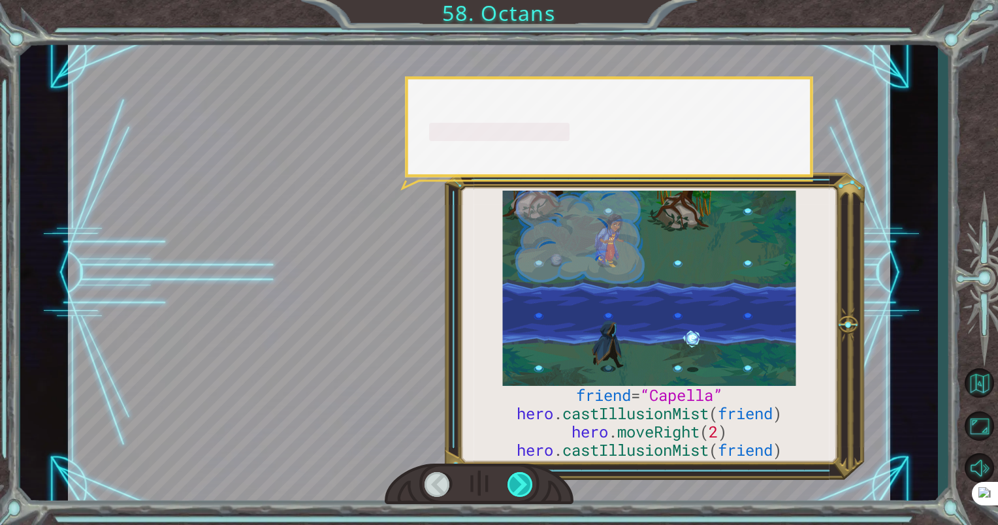
click at [515, 486] on div at bounding box center [520, 484] width 27 height 25
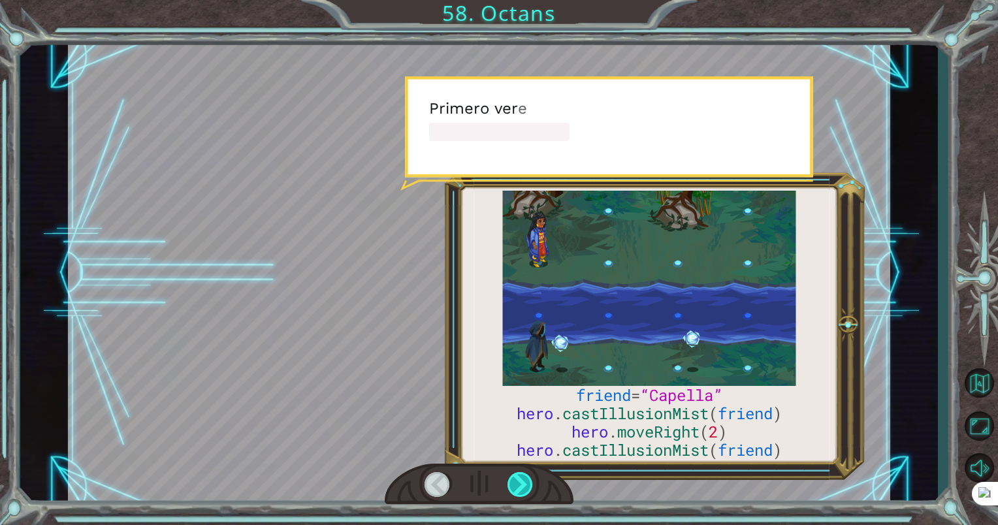
click at [515, 486] on div at bounding box center [520, 484] width 27 height 25
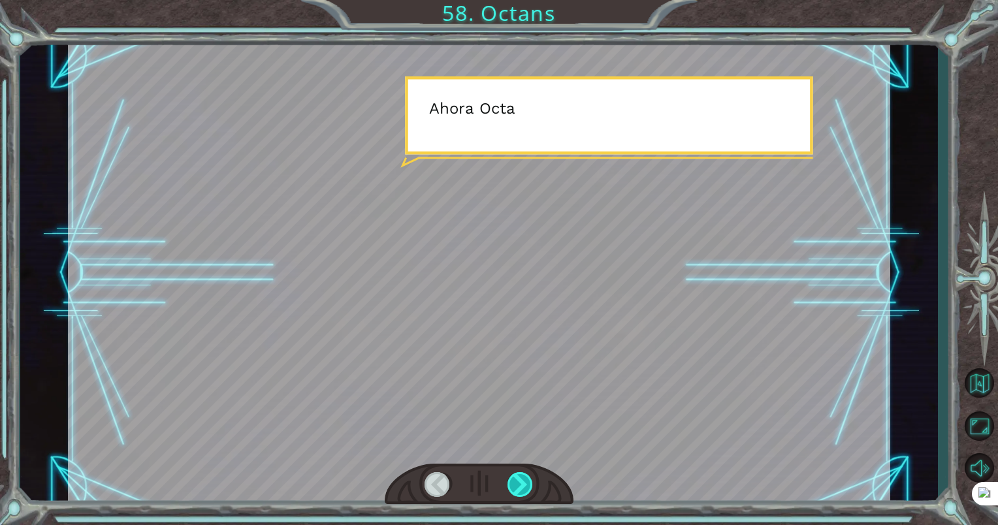
click at [515, 486] on div at bounding box center [520, 484] width 27 height 25
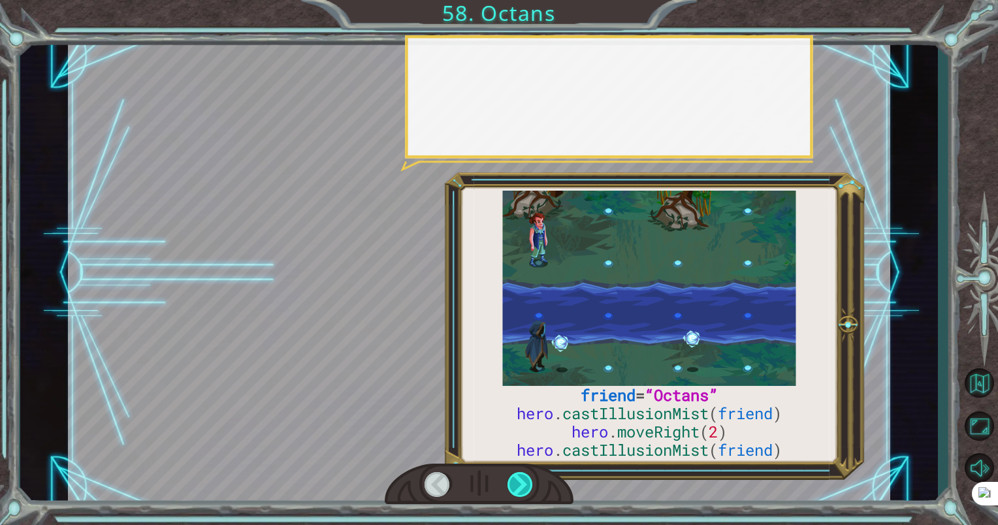
click at [515, 486] on div at bounding box center [520, 484] width 27 height 25
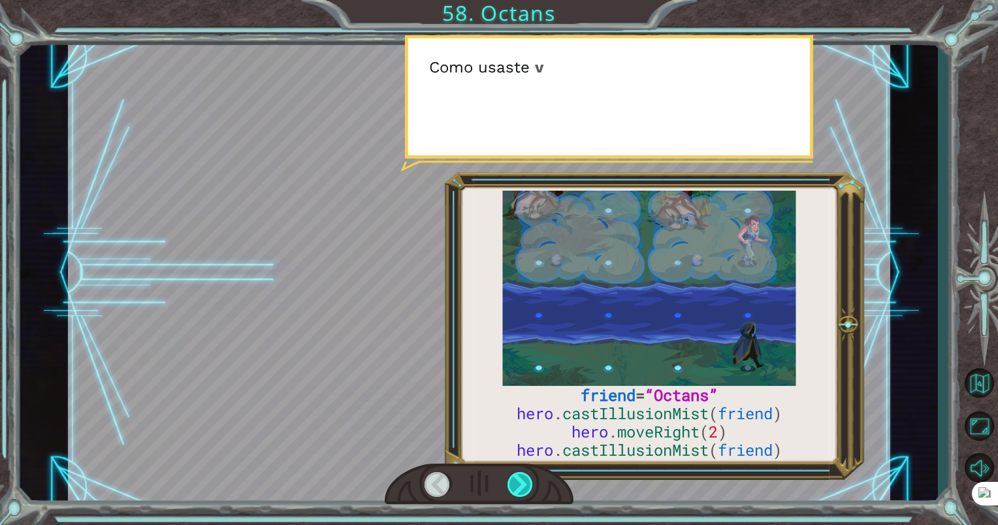
click at [515, 486] on div at bounding box center [520, 484] width 27 height 25
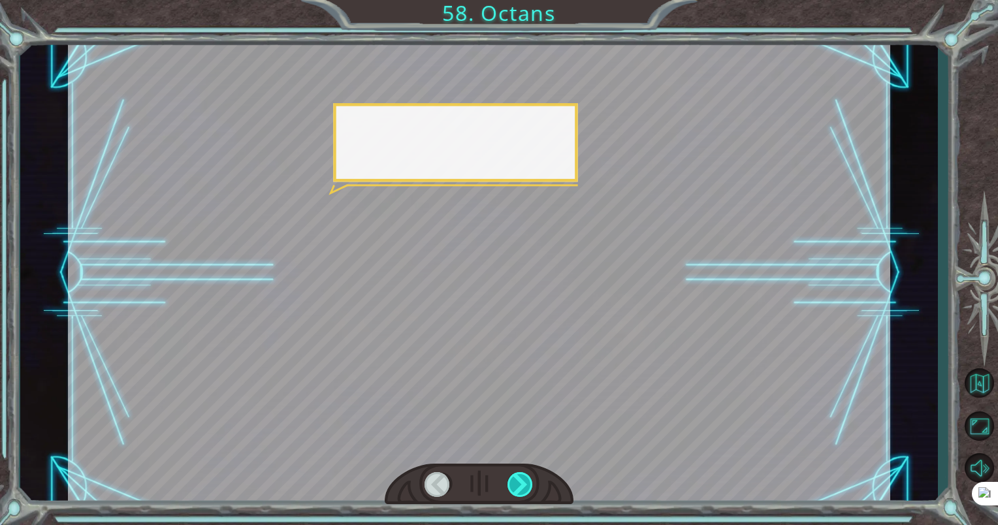
click at [515, 486] on div at bounding box center [520, 484] width 27 height 25
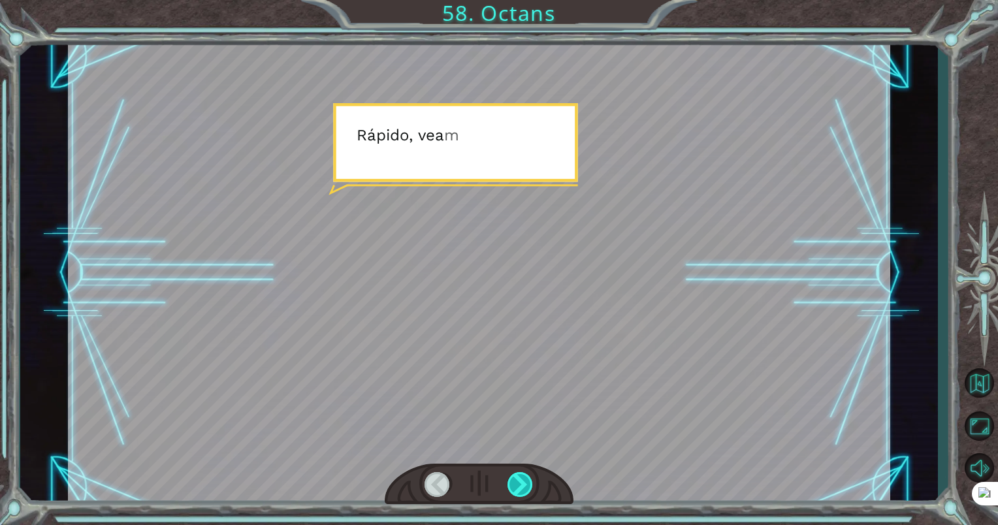
click at [515, 486] on div at bounding box center [520, 484] width 27 height 25
click at [515, 0] on div "friend = “Octans” hero . castIllusionMist ( friend ) hero . moveRight ( 2 ) her…" at bounding box center [499, 0] width 998 height 0
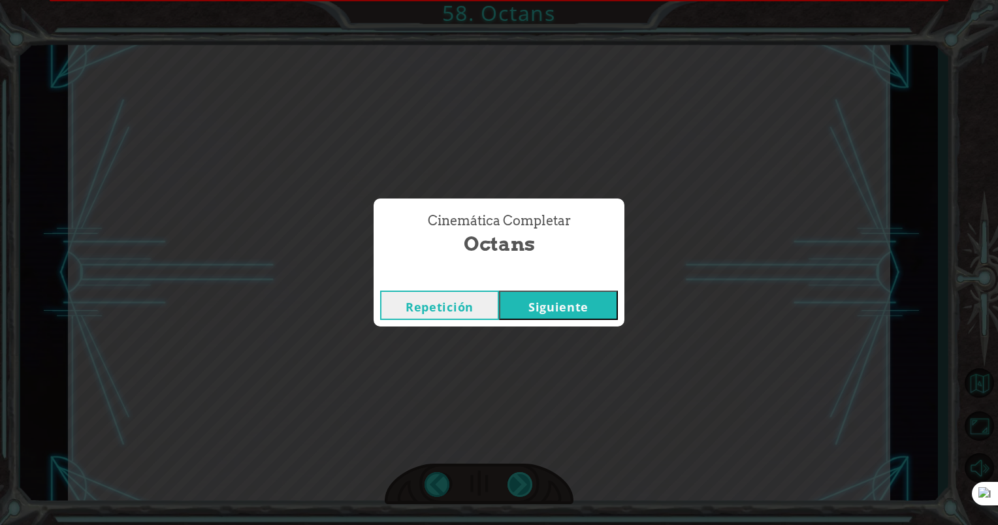
click at [515, 486] on div "Cinemática Completar Octans Repetición [GEOGRAPHIC_DATA]" at bounding box center [499, 262] width 998 height 525
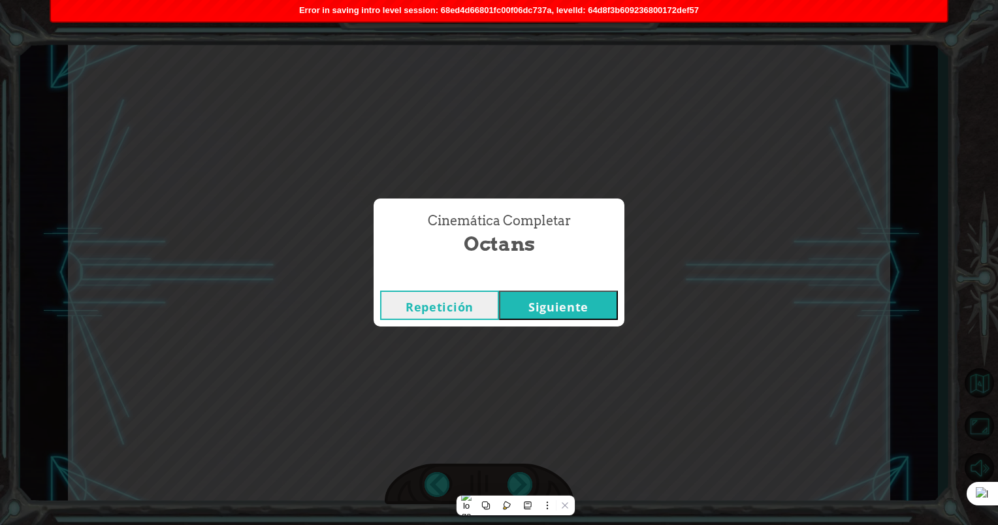
drag, startPoint x: 515, startPoint y: 486, endPoint x: 605, endPoint y: 306, distance: 201.2
click at [604, 318] on button "Siguiente" at bounding box center [558, 305] width 119 height 29
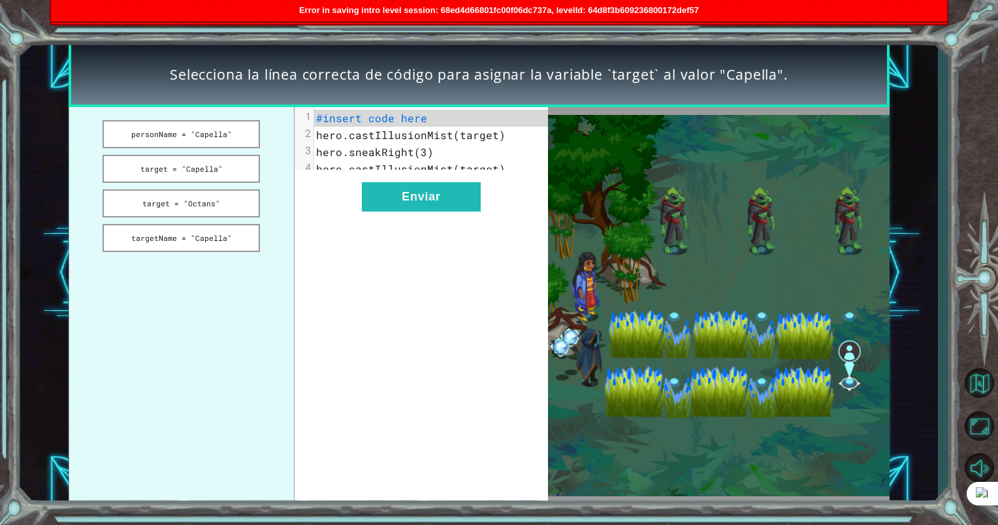
click at [605, 306] on button "Siguiente" at bounding box center [558, 305] width 119 height 29
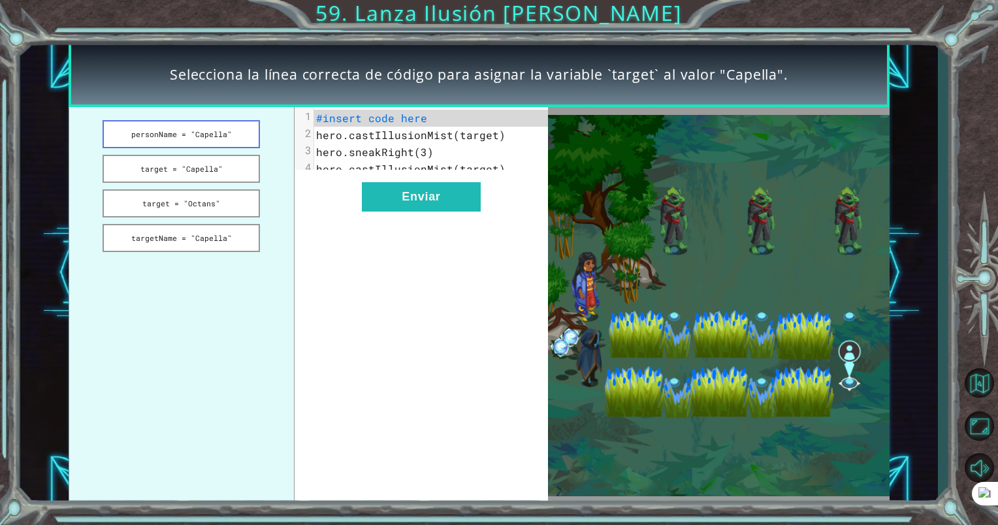
drag, startPoint x: 161, startPoint y: 167, endPoint x: 167, endPoint y: 144, distance: 23.8
click at [167, 144] on ul "personName = "Capella" target = "Capella" target = "Octans" targetName = "Capel…" at bounding box center [182, 305] width 226 height 397
drag, startPoint x: 191, startPoint y: 206, endPoint x: 197, endPoint y: 200, distance: 8.3
click at [199, 198] on button "target = "Octans"" at bounding box center [181, 203] width 157 height 28
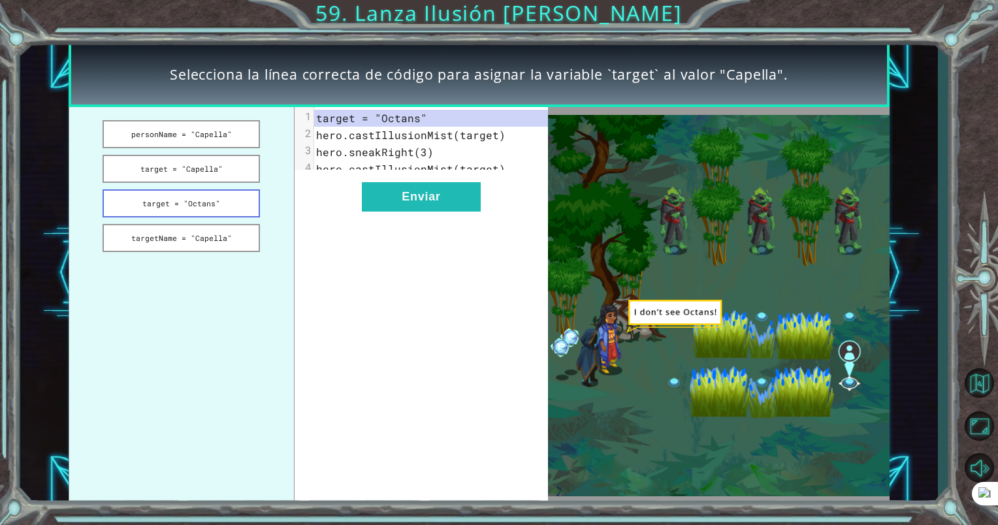
click at [196, 203] on button "target = "Octans"" at bounding box center [181, 203] width 157 height 28
click at [209, 199] on button "target = "Octans"" at bounding box center [181, 203] width 157 height 28
click at [210, 165] on button "target = "Capella"" at bounding box center [181, 169] width 157 height 28
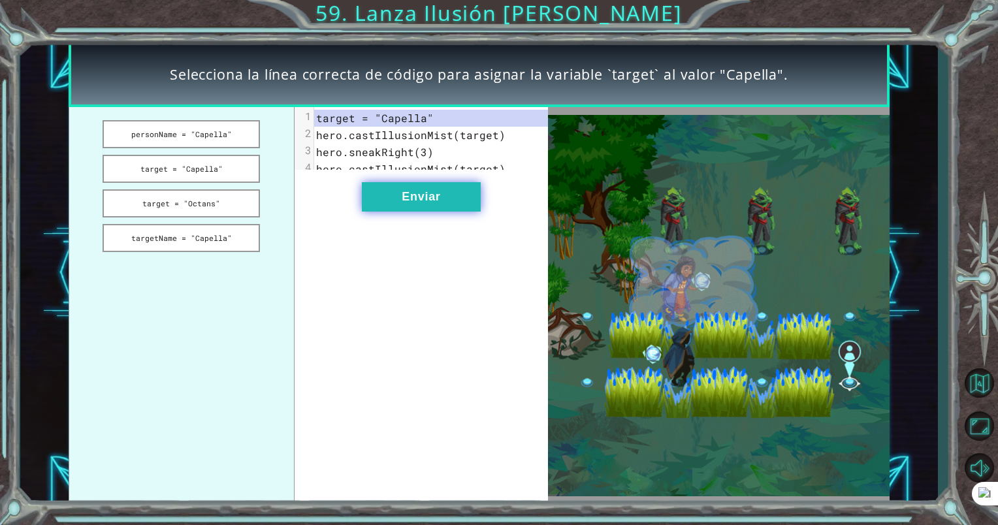
click at [429, 205] on button "Enviar" at bounding box center [421, 196] width 119 height 29
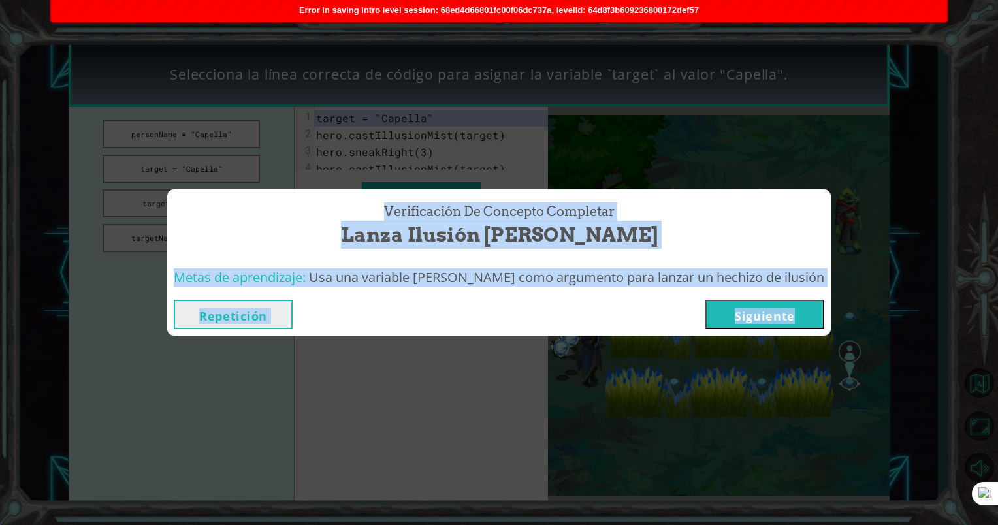
click at [712, 315] on button "Siguiente" at bounding box center [764, 314] width 119 height 29
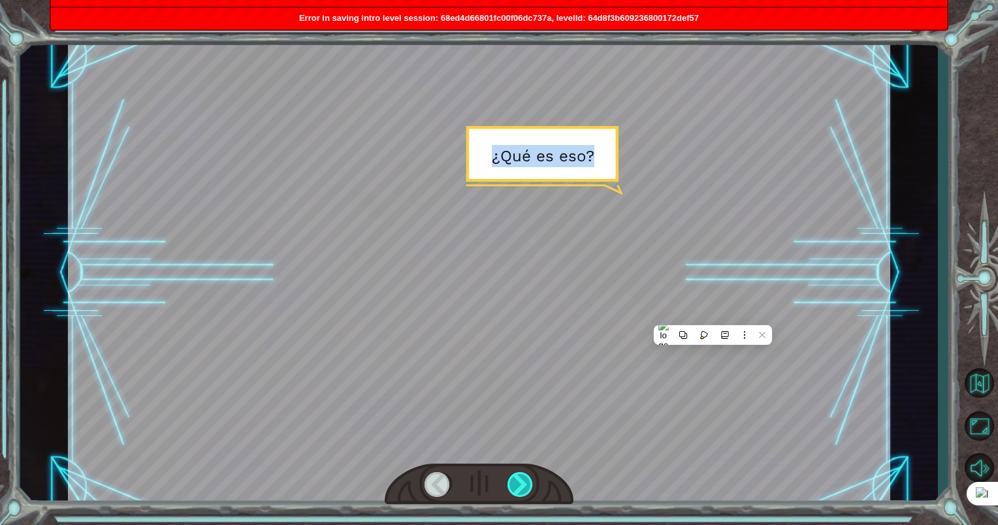
click at [513, 481] on div at bounding box center [520, 484] width 27 height 25
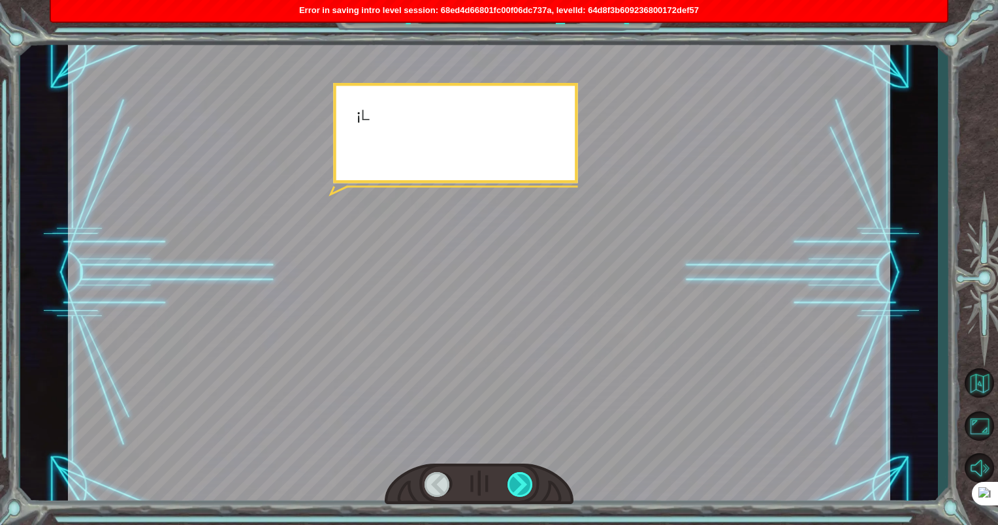
click at [513, 481] on div at bounding box center [520, 484] width 27 height 25
click at [515, 479] on div at bounding box center [520, 484] width 27 height 25
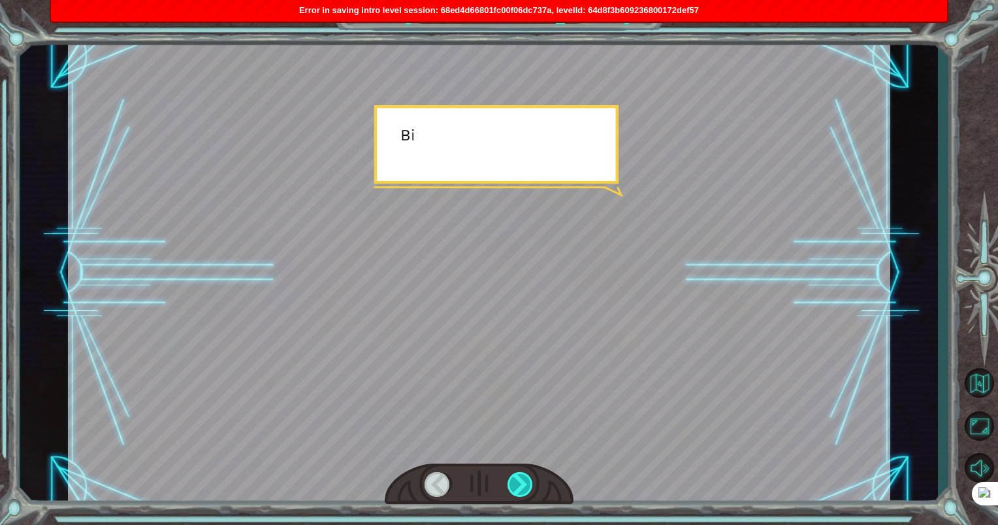
click at [515, 477] on div at bounding box center [520, 484] width 27 height 25
click at [516, 475] on div at bounding box center [520, 484] width 27 height 25
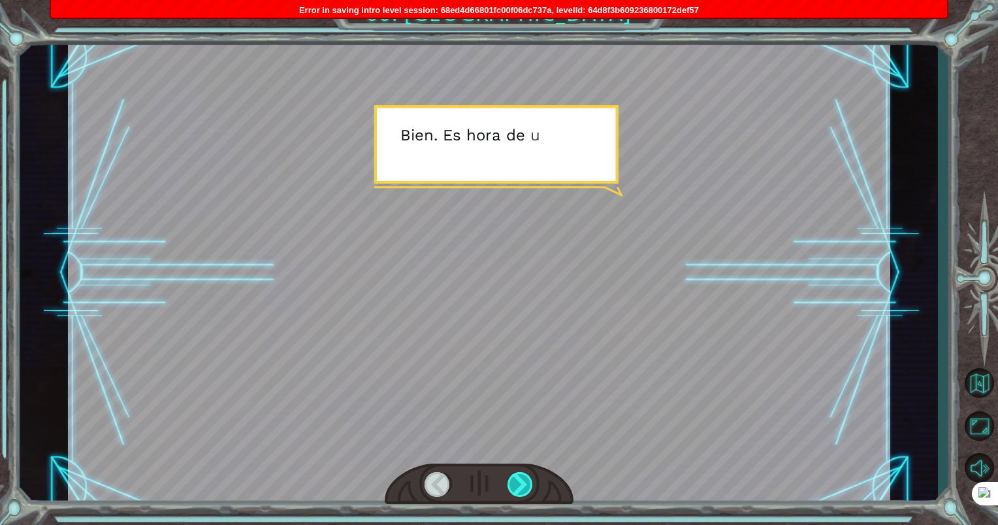
click at [516, 475] on div at bounding box center [520, 484] width 27 height 25
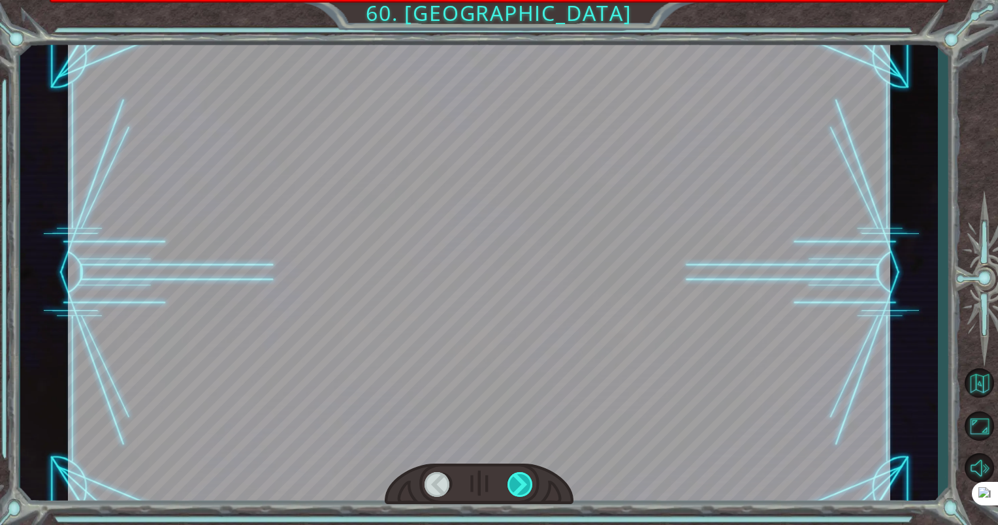
click at [516, 475] on div at bounding box center [520, 484] width 27 height 25
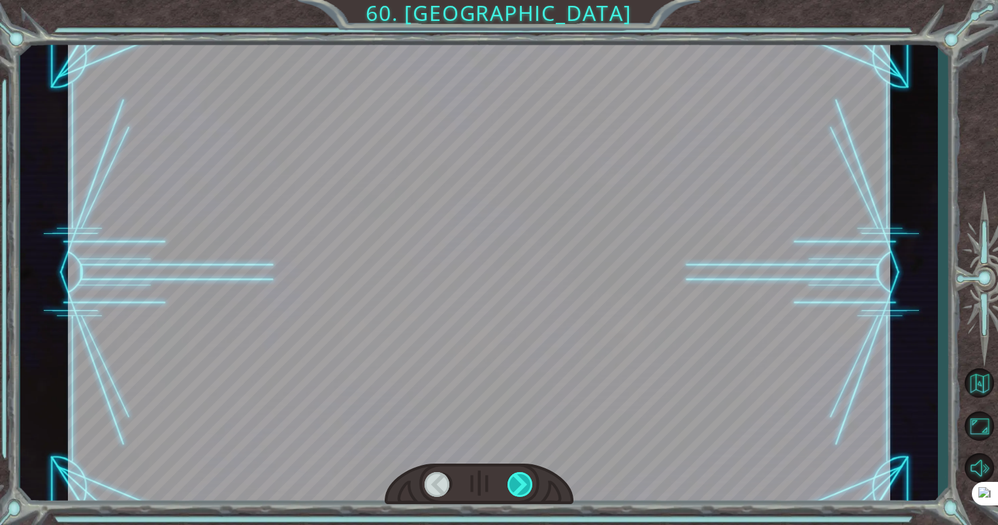
click at [516, 475] on div at bounding box center [520, 484] width 27 height 25
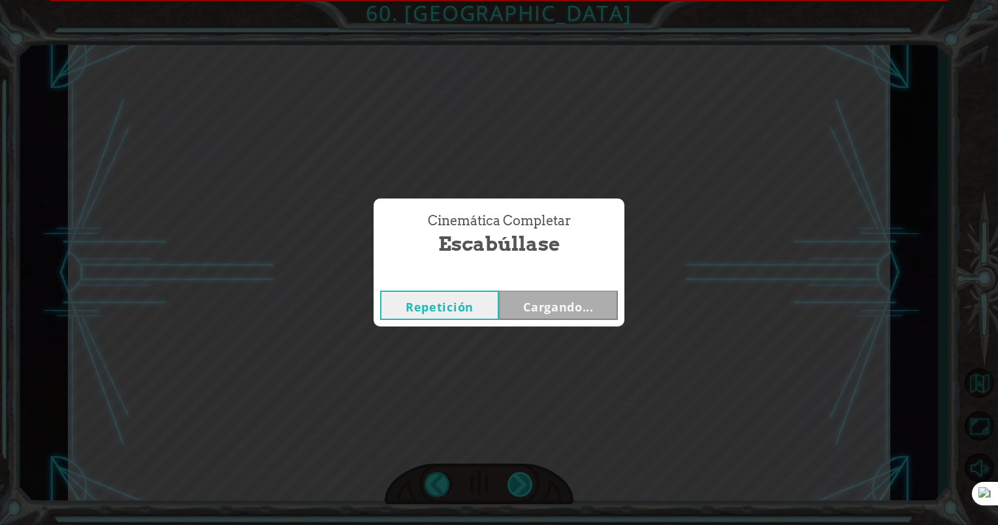
click at [516, 0] on div "Temporary Text ¿ Q u é e s e s o ? ¡ L o s T e n g s h e s e e s t á n a c e r …" at bounding box center [499, 0] width 998 height 0
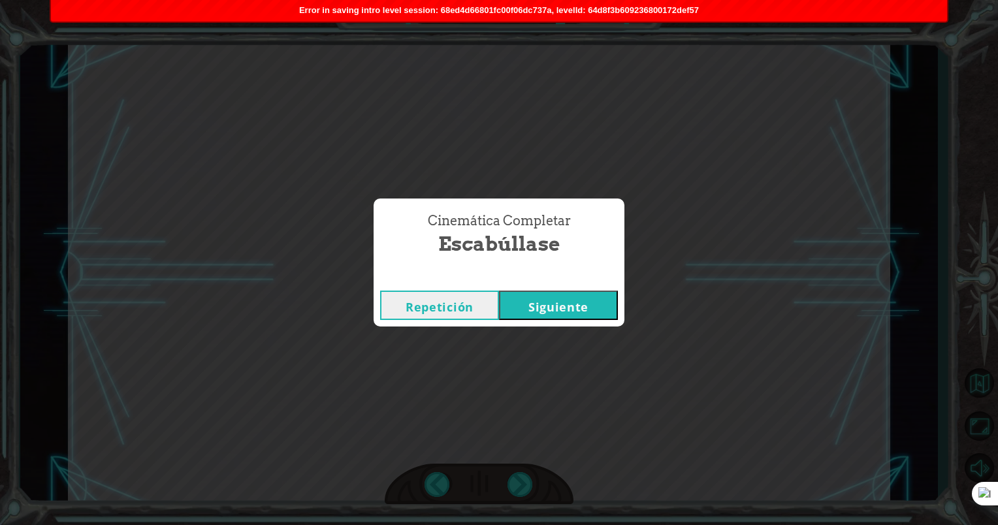
click at [538, 310] on button "Siguiente" at bounding box center [558, 305] width 119 height 29
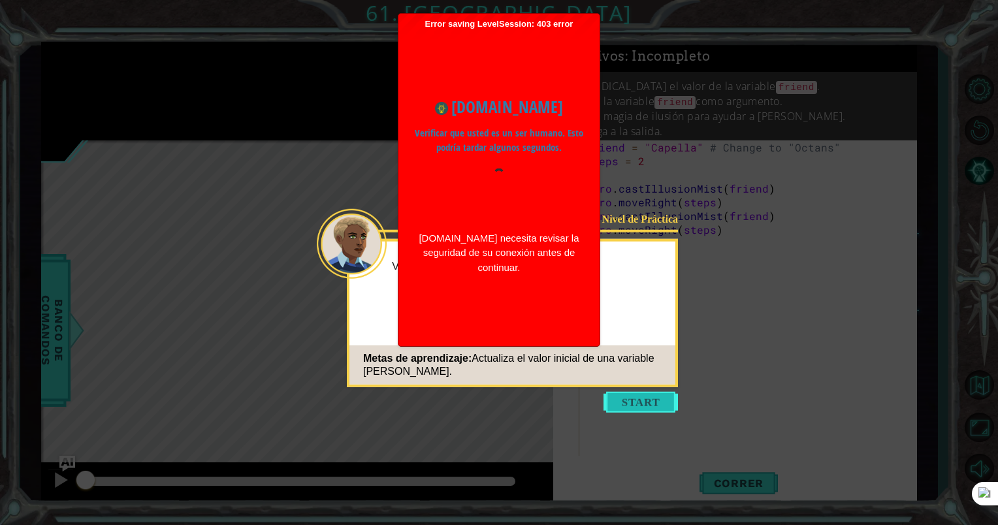
click at [665, 402] on button "Start" at bounding box center [640, 402] width 74 height 21
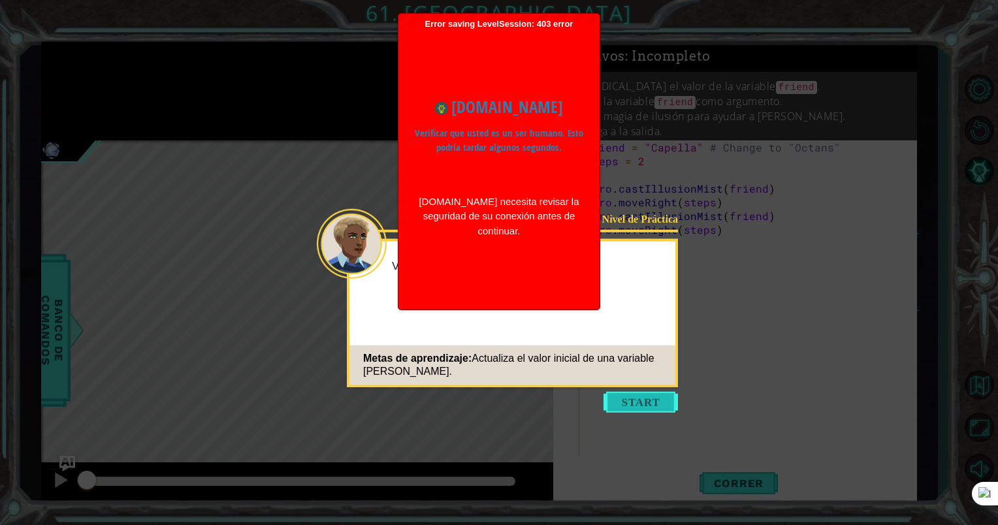
click at [669, 406] on button "Start" at bounding box center [640, 402] width 74 height 21
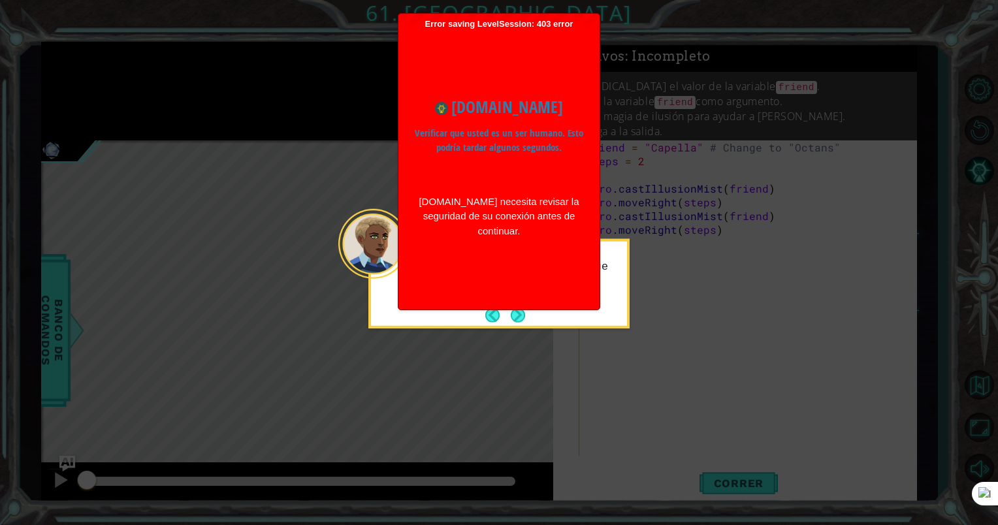
click at [635, 204] on icon at bounding box center [499, 262] width 998 height 525
click at [546, 304] on div "[DOMAIN_NAME] Verificar que usted es un ser humano. Esto podría tardar algunos …" at bounding box center [499, 166] width 188 height 274
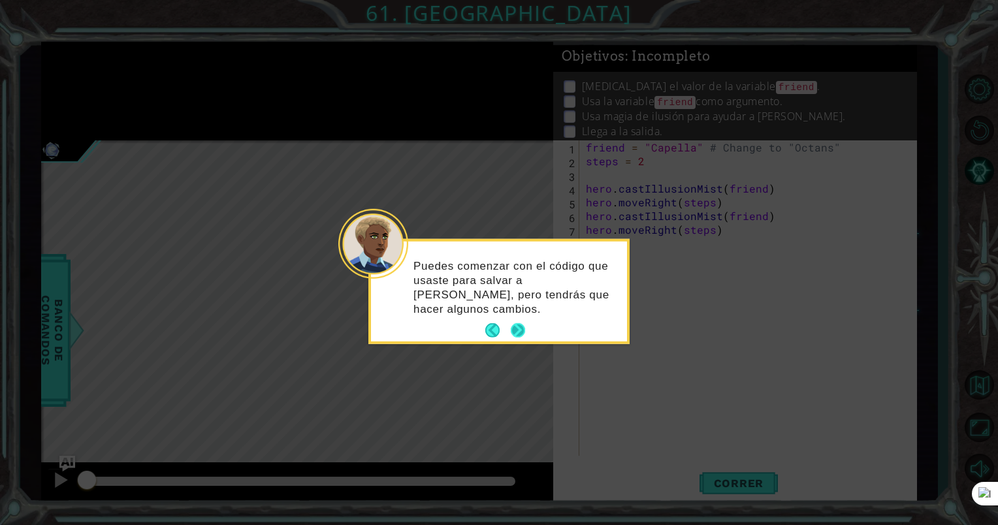
click at [519, 323] on button "Next" at bounding box center [518, 331] width 16 height 16
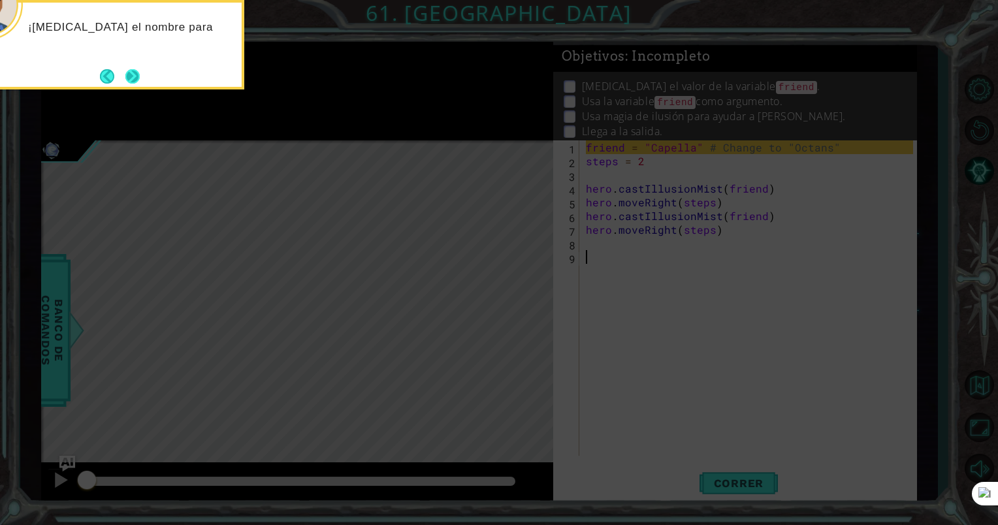
click at [138, 78] on button "Next" at bounding box center [133, 77] width 20 height 20
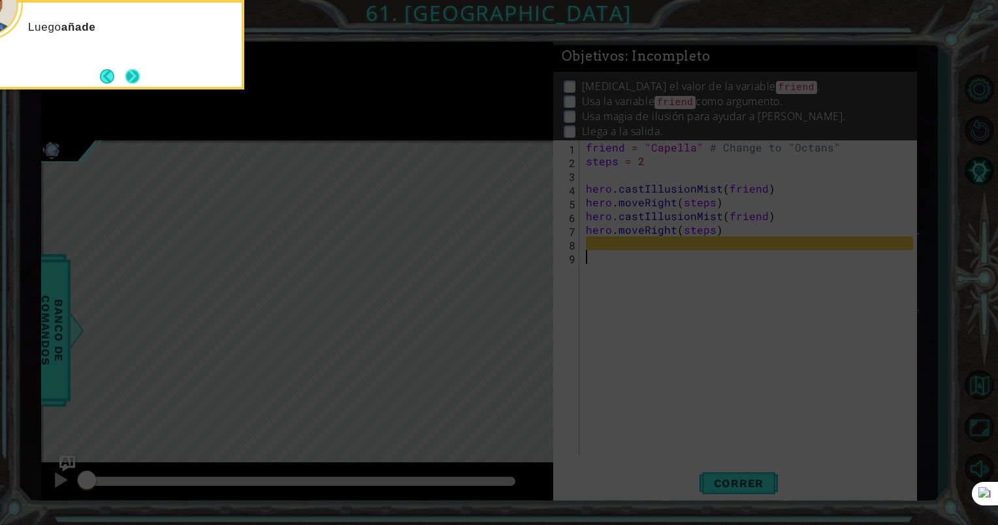
click at [134, 75] on button "Next" at bounding box center [133, 77] width 16 height 16
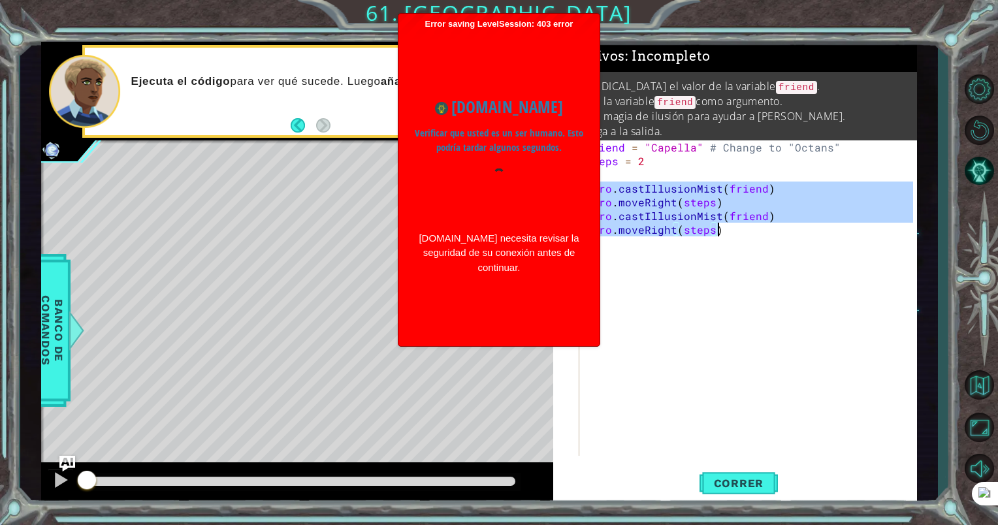
drag, startPoint x: 585, startPoint y: 190, endPoint x: 729, endPoint y: 230, distance: 149.7
click at [729, 230] on div "friend = "Capella" # Change to "Octans" steps = 2 hero . castIllusionMist ( fri…" at bounding box center [751, 311] width 337 height 343
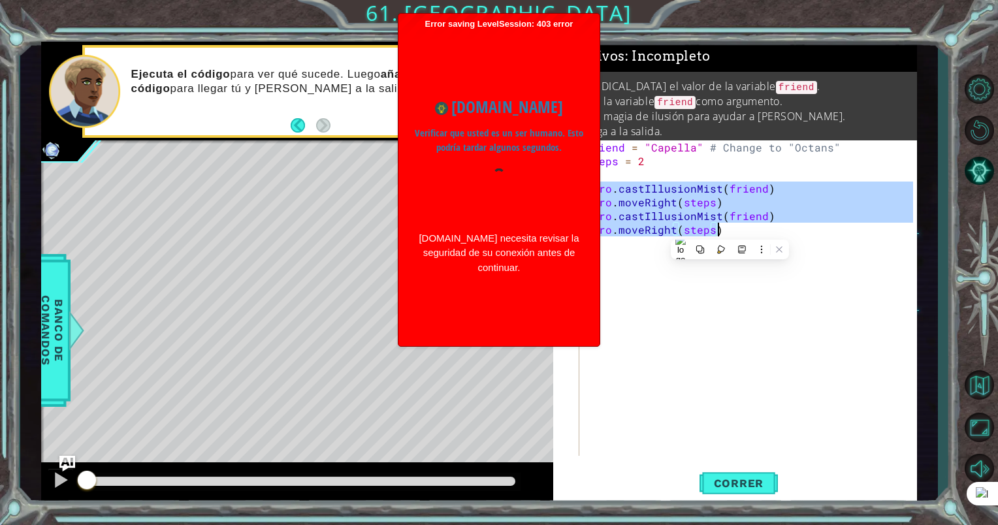
type textarea "hero.moveRight(steps)"
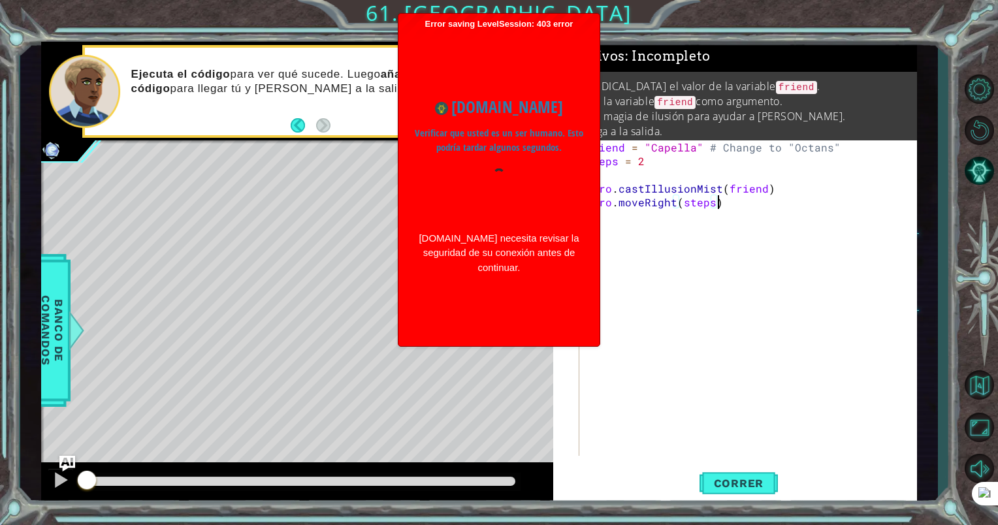
click at [677, 249] on div "friend = "Capella" # Change to "Octans" steps = 2 hero . castIllusionMist ( fri…" at bounding box center [751, 311] width 337 height 343
click at [299, 125] on button "Back" at bounding box center [303, 125] width 25 height 14
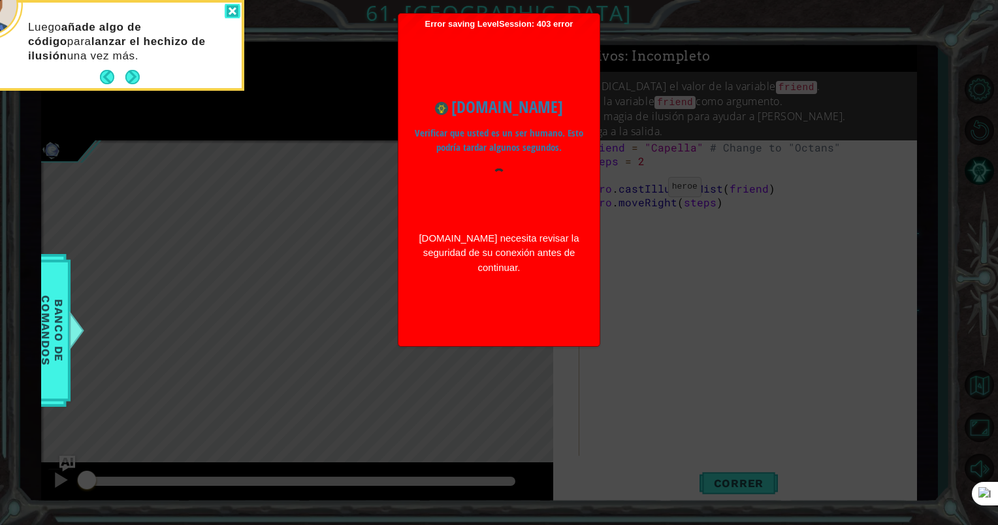
click at [233, 14] on div at bounding box center [233, 11] width 16 height 15
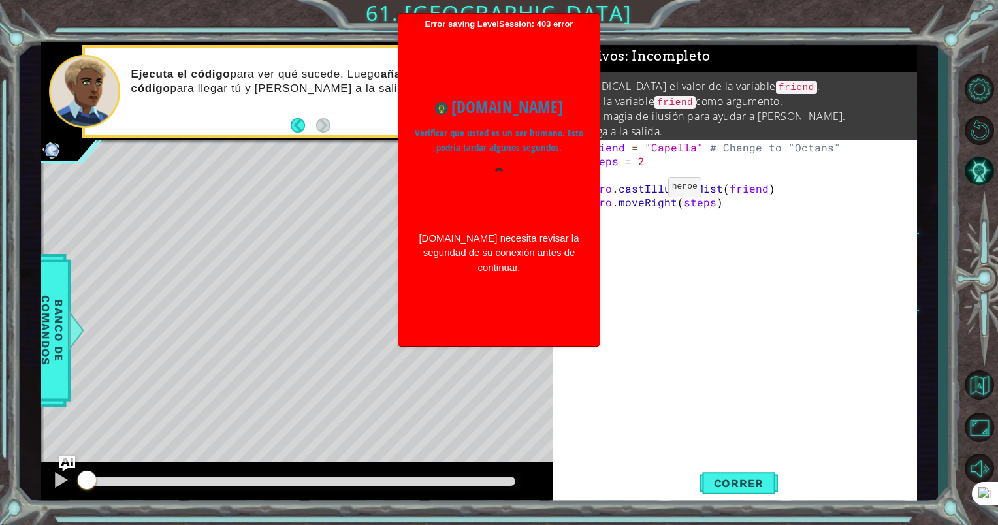
click at [590, 224] on div "[DOMAIN_NAME] Verificar que usted es un ser humano. Esto podría tardar algunos …" at bounding box center [499, 185] width 188 height 206
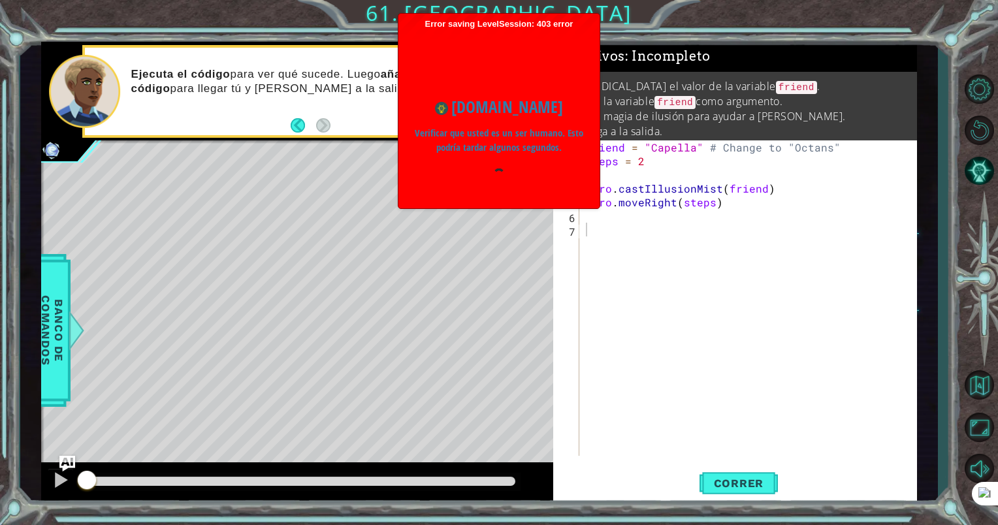
click at [672, 209] on div "friend = "Capella" # Change to "Octans" steps = 2 hero . castIllusionMist ( fri…" at bounding box center [751, 311] width 337 height 343
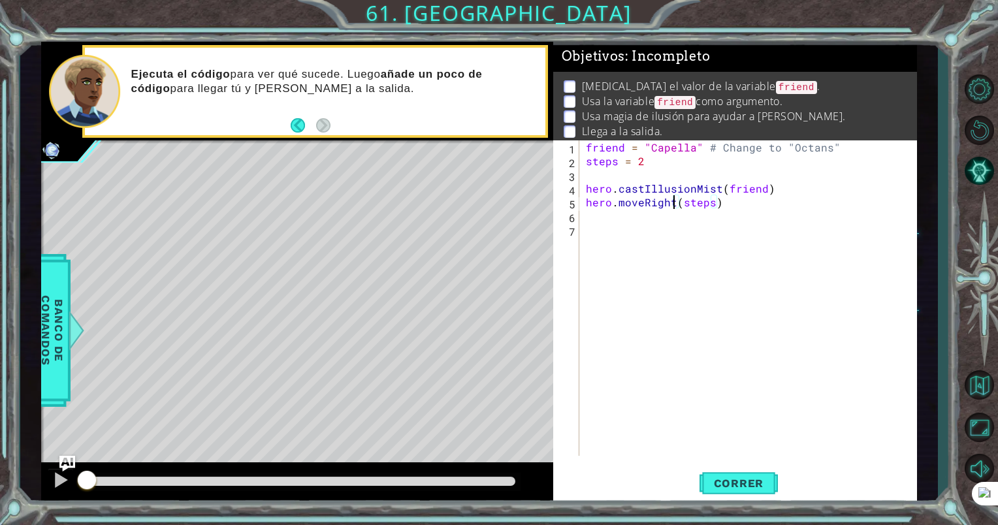
click at [601, 197] on div "friend = "Capella" # Change to "Octans" steps = 2 hero . castIllusionMist ( fri…" at bounding box center [751, 311] width 337 height 343
click at [590, 204] on div "friend = "Capella" # Change to "Octans" steps = 2 hero . castIllusionMist ( fri…" at bounding box center [751, 311] width 337 height 343
click at [577, 207] on div "5" at bounding box center [568, 204] width 24 height 14
type textarea "hero.moveRight(steps)"
click at [739, 486] on span "Correr" at bounding box center [739, 483] width 76 height 13
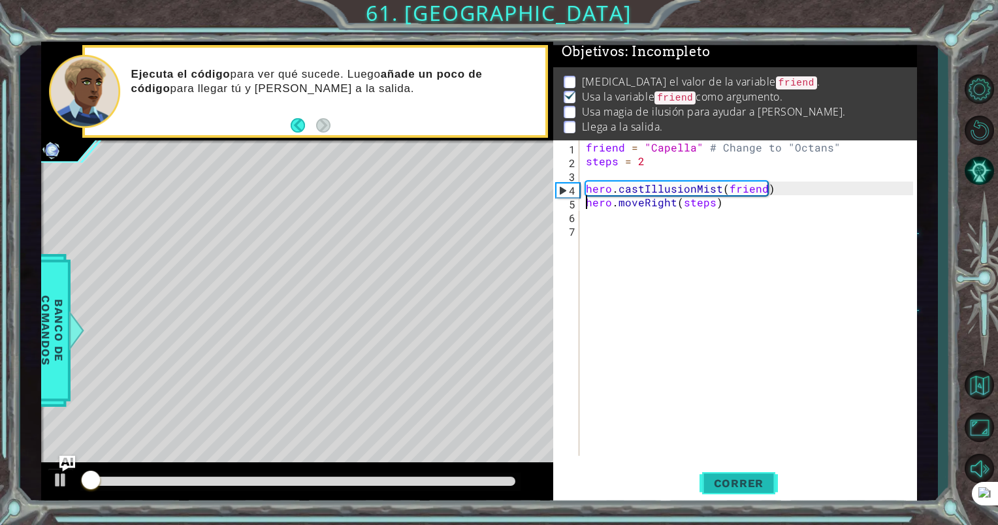
scroll to position [10, 0]
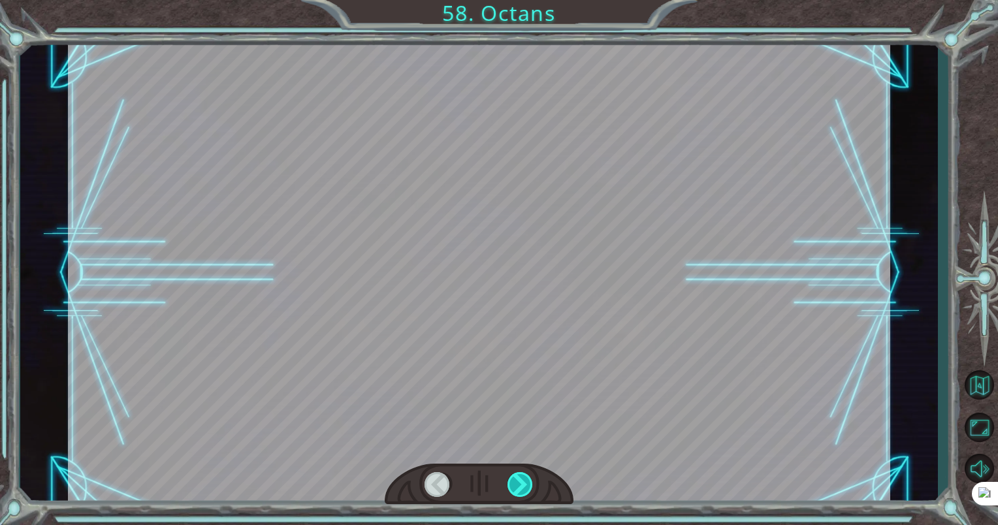
click at [518, 481] on div at bounding box center [520, 484] width 27 height 25
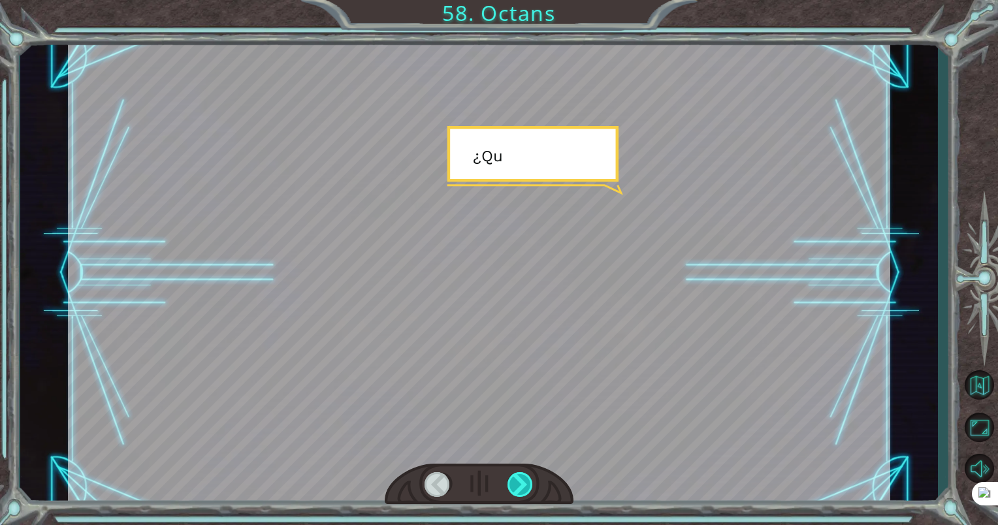
click at [518, 483] on div at bounding box center [520, 484] width 27 height 25
drag, startPoint x: 518, startPoint y: 483, endPoint x: 520, endPoint y: 473, distance: 10.0
click at [518, 481] on div at bounding box center [520, 484] width 27 height 25
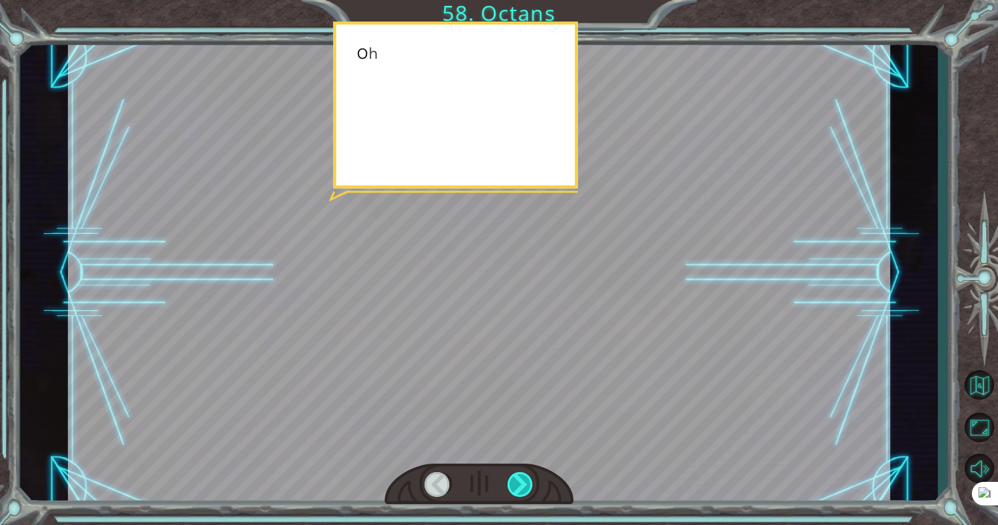
click at [521, 473] on div at bounding box center [520, 484] width 27 height 25
click at [521, 474] on div at bounding box center [520, 484] width 27 height 25
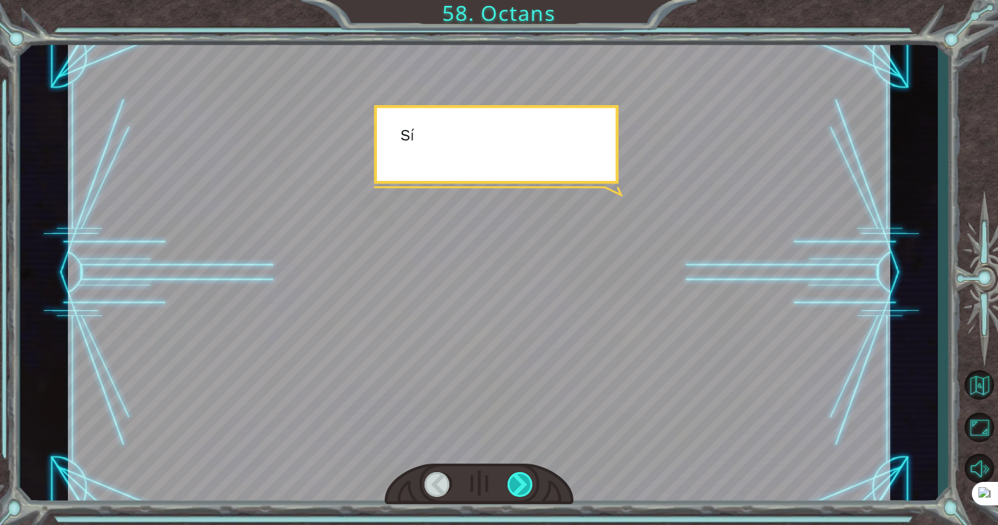
click at [521, 477] on div at bounding box center [520, 484] width 27 height 25
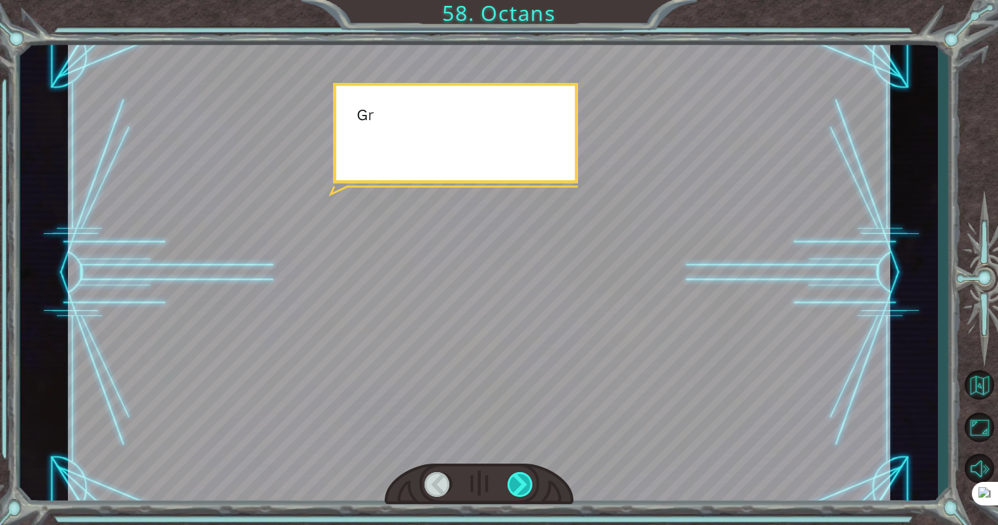
click at [521, 477] on div at bounding box center [520, 484] width 27 height 25
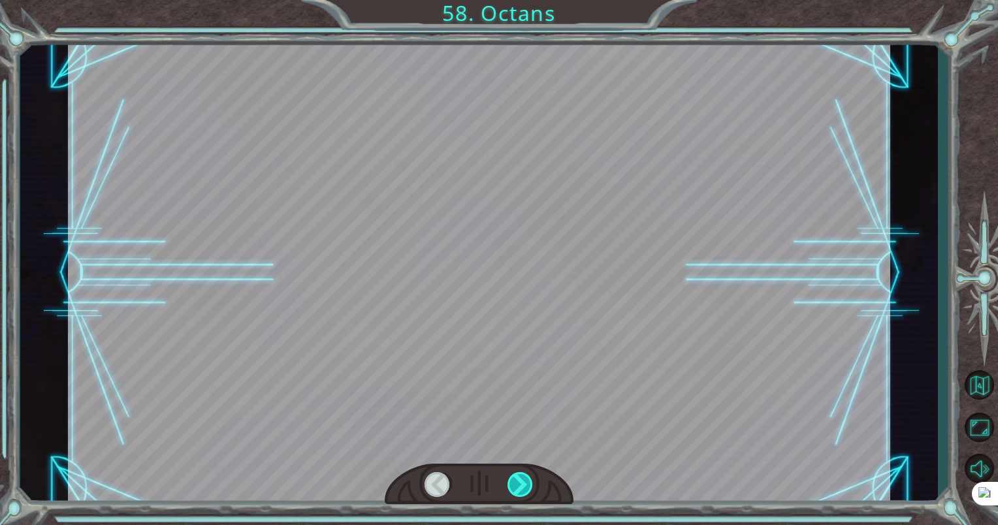
click at [521, 477] on div at bounding box center [520, 484] width 27 height 25
click at [520, 477] on div at bounding box center [520, 484] width 27 height 25
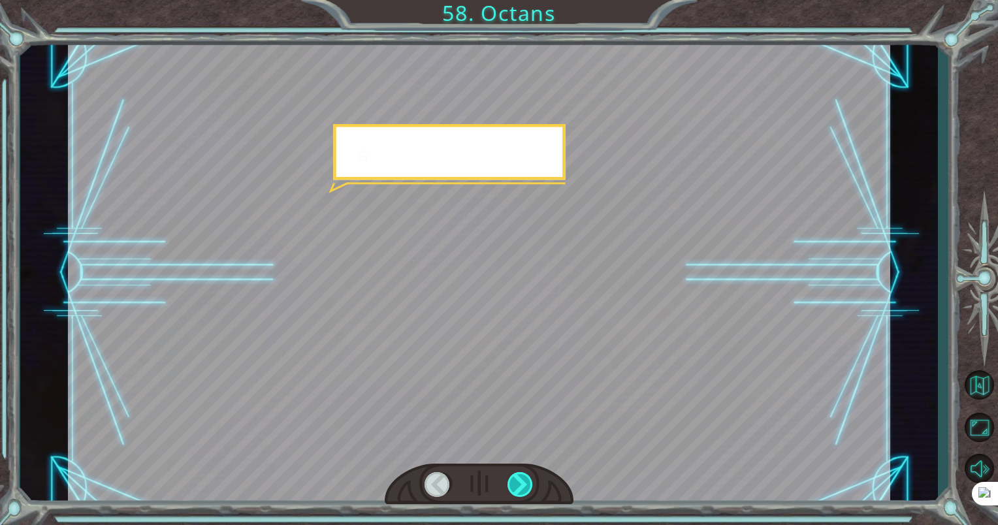
click at [520, 478] on div at bounding box center [520, 484] width 27 height 25
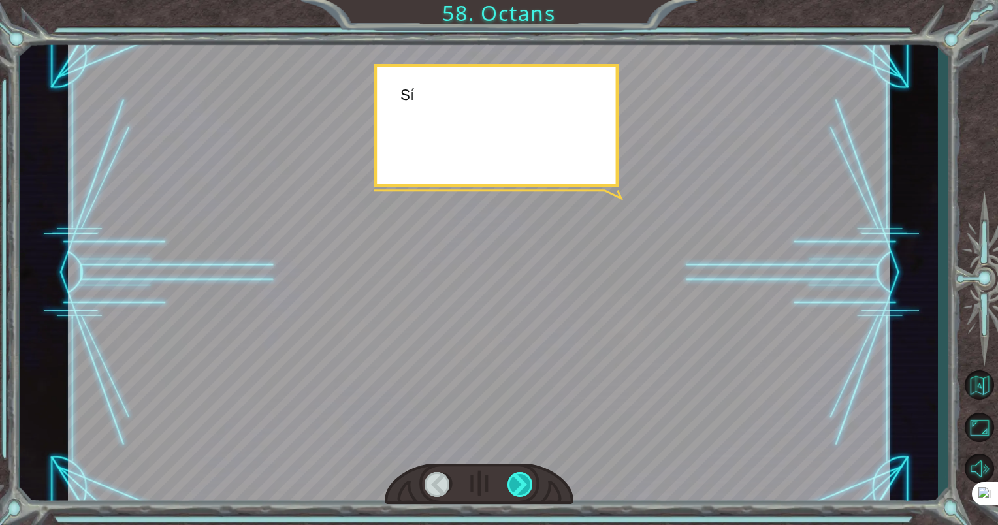
click at [520, 478] on div at bounding box center [520, 484] width 27 height 25
click at [520, 480] on div at bounding box center [520, 484] width 27 height 25
click at [518, 481] on div at bounding box center [520, 484] width 27 height 25
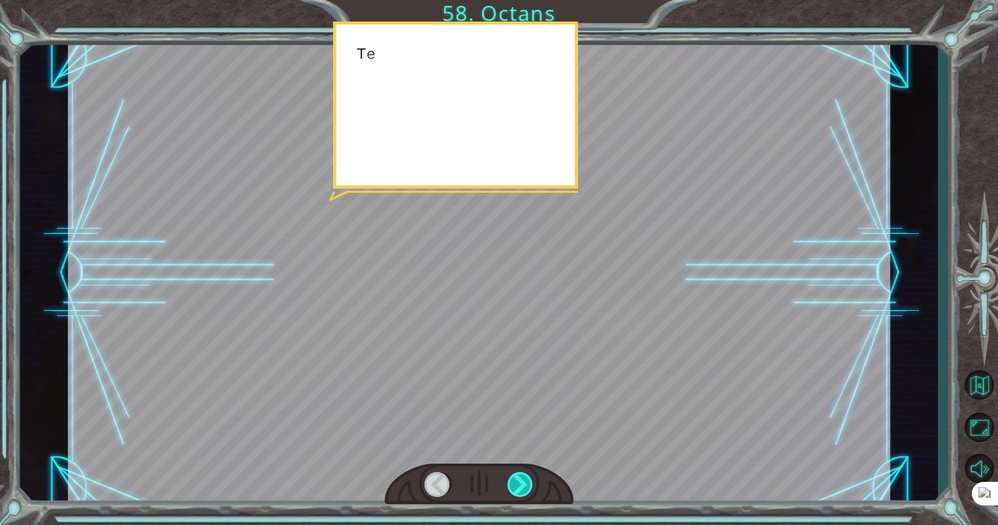
click at [517, 483] on div at bounding box center [520, 484] width 27 height 25
click at [515, 488] on div at bounding box center [520, 484] width 27 height 25
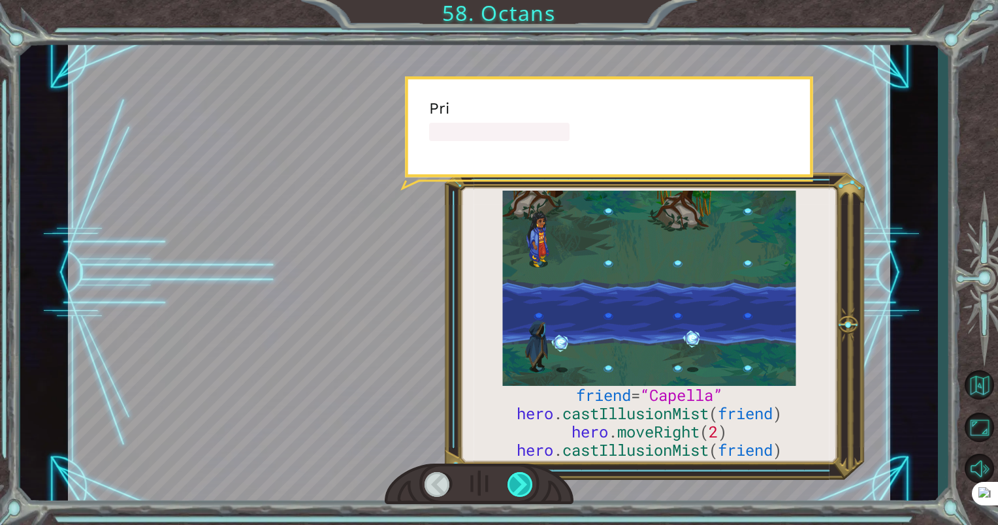
click at [516, 488] on div at bounding box center [520, 484] width 27 height 25
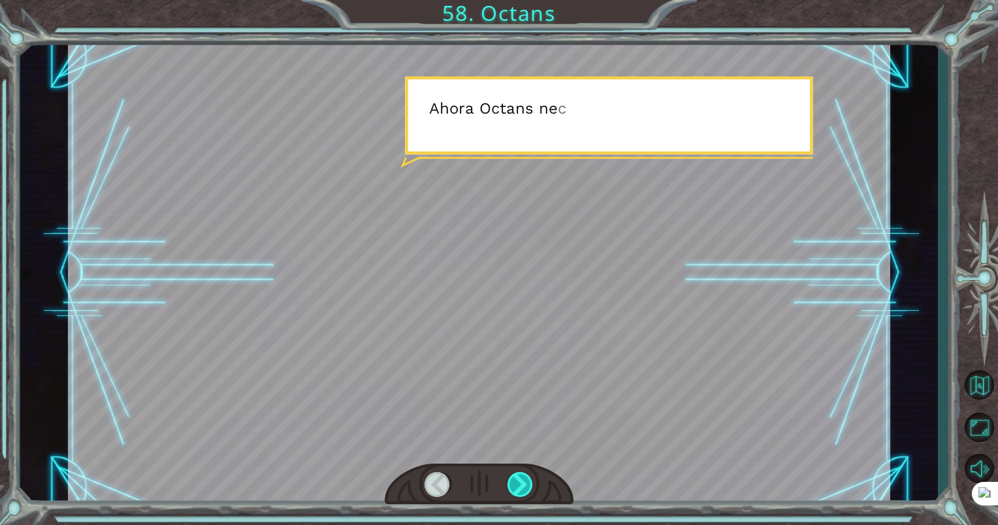
click at [518, 492] on div at bounding box center [520, 484] width 27 height 25
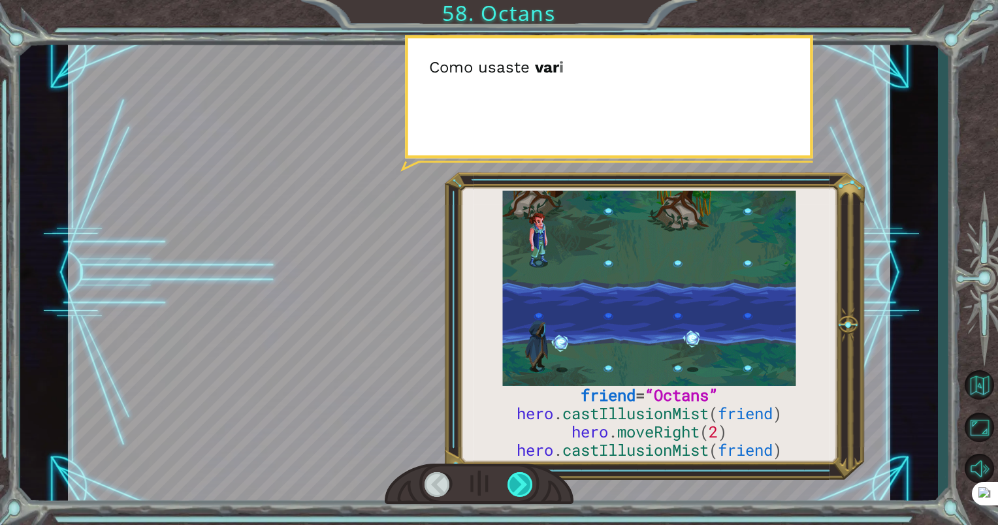
click at [514, 488] on div at bounding box center [520, 484] width 27 height 25
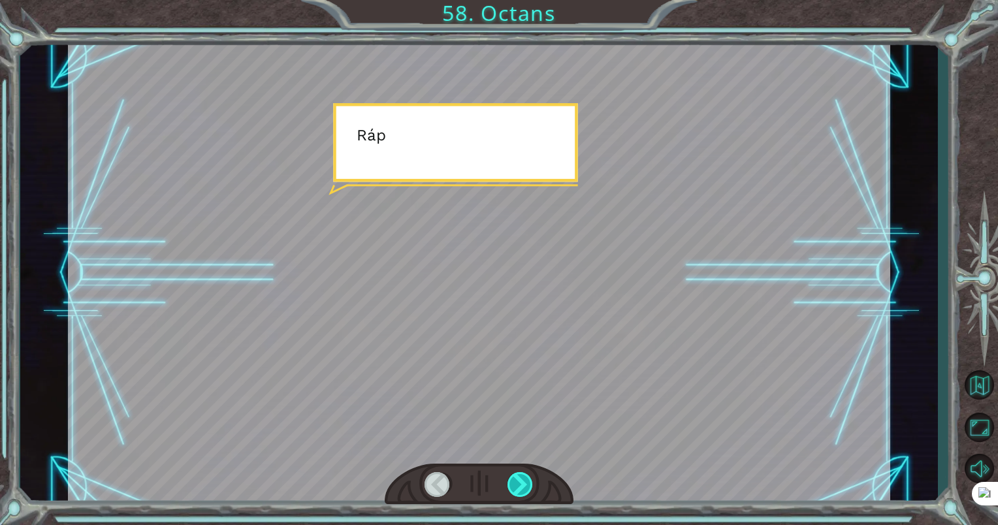
click at [514, 488] on div at bounding box center [520, 484] width 27 height 25
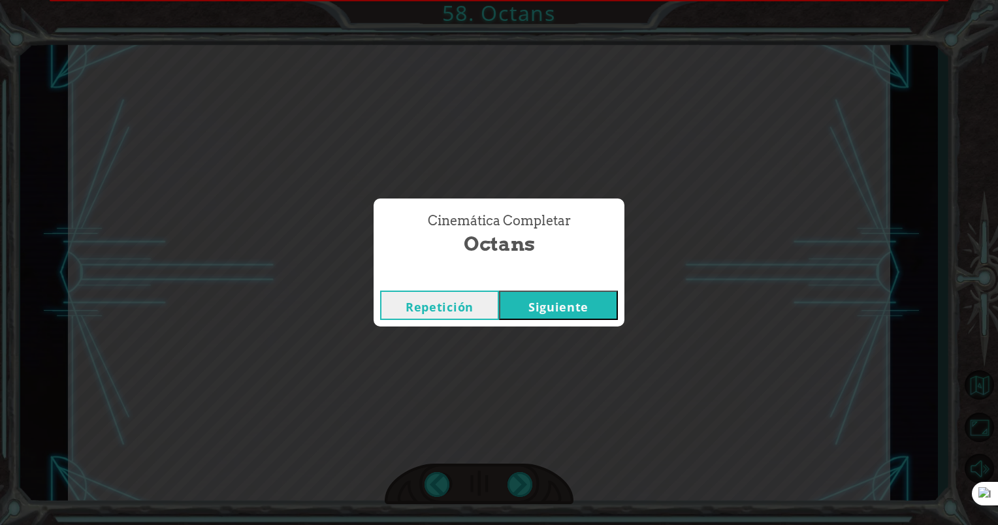
click at [516, 487] on div "Cinemática Completar Octans Repetición Siguiente" at bounding box center [499, 262] width 998 height 525
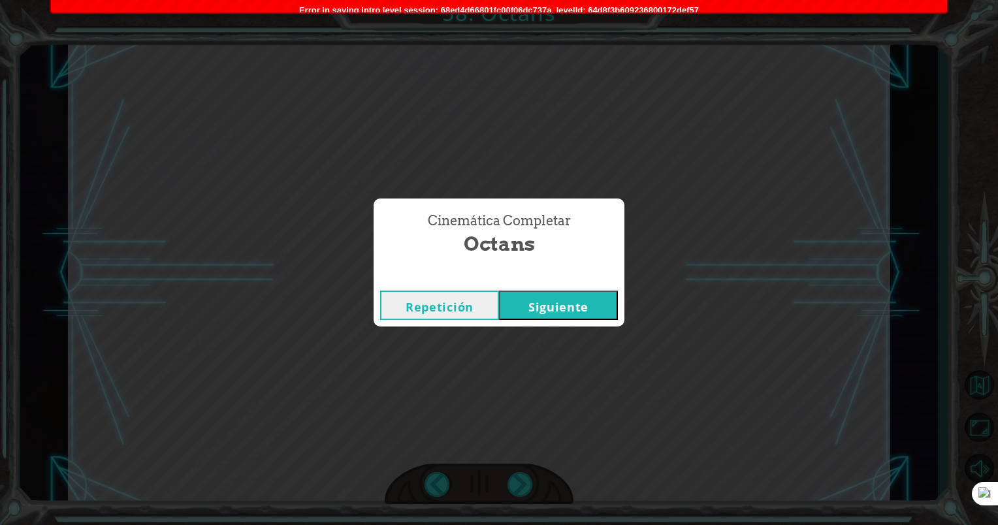
click at [516, 487] on div "Cinemática Completar Octans Repetición Siguiente" at bounding box center [499, 262] width 998 height 525
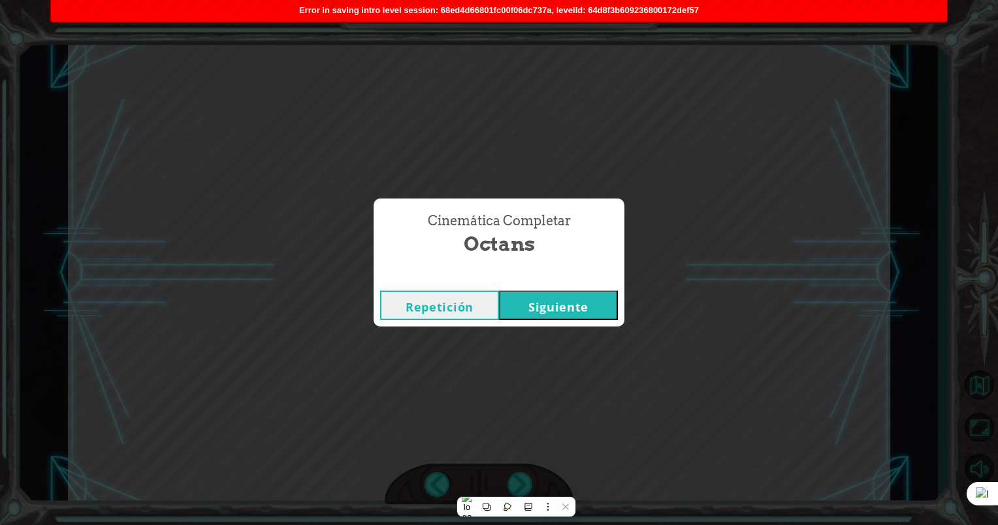
drag, startPoint x: 516, startPoint y: 487, endPoint x: 575, endPoint y: 303, distance: 193.5
click at [577, 299] on button "Siguiente" at bounding box center [558, 305] width 119 height 29
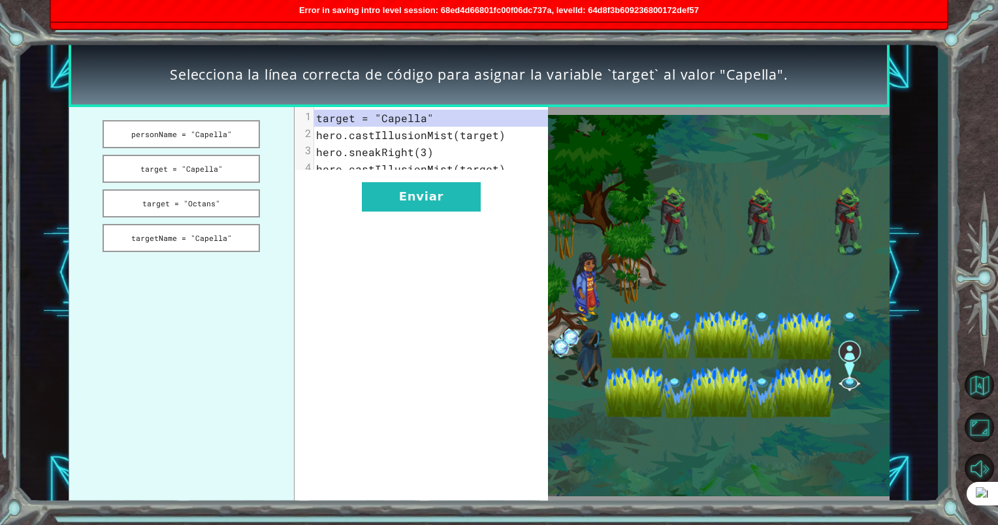
click at [577, 303] on button "Siguiente" at bounding box center [558, 305] width 119 height 29
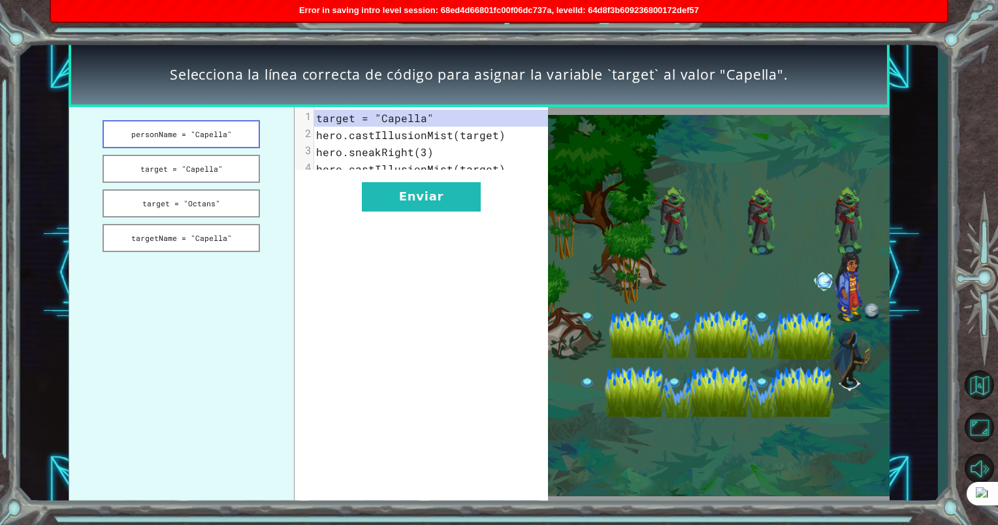
click at [227, 133] on button "personName = "Capella"" at bounding box center [181, 134] width 157 height 28
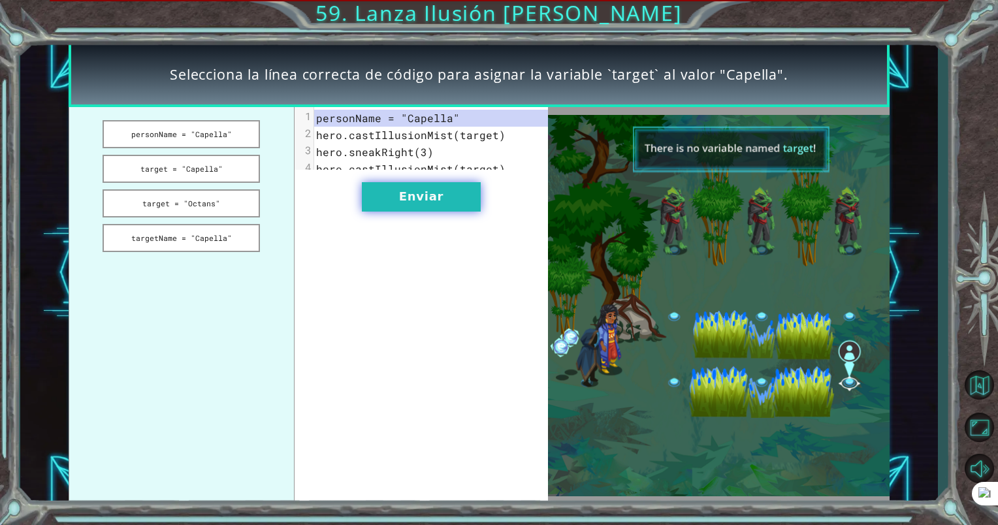
click at [439, 201] on button "Enviar" at bounding box center [421, 196] width 119 height 29
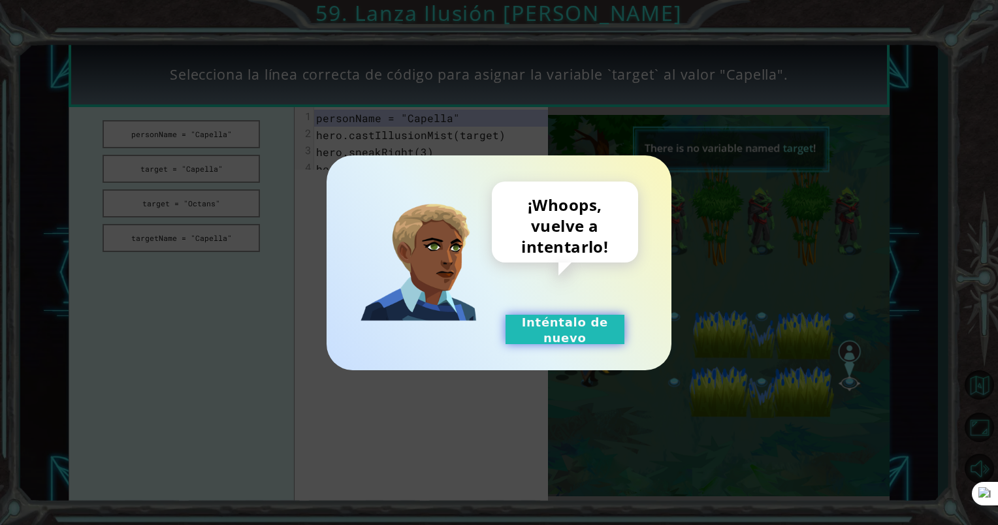
click at [559, 334] on button "Inténtalo de nuevo" at bounding box center [564, 329] width 119 height 29
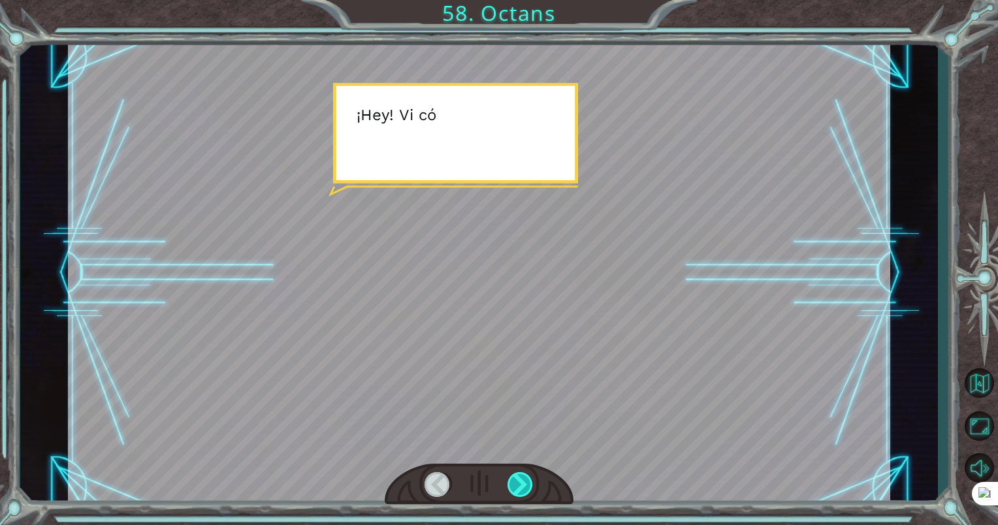
click at [525, 486] on div at bounding box center [520, 484] width 27 height 25
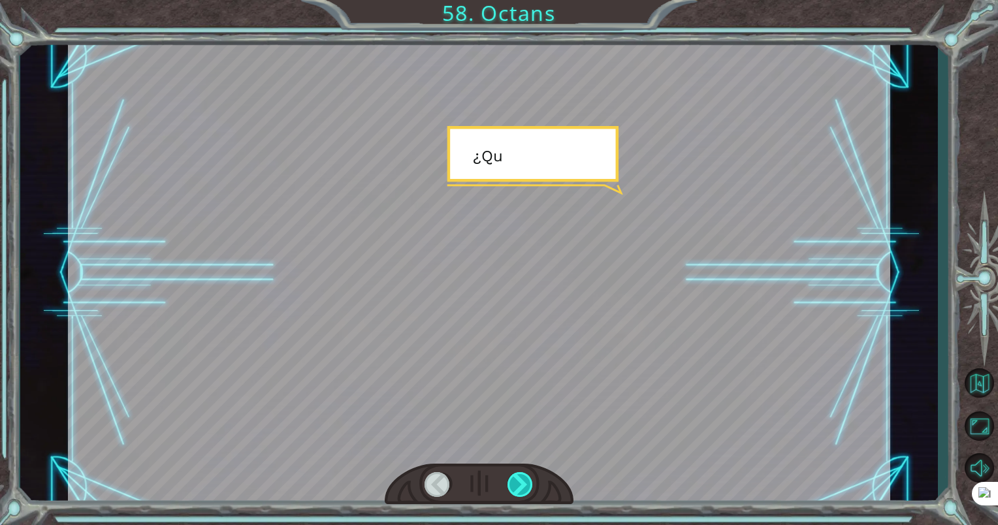
click at [525, 486] on div at bounding box center [520, 484] width 27 height 25
click at [525, 488] on div at bounding box center [520, 484] width 27 height 25
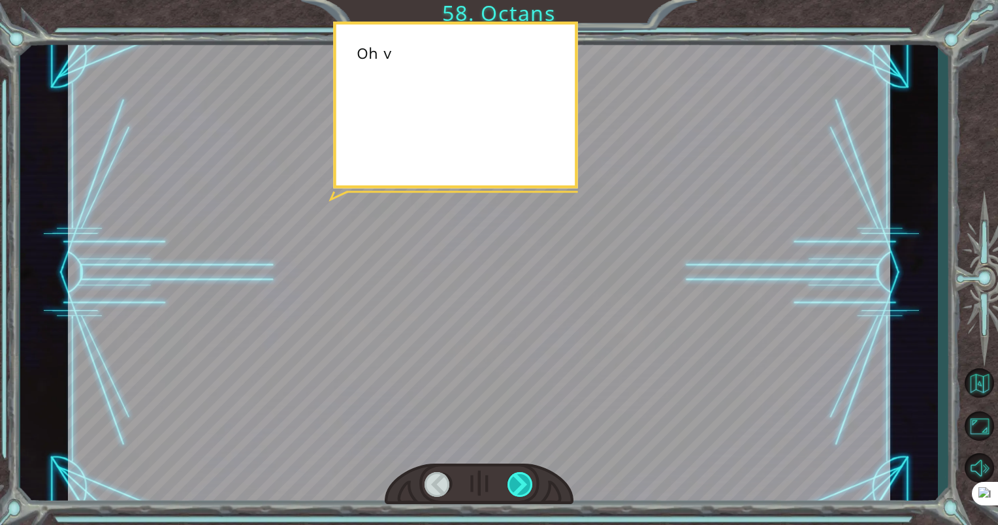
click at [524, 488] on div at bounding box center [520, 484] width 27 height 25
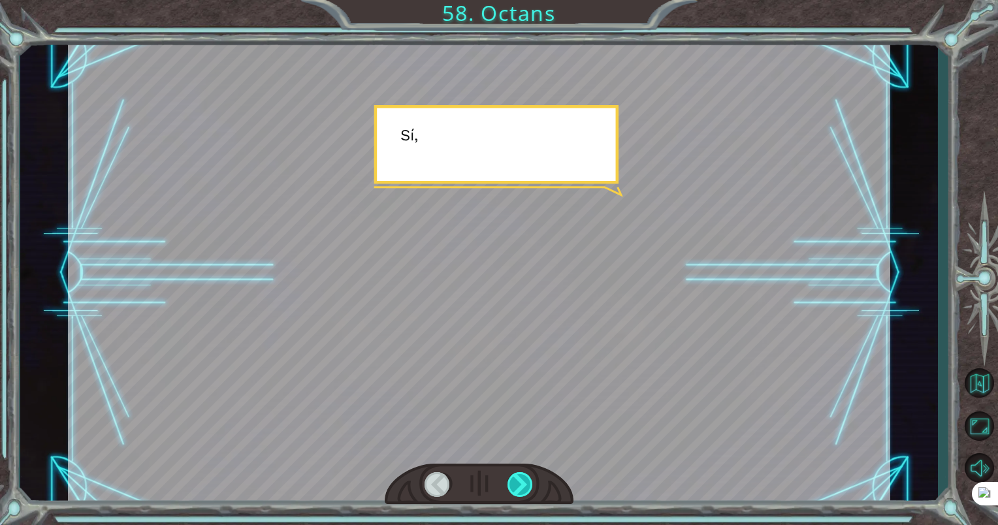
click at [524, 488] on div at bounding box center [520, 484] width 27 height 25
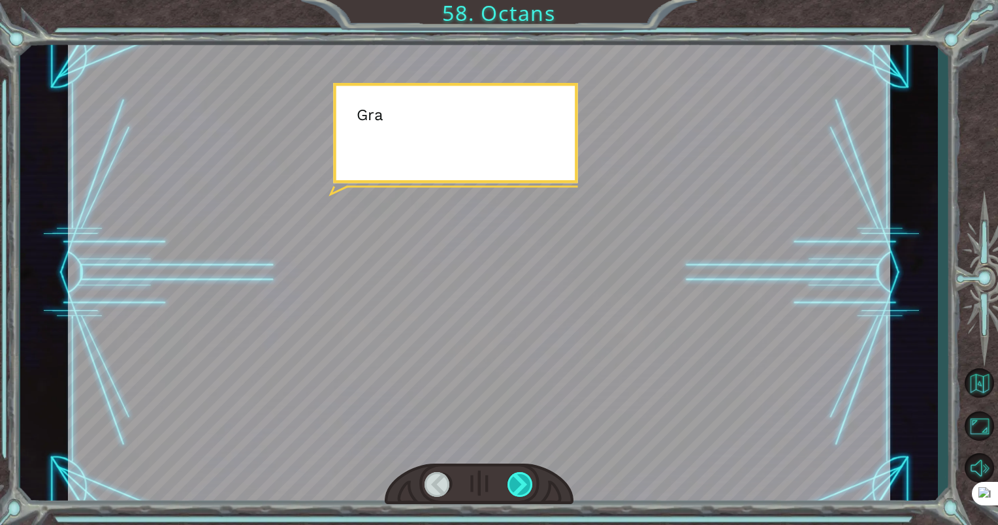
click at [524, 488] on div at bounding box center [520, 484] width 27 height 25
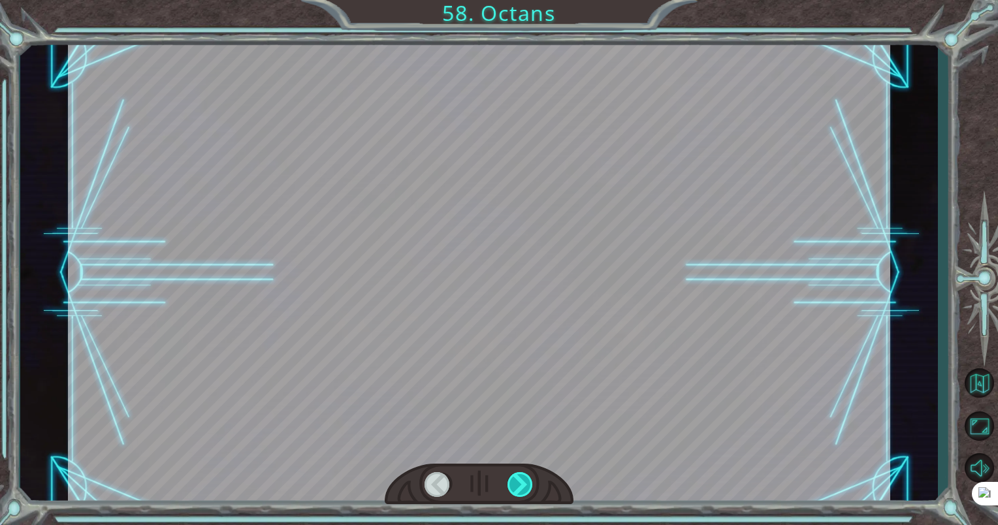
click at [524, 488] on div at bounding box center [520, 484] width 27 height 25
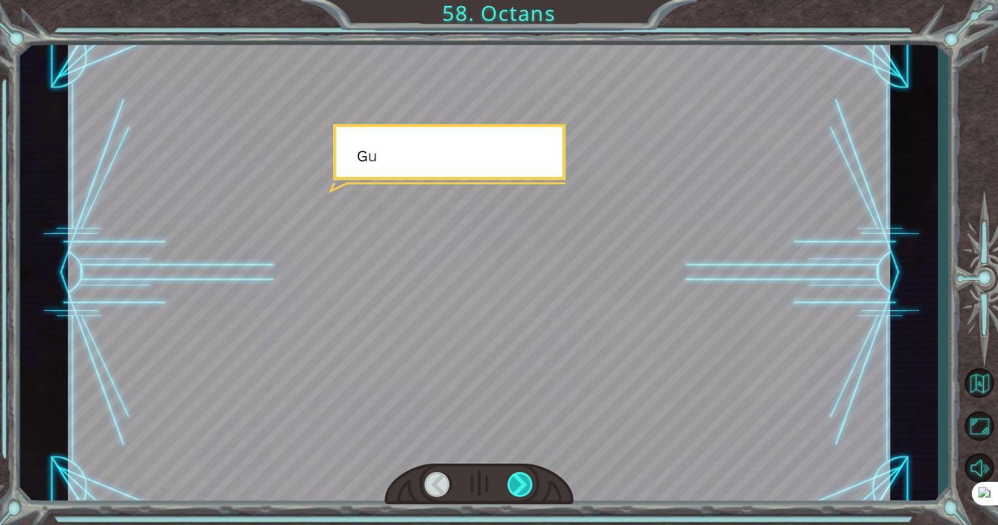
click at [524, 488] on div at bounding box center [520, 484] width 27 height 25
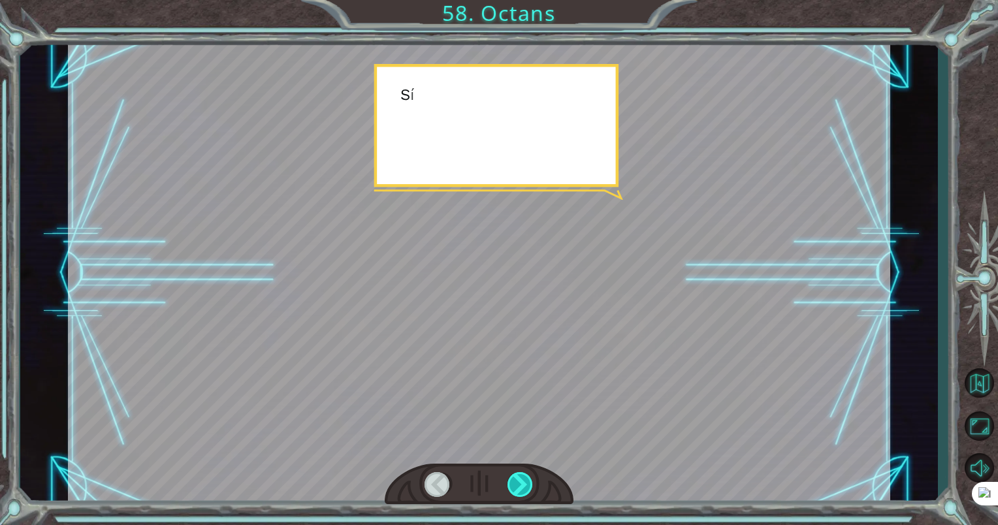
click at [524, 488] on div at bounding box center [520, 484] width 27 height 25
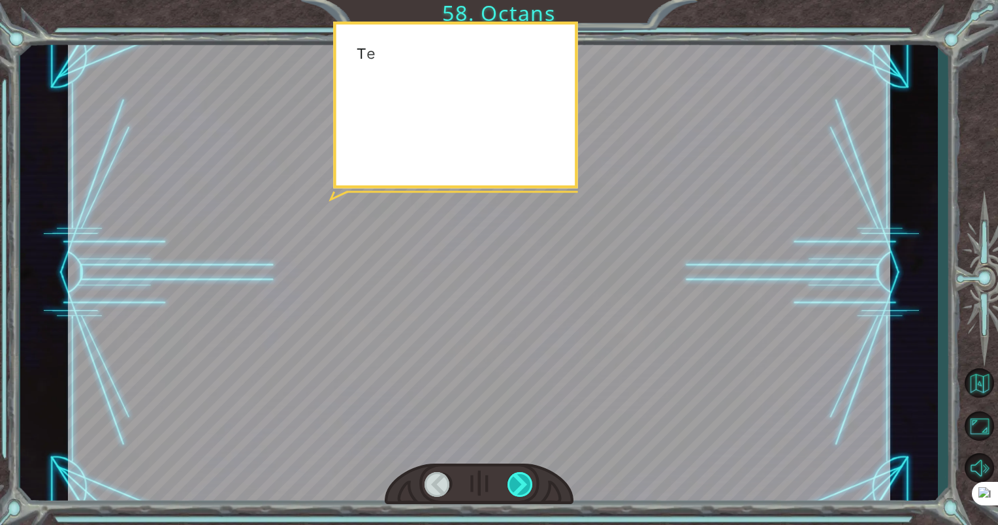
click at [524, 488] on div at bounding box center [520, 484] width 27 height 25
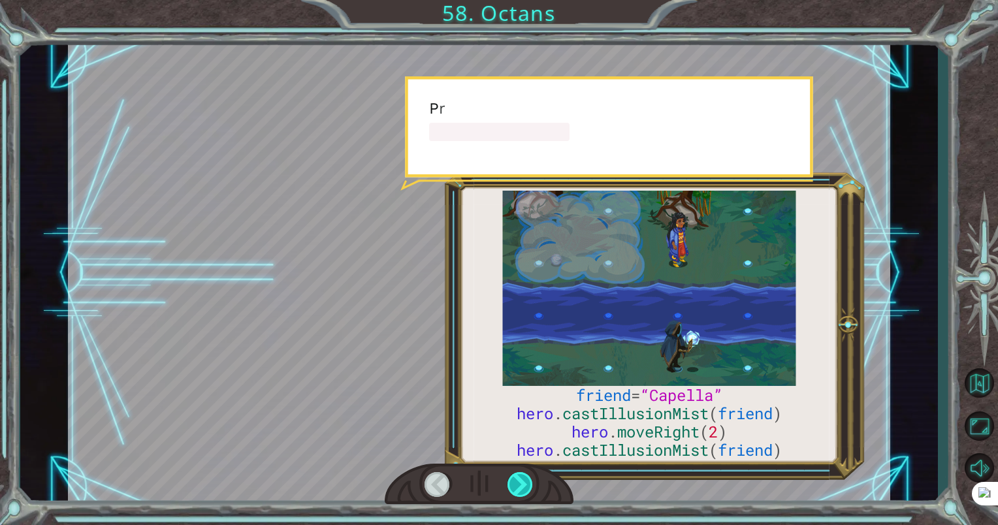
click at [524, 488] on div at bounding box center [520, 484] width 27 height 25
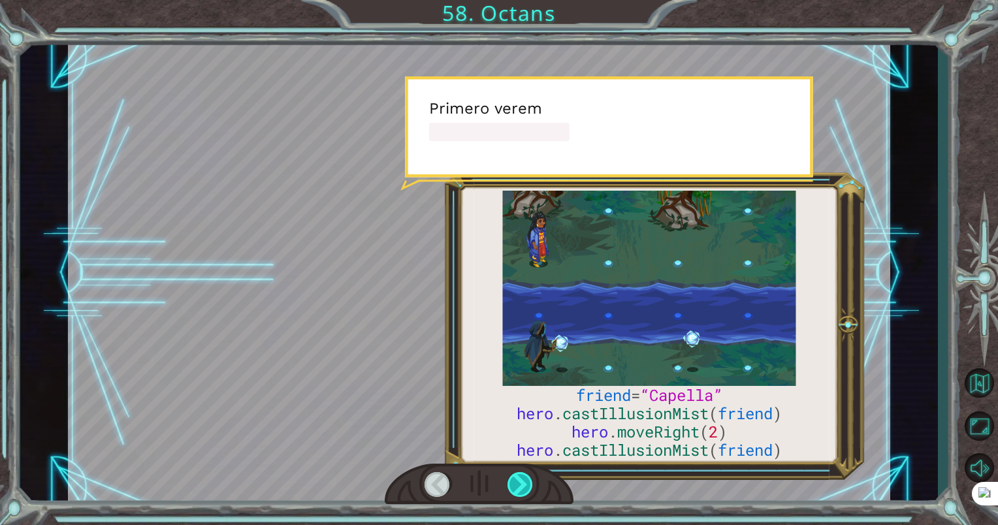
click at [524, 488] on div at bounding box center [520, 484] width 27 height 25
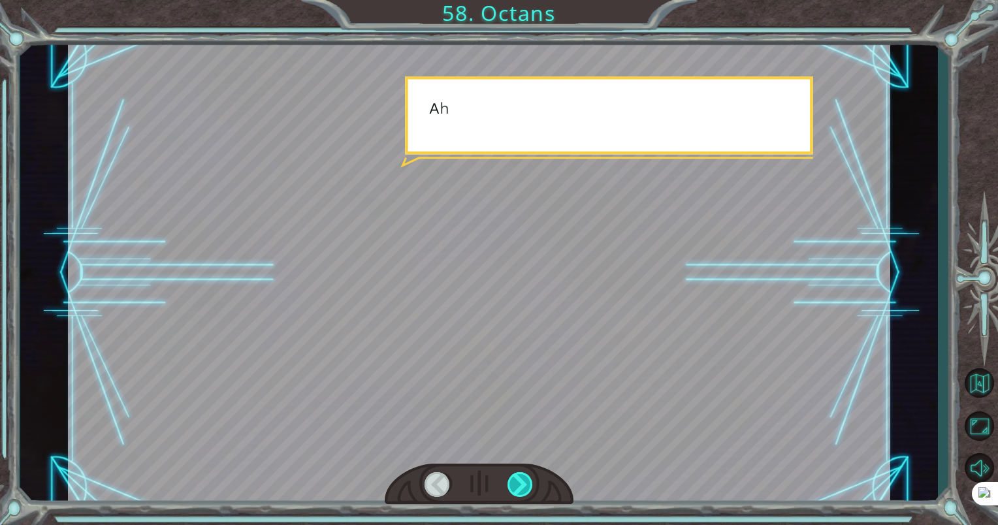
click at [524, 488] on div at bounding box center [520, 484] width 27 height 25
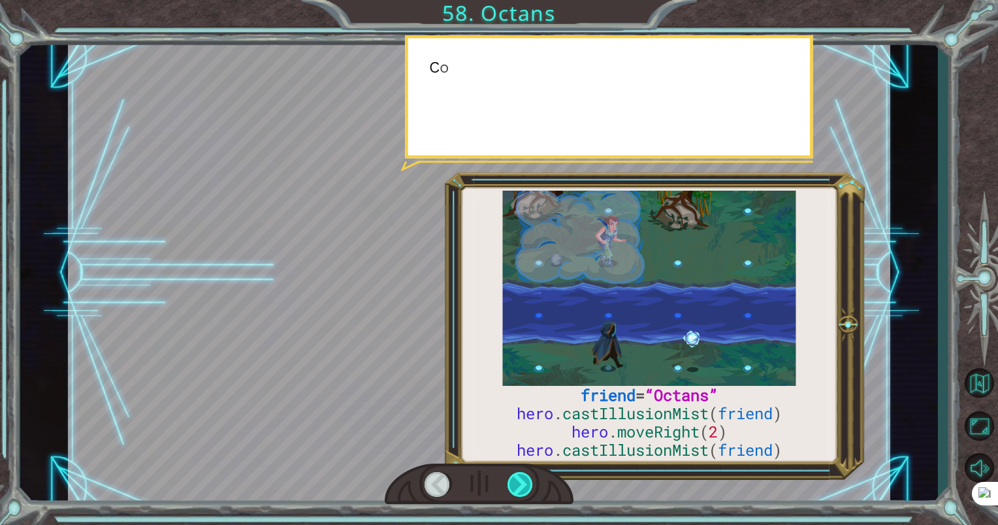
click at [524, 488] on div at bounding box center [520, 484] width 27 height 25
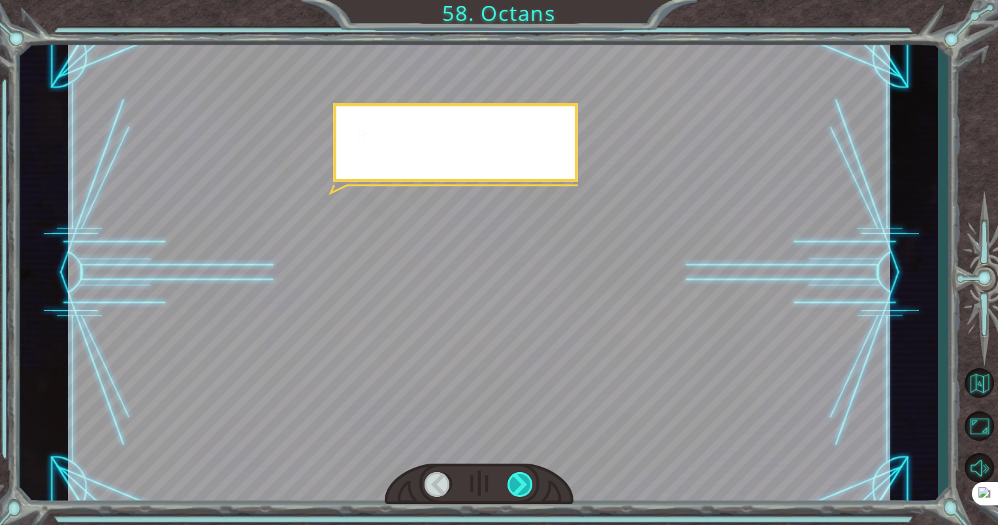
click at [524, 488] on div at bounding box center [520, 484] width 27 height 25
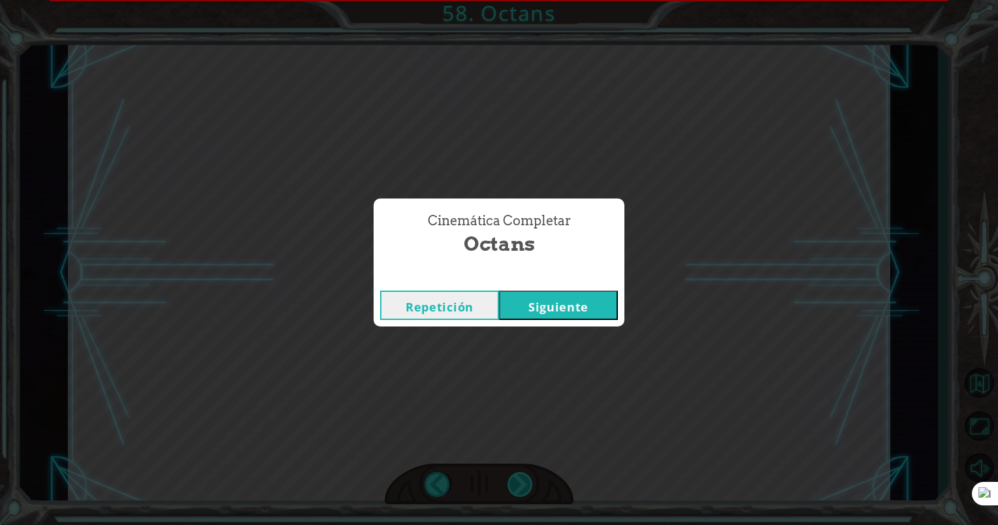
click at [524, 488] on div "Cinemática Completar Octans Repetición Siguiente" at bounding box center [499, 262] width 998 height 525
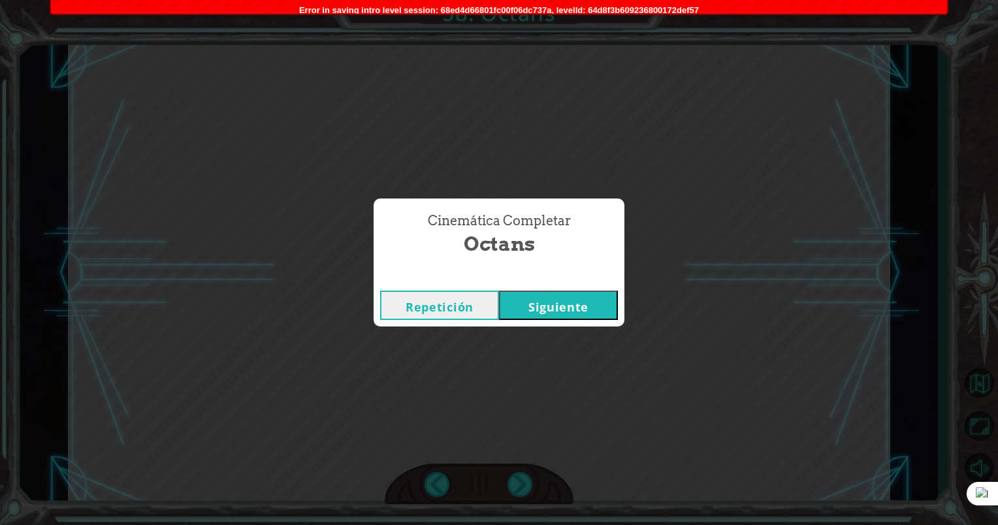
click at [524, 488] on div "Cinemática Completar Octans Repetición Siguiente" at bounding box center [499, 262] width 998 height 525
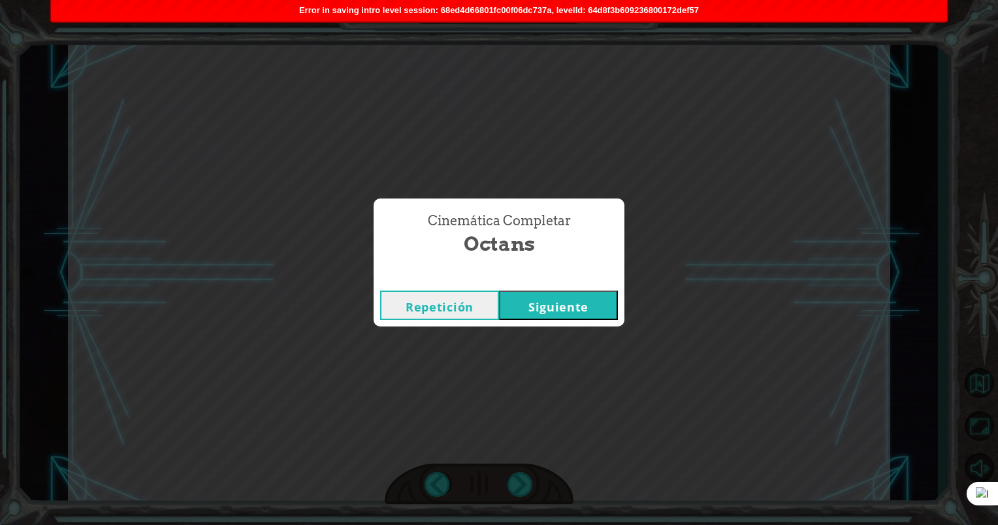
drag, startPoint x: 524, startPoint y: 488, endPoint x: 564, endPoint y: 291, distance: 201.2
click at [565, 291] on button "Siguiente" at bounding box center [558, 305] width 119 height 29
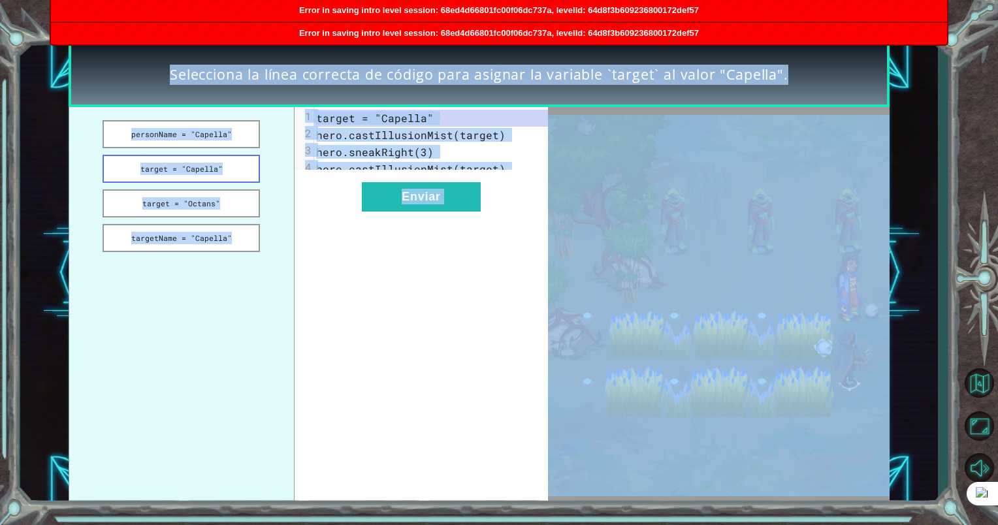
click at [242, 170] on button "target = "Capella"" at bounding box center [181, 169] width 157 height 28
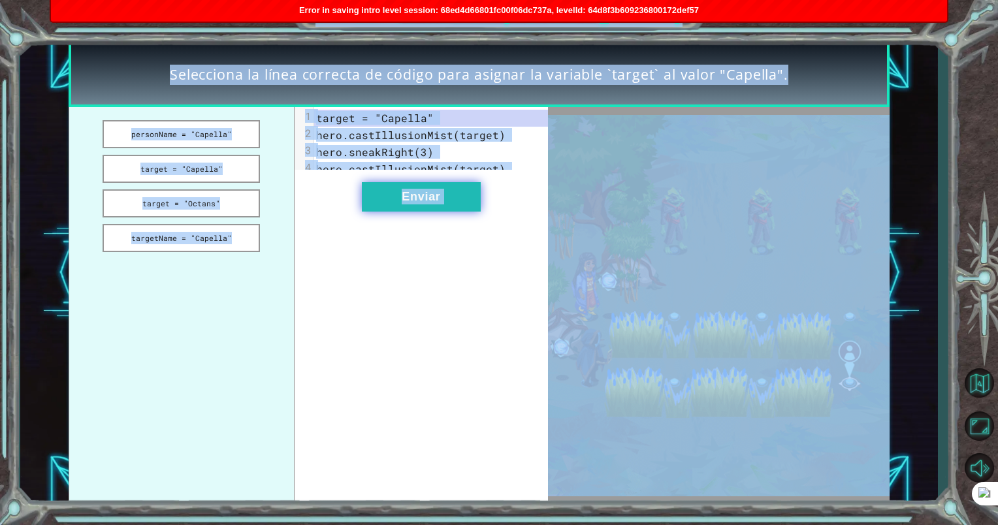
click at [409, 212] on button "Enviar" at bounding box center [421, 196] width 119 height 29
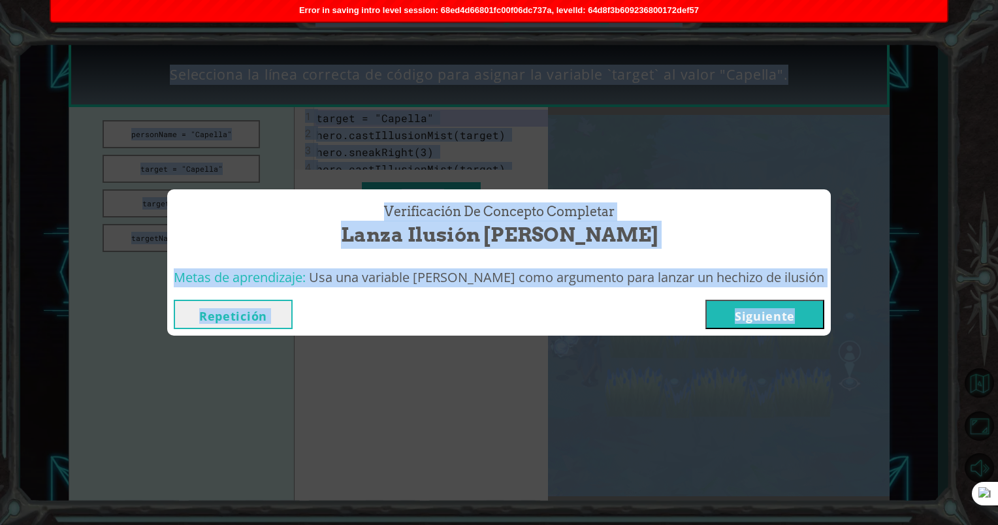
click at [728, 317] on button "Siguiente" at bounding box center [764, 314] width 119 height 29
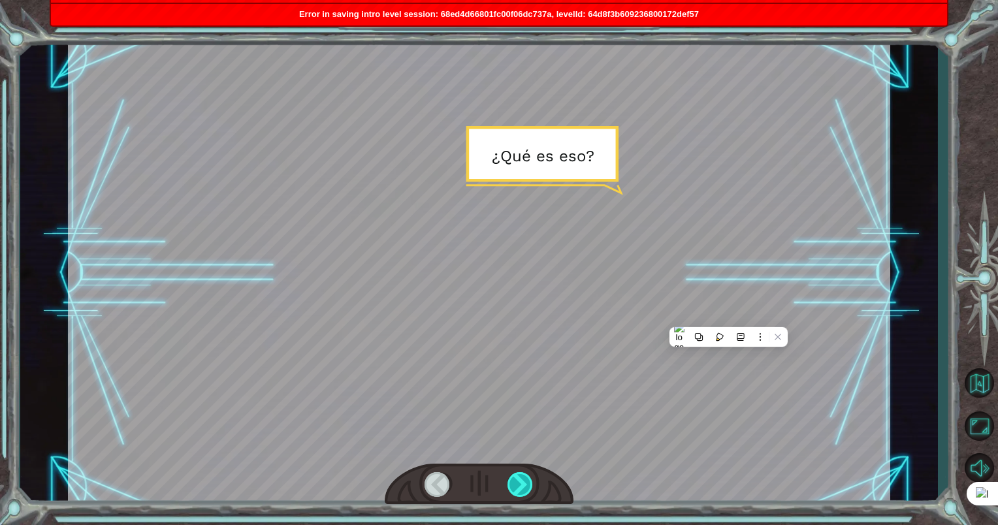
click at [524, 489] on div at bounding box center [520, 484] width 27 height 25
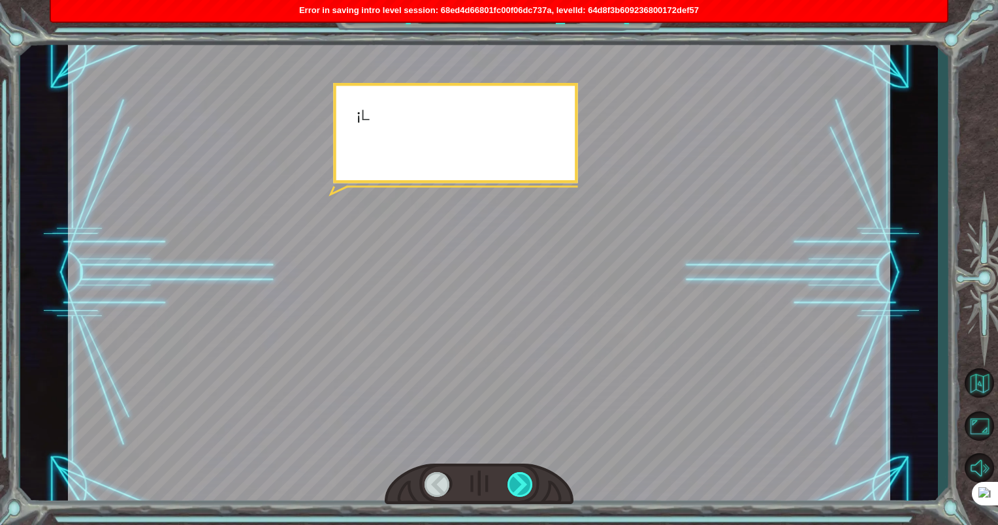
click at [524, 488] on div at bounding box center [520, 484] width 27 height 25
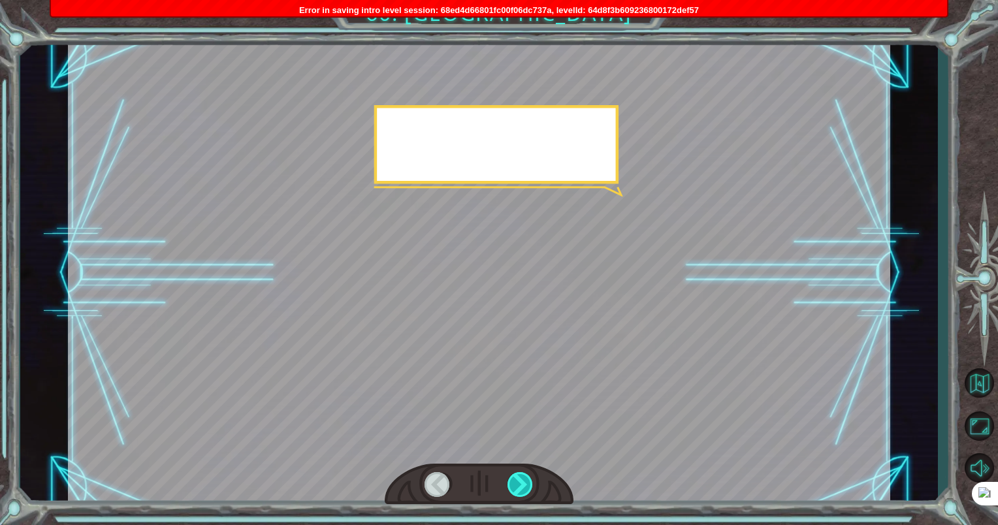
click at [524, 488] on div at bounding box center [520, 484] width 27 height 25
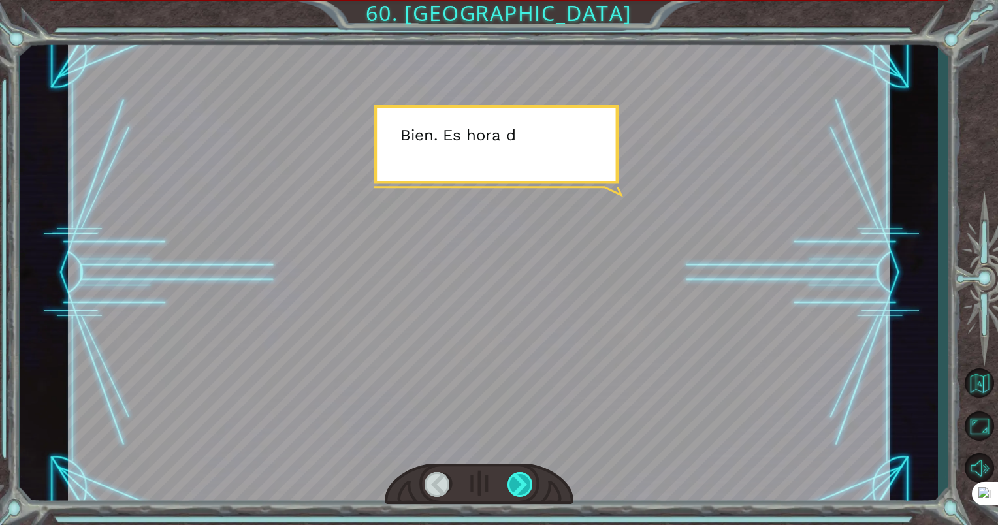
click at [524, 488] on div at bounding box center [520, 484] width 27 height 25
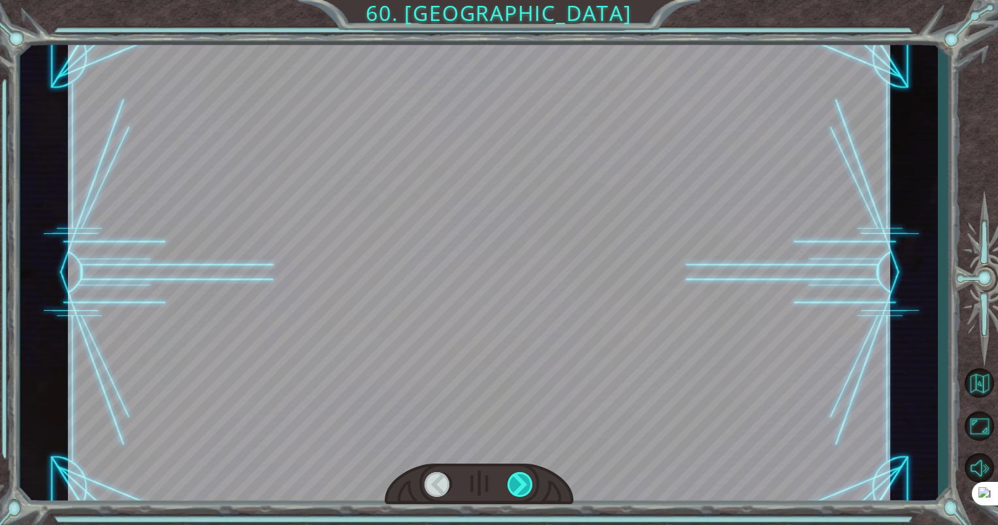
click at [524, 488] on div at bounding box center [520, 484] width 27 height 25
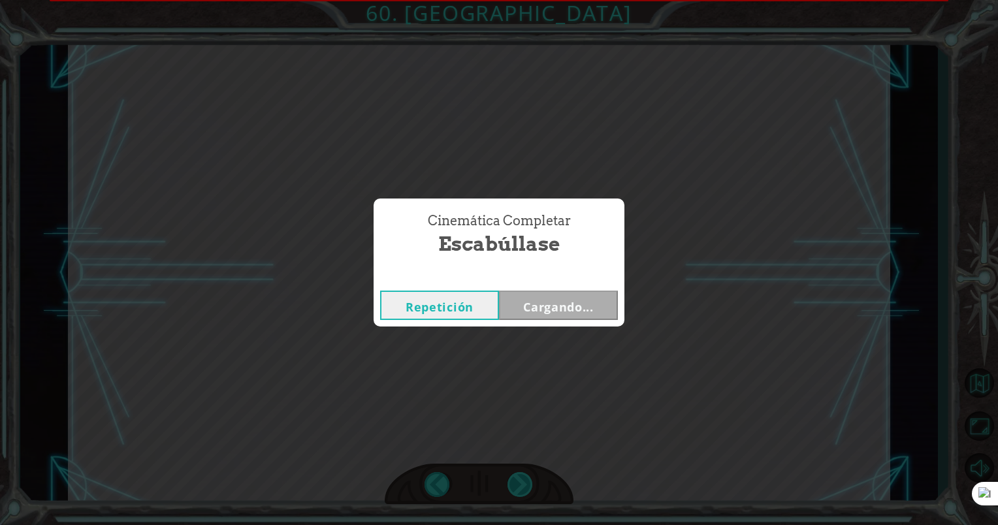
click at [524, 488] on div "Cinemática Completar Escabúllase Repetición Cargando..." at bounding box center [499, 262] width 998 height 525
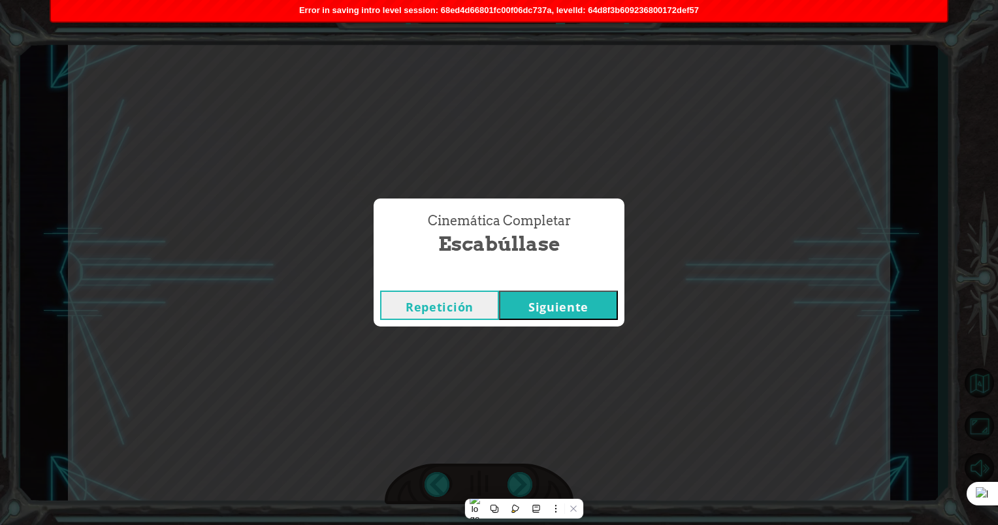
drag, startPoint x: 524, startPoint y: 488, endPoint x: 569, endPoint y: 327, distance: 168.3
click at [569, 327] on div "Repetición Siguiente" at bounding box center [499, 305] width 251 height 42
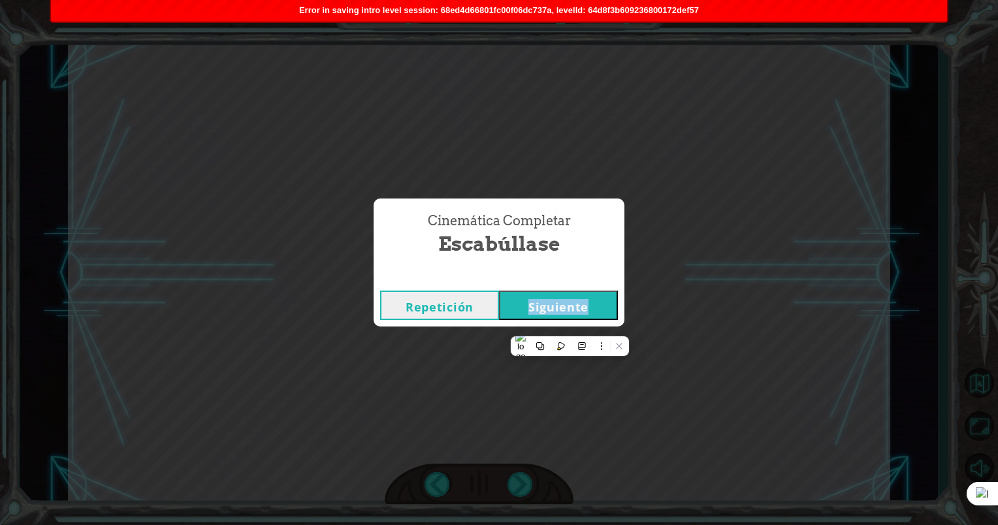
click at [571, 309] on button "Siguiente" at bounding box center [558, 305] width 119 height 29
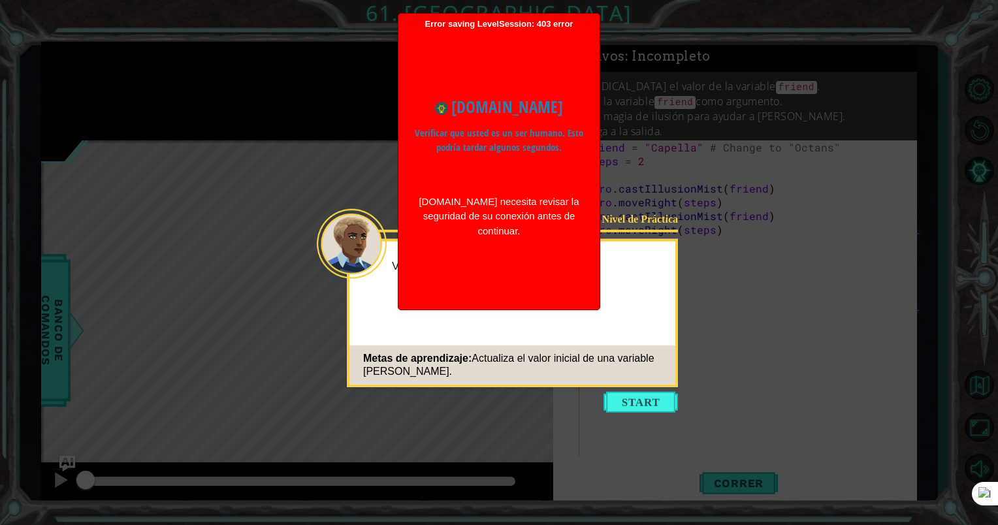
click at [635, 402] on button "Start" at bounding box center [640, 402] width 74 height 21
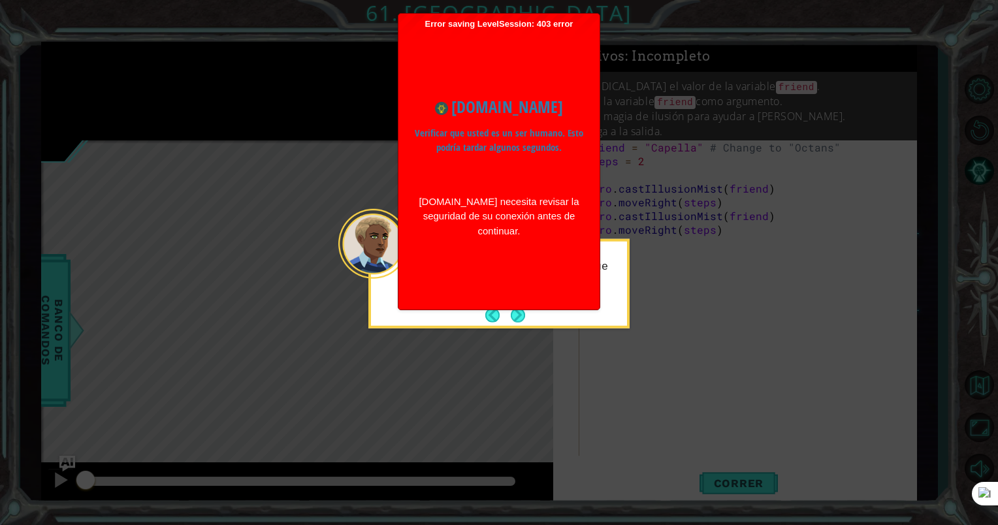
click at [513, 304] on div "www.ozaria.com Verificar que usted es un ser humano. Esto podría tardar algunos…" at bounding box center [499, 166] width 188 height 274
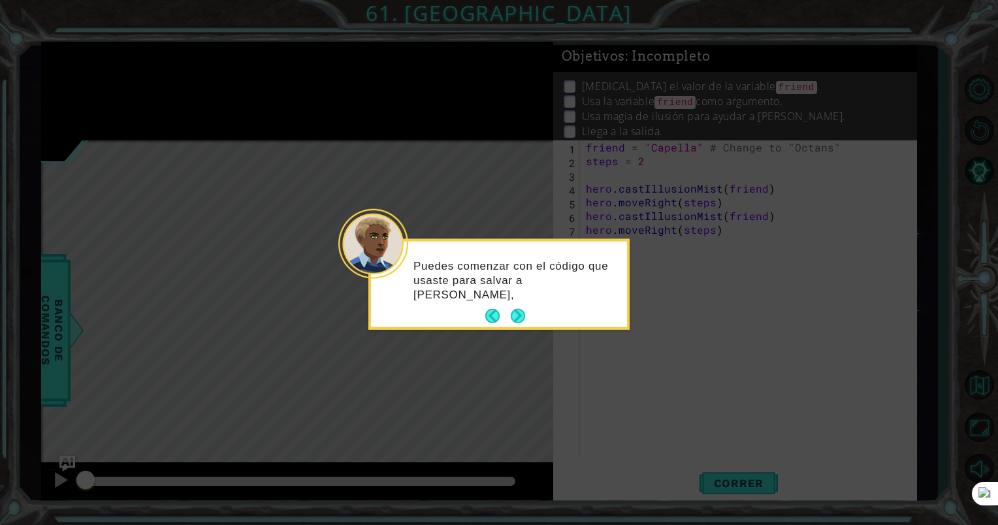
click at [515, 311] on button "Next" at bounding box center [518, 316] width 16 height 16
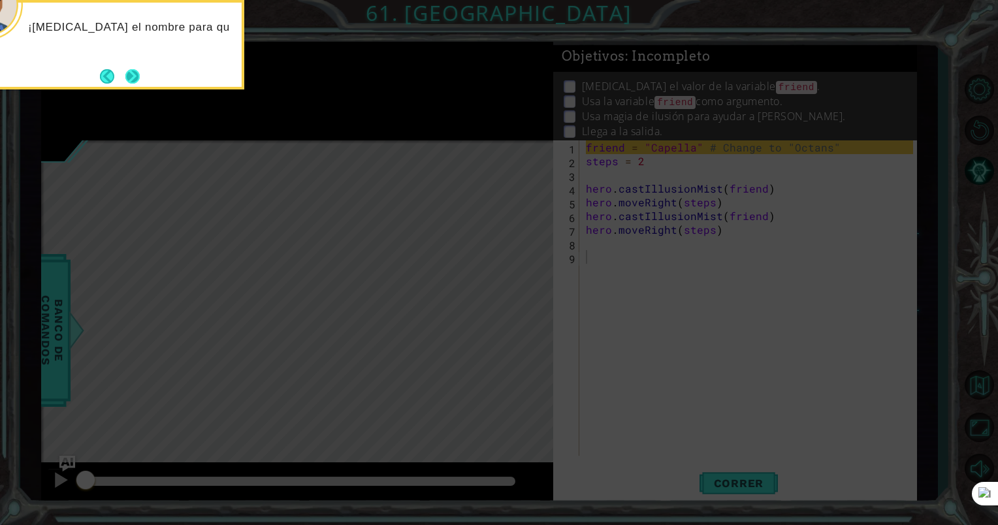
click at [136, 78] on button "Next" at bounding box center [132, 76] width 24 height 24
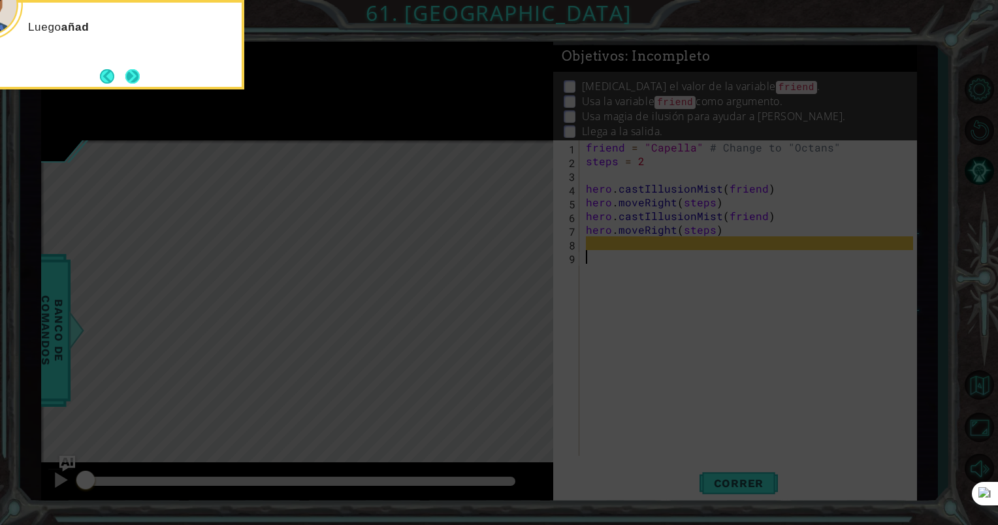
click at [138, 71] on button "Next" at bounding box center [133, 77] width 24 height 24
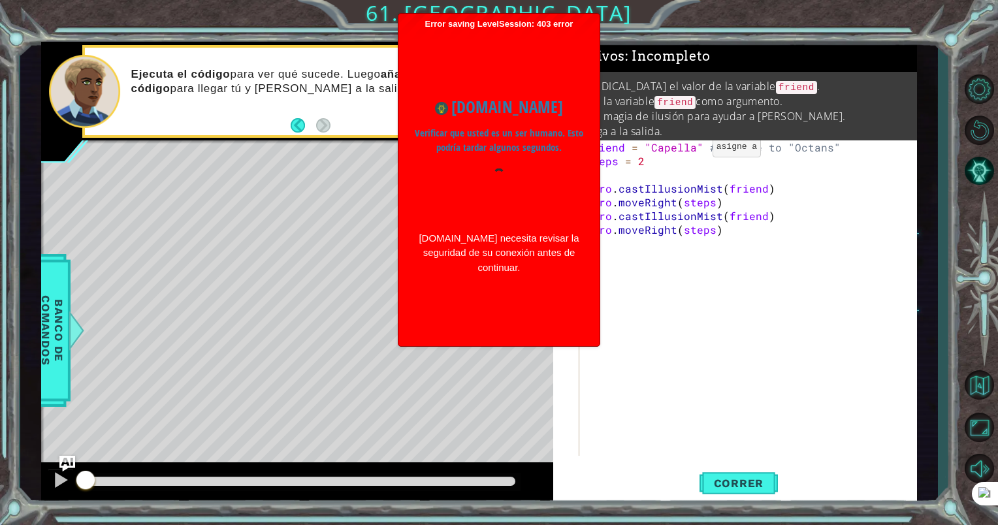
click at [690, 150] on div "friend = "Capella" # Change to "Octans" steps = 2 hero . castIllusionMist ( fri…" at bounding box center [751, 311] width 337 height 343
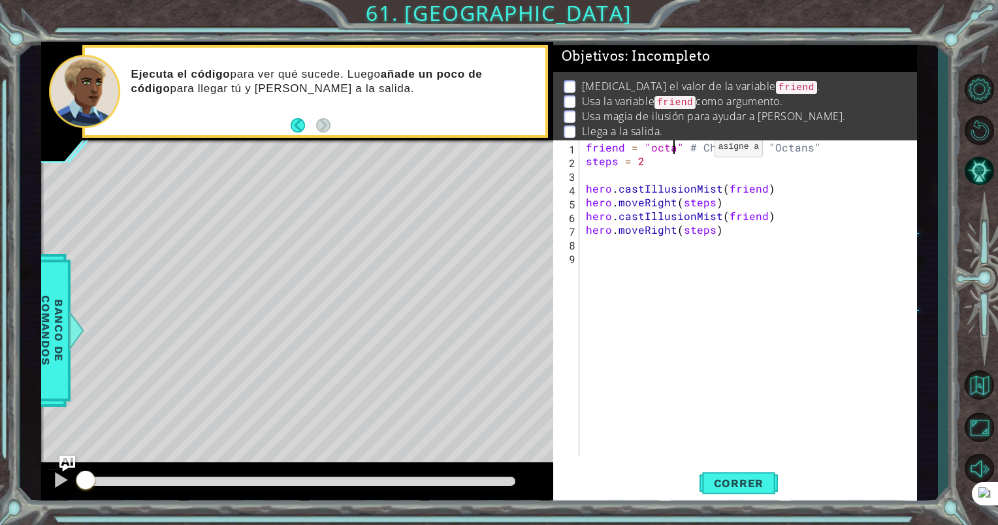
scroll to position [0, 5]
click at [654, 146] on div "friend = "octans" # Change to "Octans" steps = 2 hero . castIllusionMist ( frie…" at bounding box center [751, 311] width 337 height 343
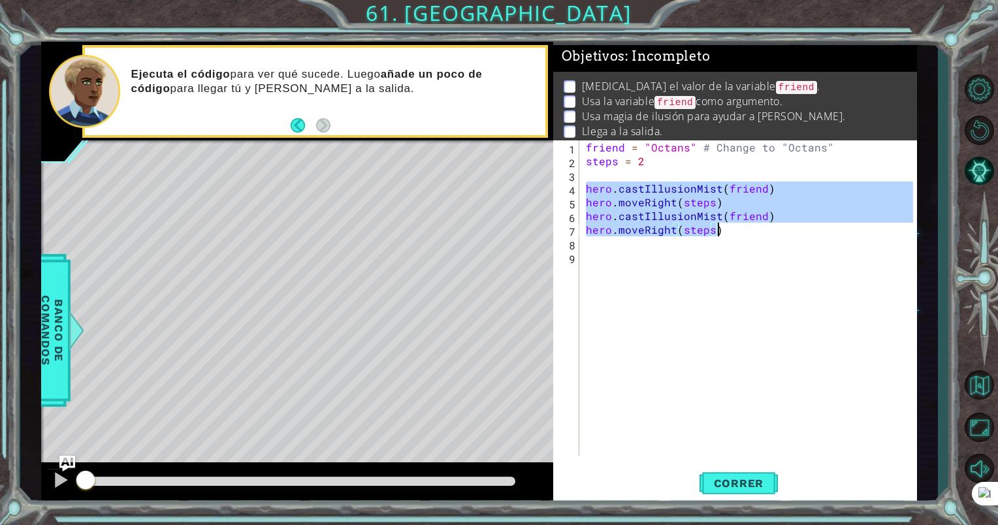
drag, startPoint x: 586, startPoint y: 183, endPoint x: 748, endPoint y: 231, distance: 168.8
click at [748, 231] on div "friend = "Octans" # Change to "Octans" steps = 2 hero . castIllusionMist ( frie…" at bounding box center [751, 311] width 337 height 343
type textarea "hero.castIllusionMist(friend) hero.moveRight(steps)"
click at [660, 251] on div "friend = "Octans" # Change to "Octans" steps = 2 hero . castIllusionMist ( frie…" at bounding box center [751, 311] width 337 height 343
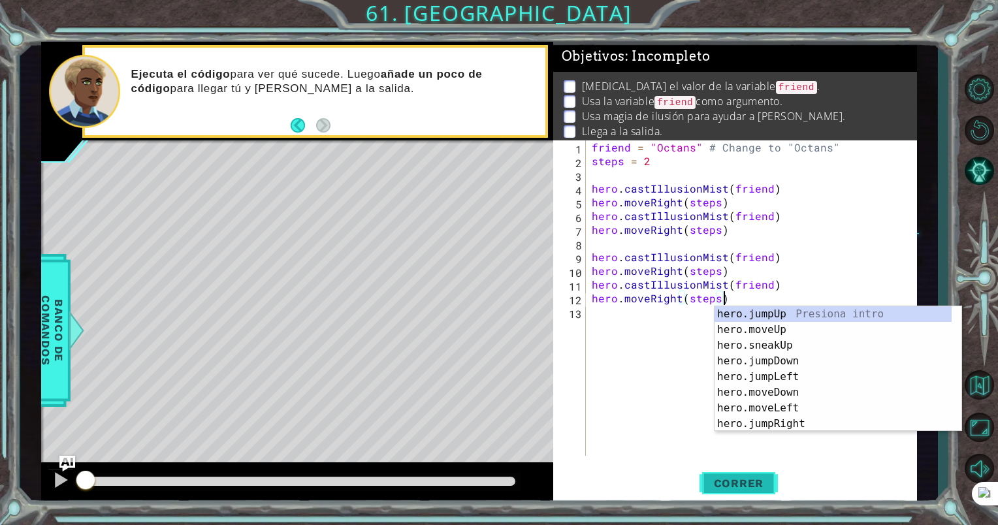
type textarea "hero.moveRight(steps)"
click at [720, 488] on span "Correr" at bounding box center [739, 483] width 76 height 13
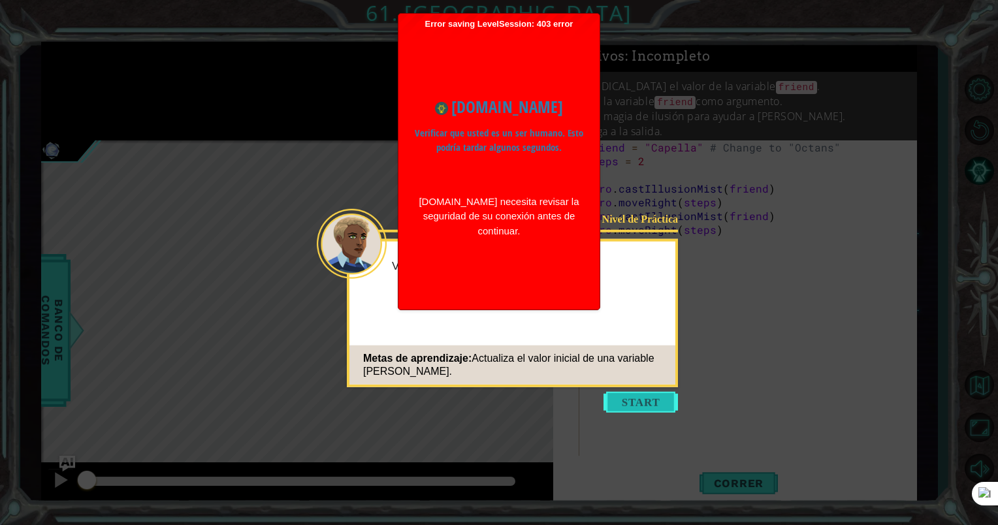
click at [631, 400] on button "Start" at bounding box center [640, 402] width 74 height 21
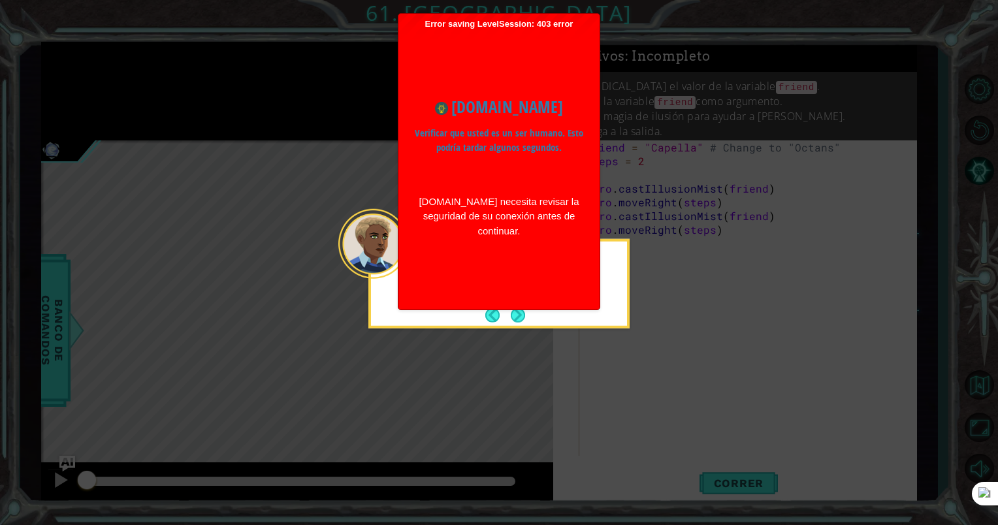
click at [522, 304] on div "[DOMAIN_NAME] Verificar que usted es un ser humano. Esto podría tardar algunos …" at bounding box center [499, 166] width 188 height 274
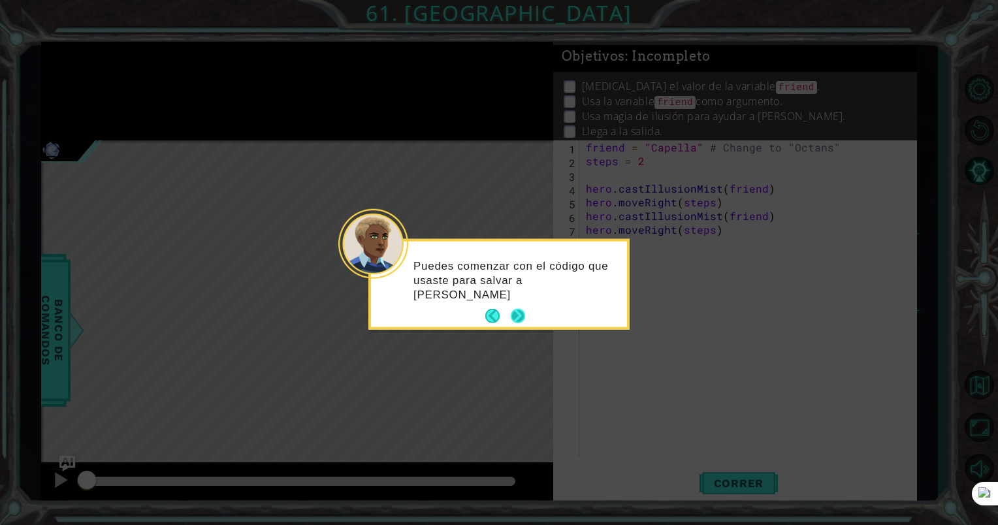
click at [517, 314] on button "Next" at bounding box center [517, 316] width 21 height 21
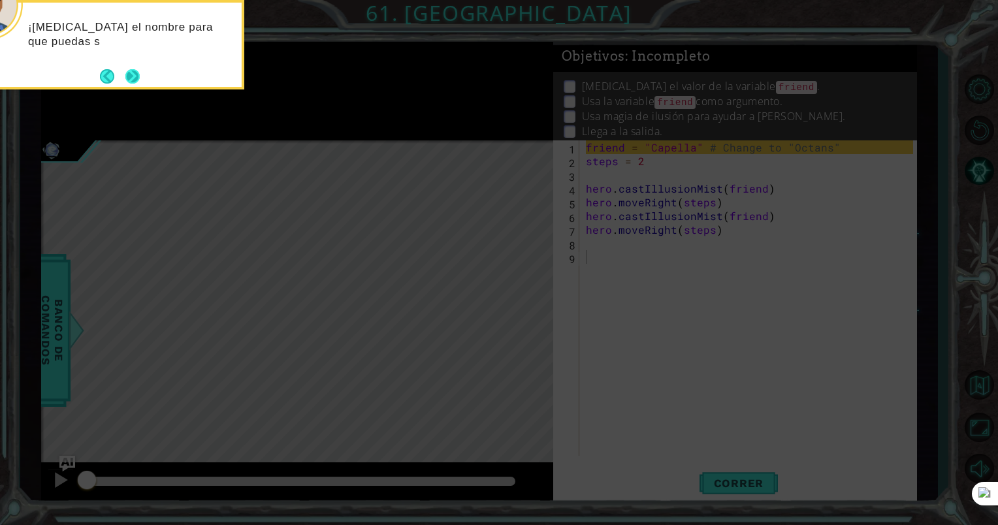
click at [139, 73] on button "Next" at bounding box center [132, 76] width 16 height 16
